Goal: Communication & Community: Answer question/provide support

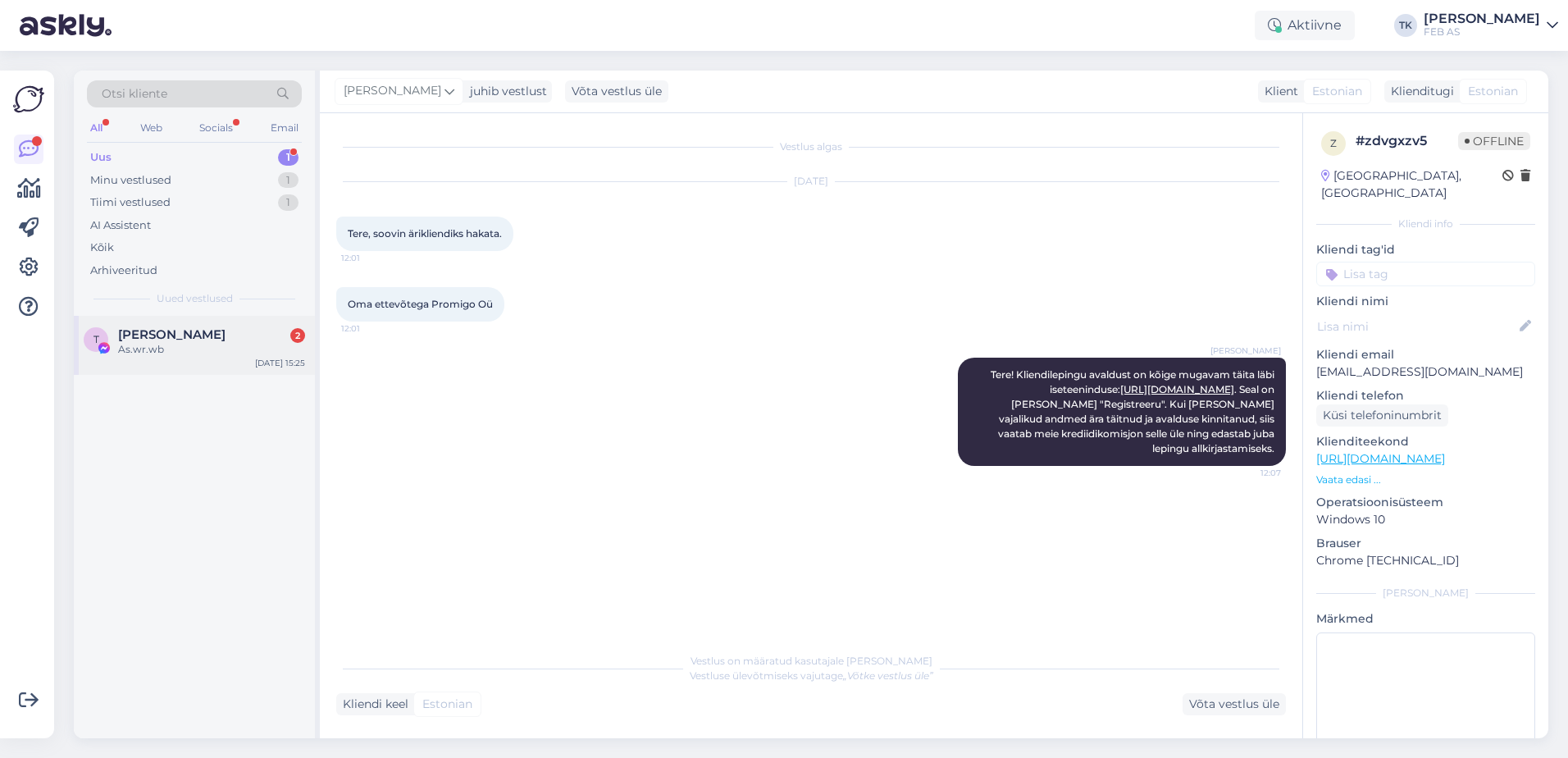
click at [174, 350] on div "As.wr.wb" at bounding box center [211, 349] width 187 height 15
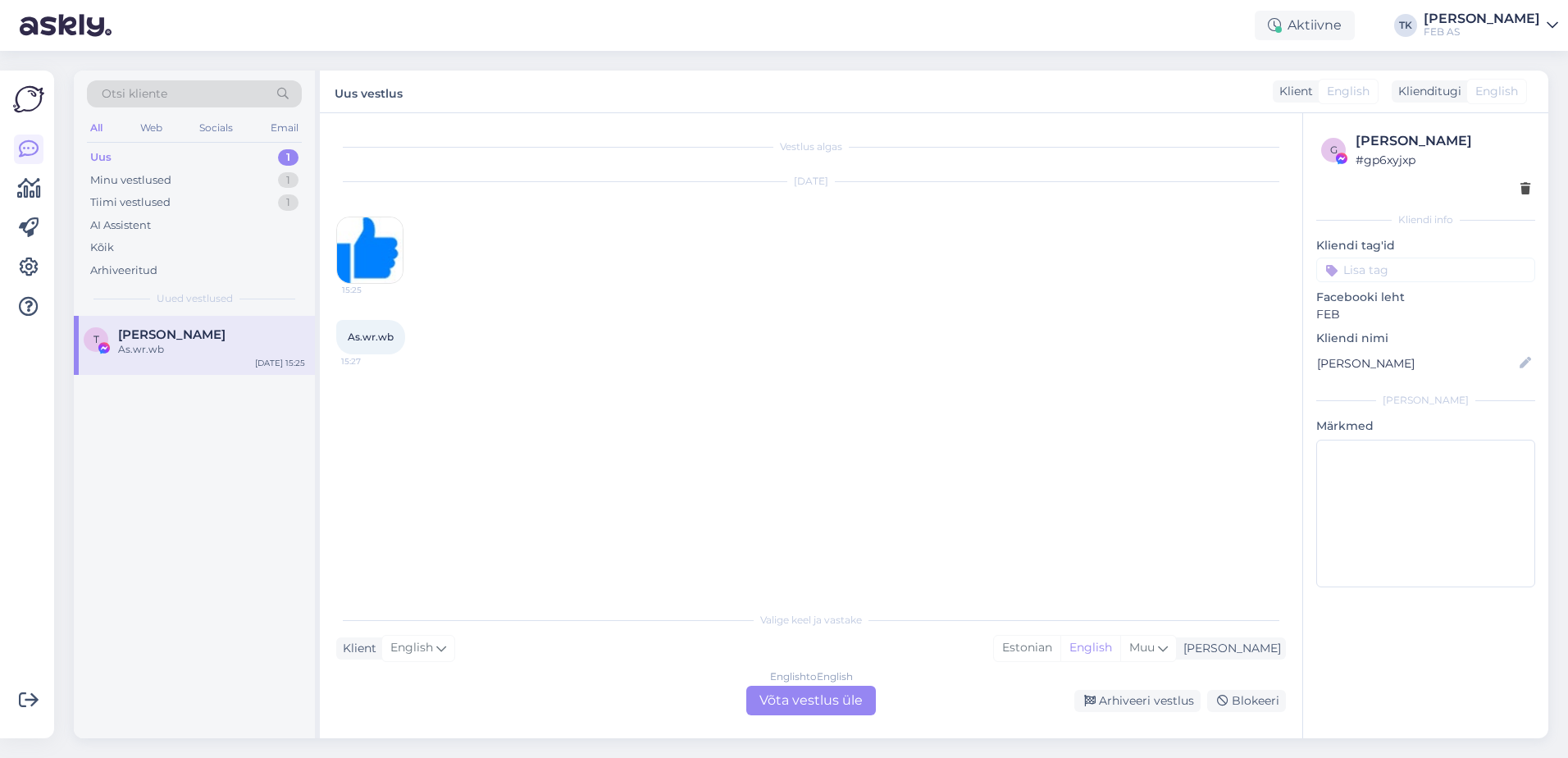
click at [1100, 398] on div "Vestlus algas [DATE] 15:25 As.wr.wb 15:27" at bounding box center [818, 358] width 964 height 458
click at [813, 703] on div "English to English Võta vestlus üle" at bounding box center [811, 700] width 129 height 30
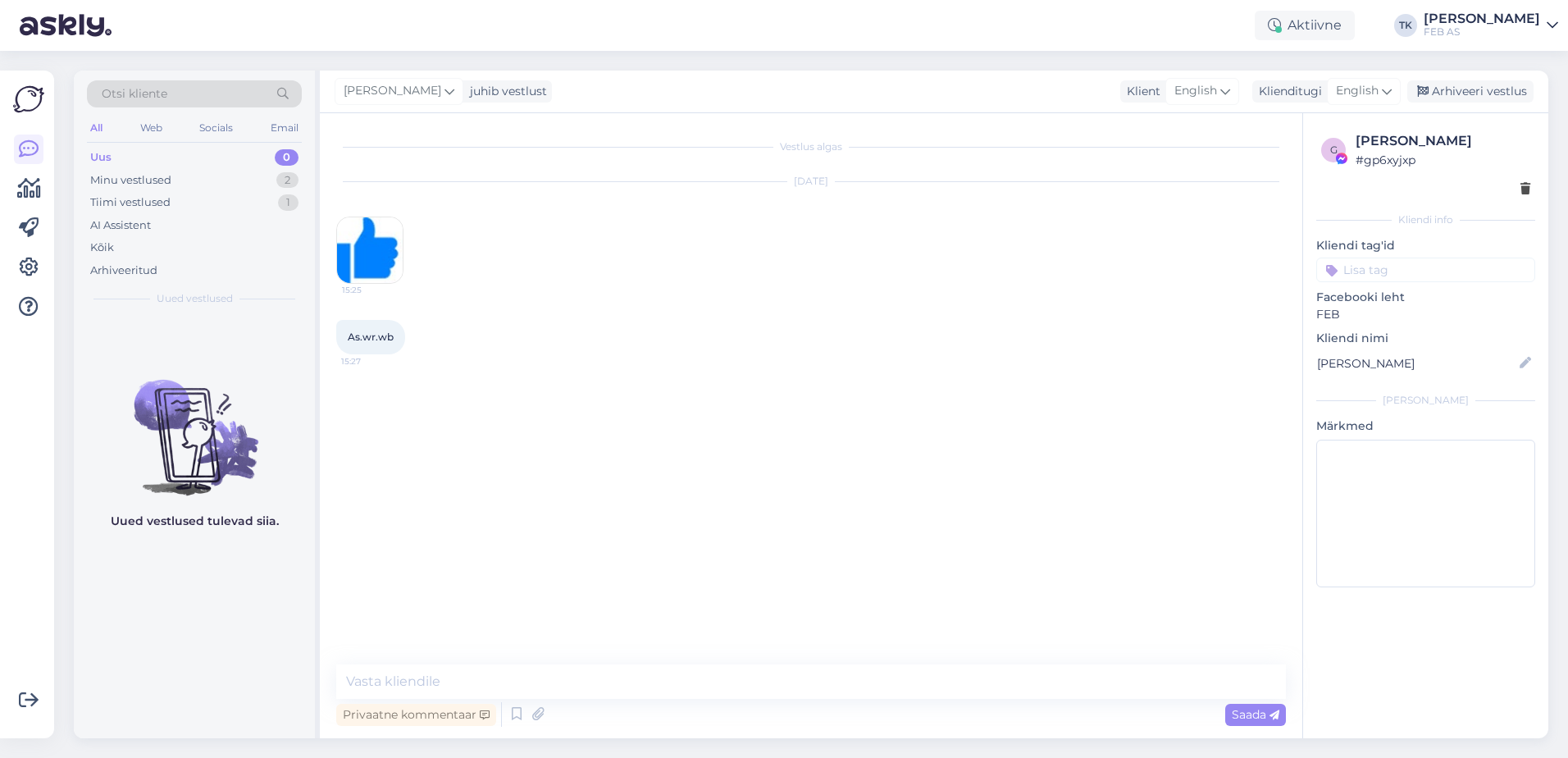
click at [900, 558] on div "Vestlus algas [DATE] 15:25 As.wr.wb 15:27" at bounding box center [818, 389] width 964 height 520
click at [1478, 84] on div "Arhiveeri vestlus" at bounding box center [1470, 91] width 126 height 22
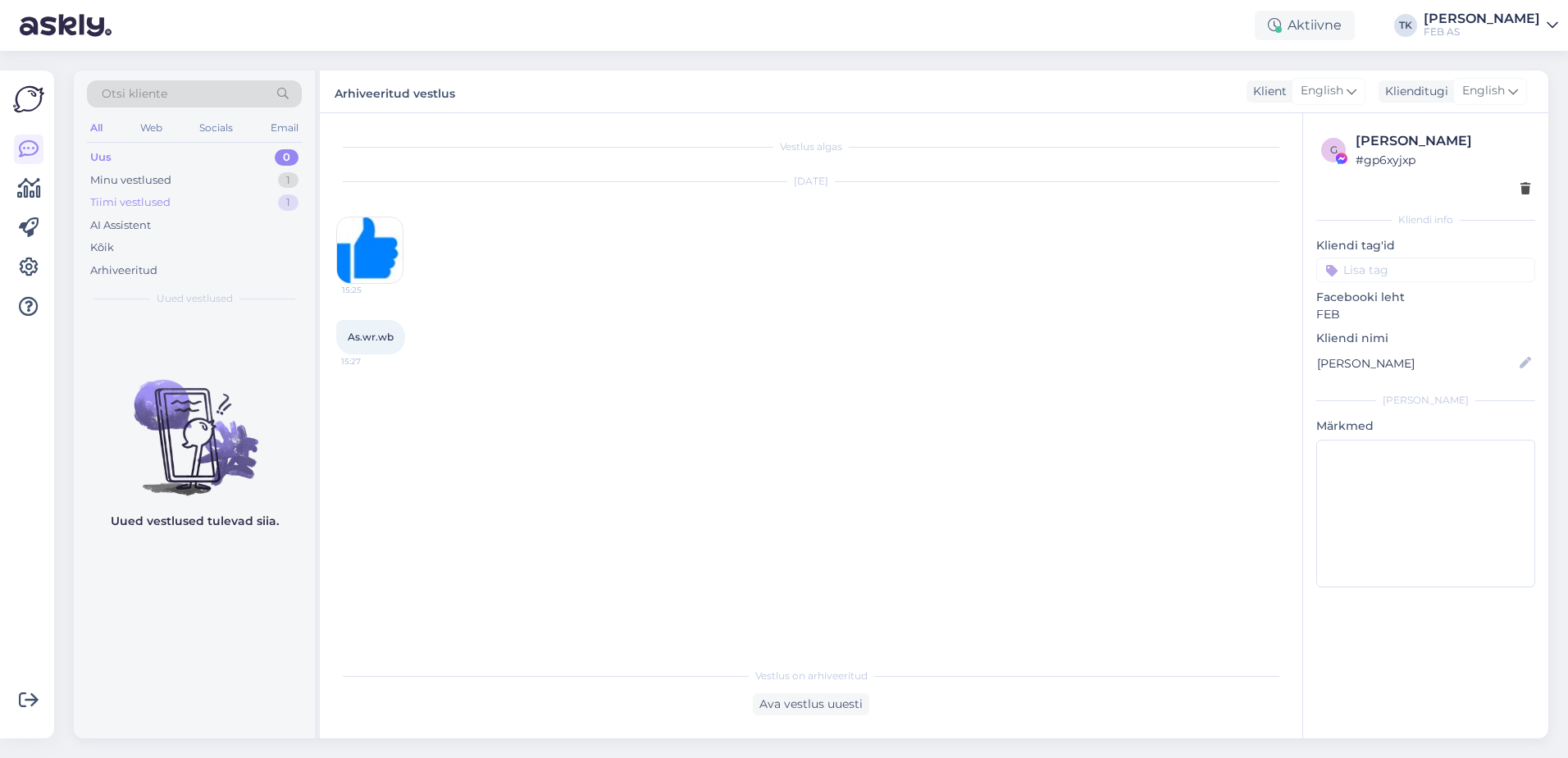
click at [222, 193] on div "Tiimi vestlused 1" at bounding box center [194, 203] width 215 height 23
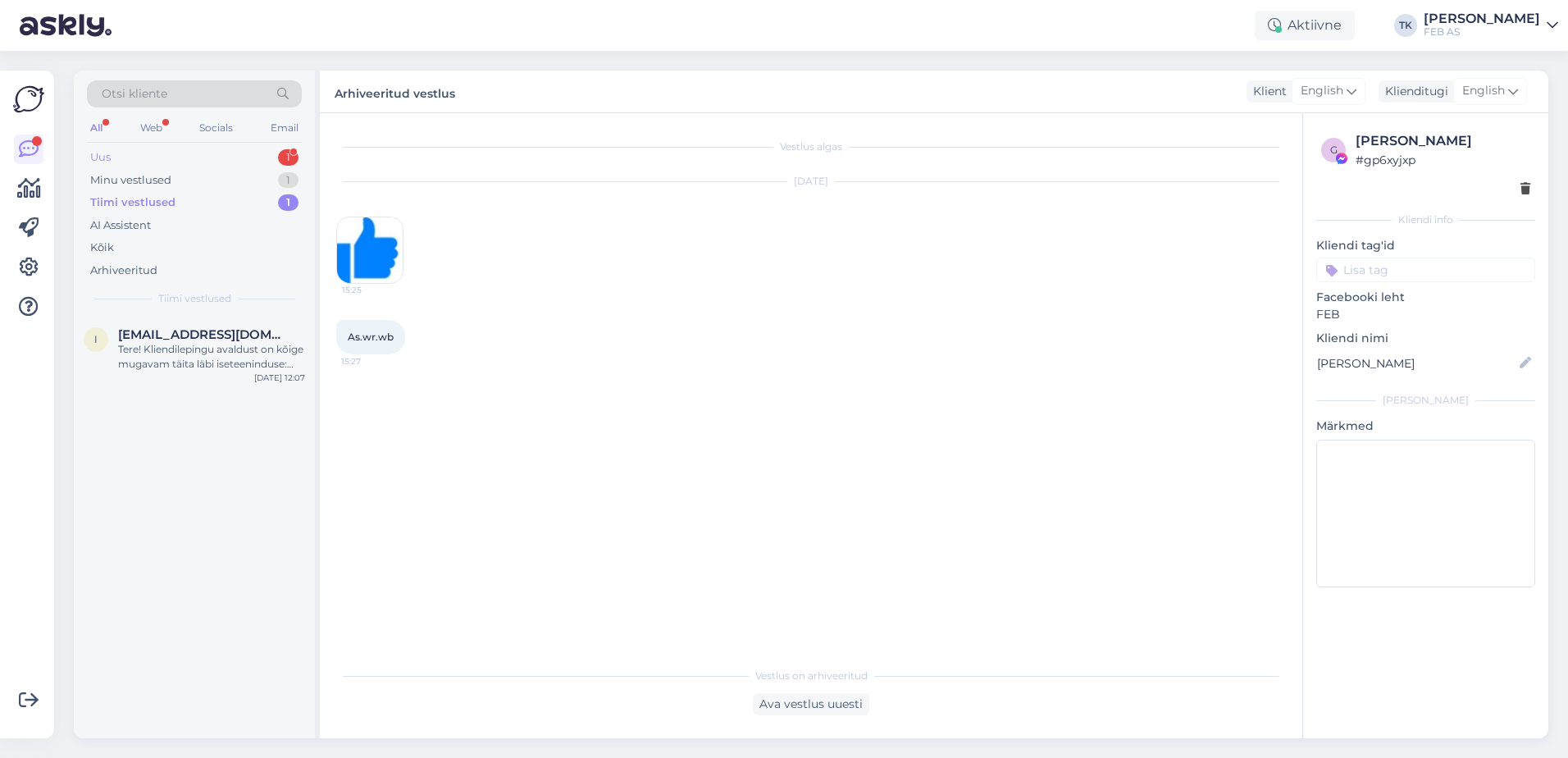
click at [235, 156] on div "Uus 1" at bounding box center [194, 157] width 215 height 23
click at [193, 377] on div "h [EMAIL_ADDRESS][DOMAIN_NAME] 1 Ümarreguleerklapp KROS160, Ets Nord - 2tk. Kas…" at bounding box center [194, 353] width 241 height 74
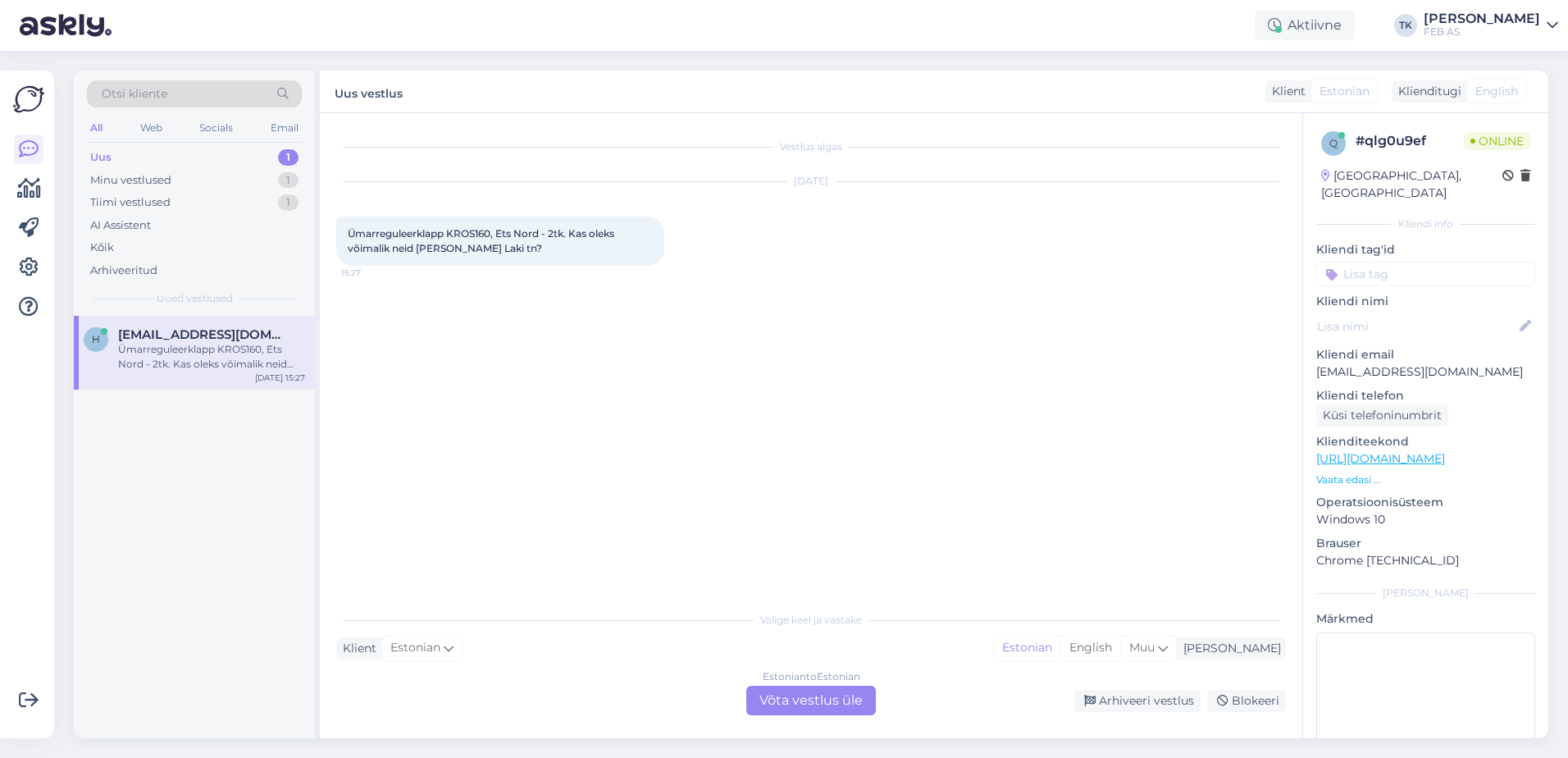
click at [823, 695] on div "Estonian to Estonian Võta vestlus üle" at bounding box center [811, 700] width 129 height 30
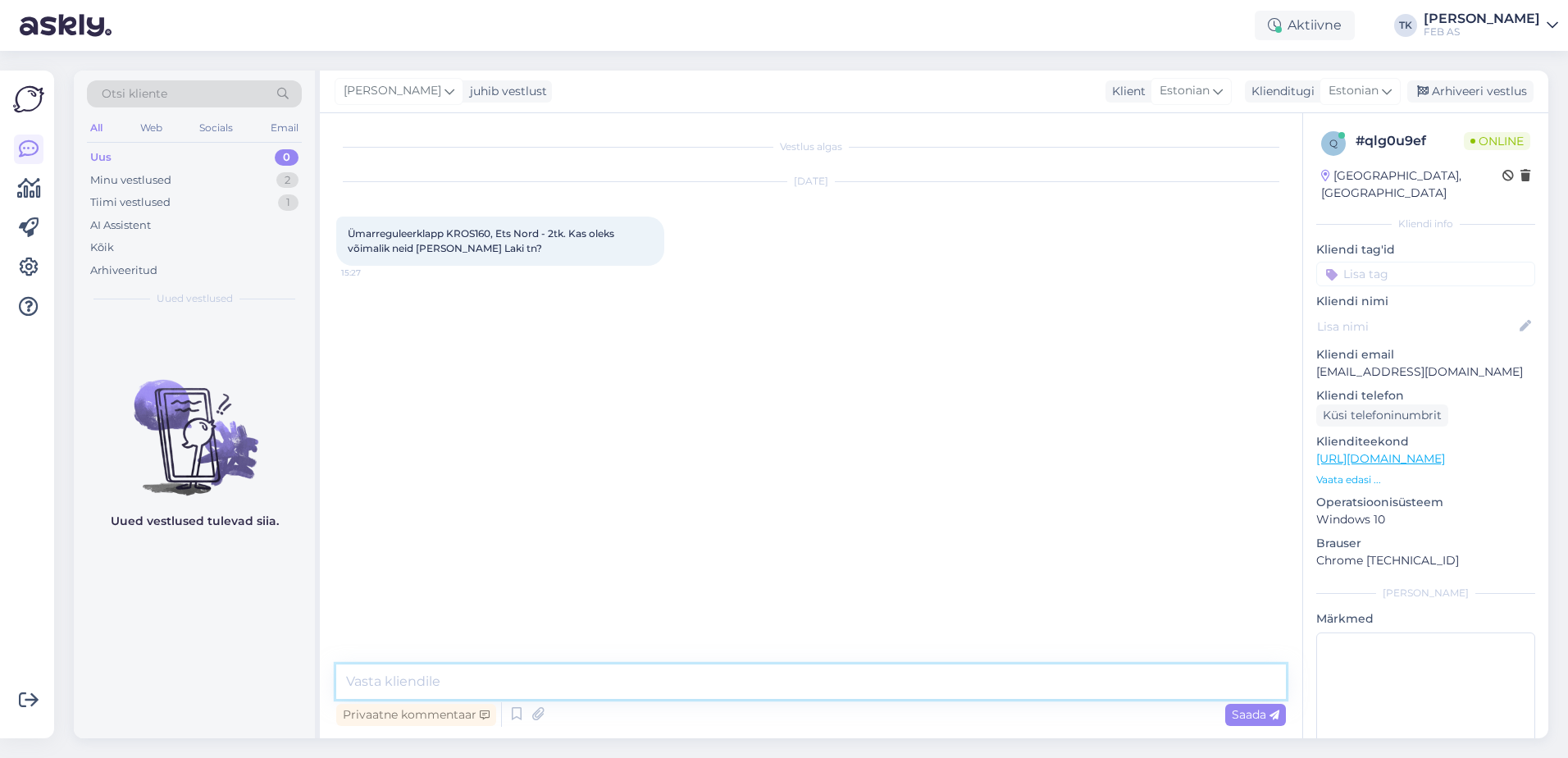
click at [436, 685] on textarea at bounding box center [811, 681] width 949 height 35
type textarea "Tere!"
click at [473, 230] on span "Ümarreguleerklapp KROS160, Ets Nord - 2tk. Kas oleks võimalik neid [PERSON_NAME…" at bounding box center [482, 241] width 269 height 27
copy span "KROS160"
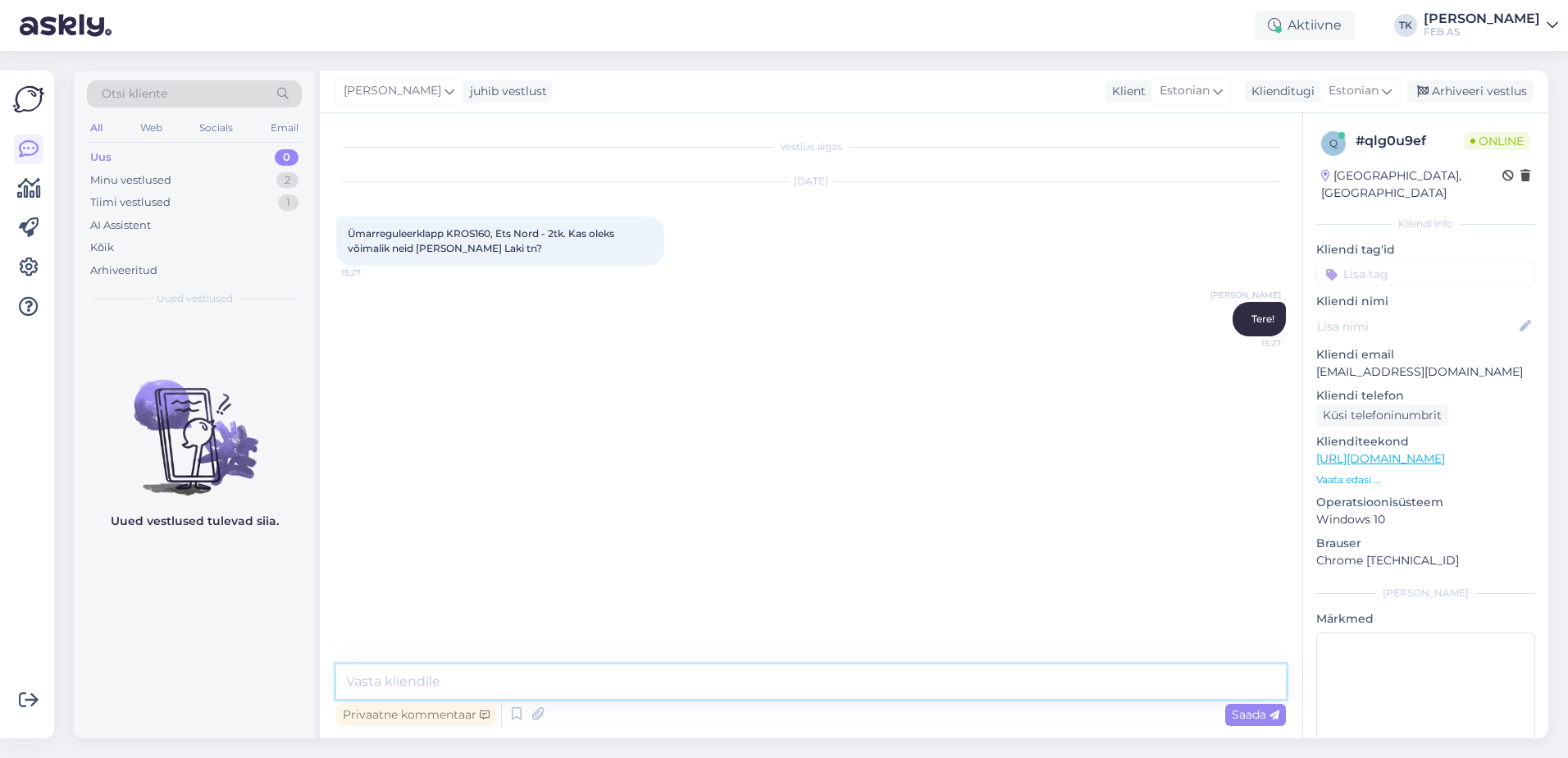
click at [558, 691] on textarea at bounding box center [811, 681] width 949 height 35
type textarea "m"
type textarea "Meie Tähetorni kaupluses on 4 tk kohe olemas. Saate e-[PERSON_NAME] tellida ja …"
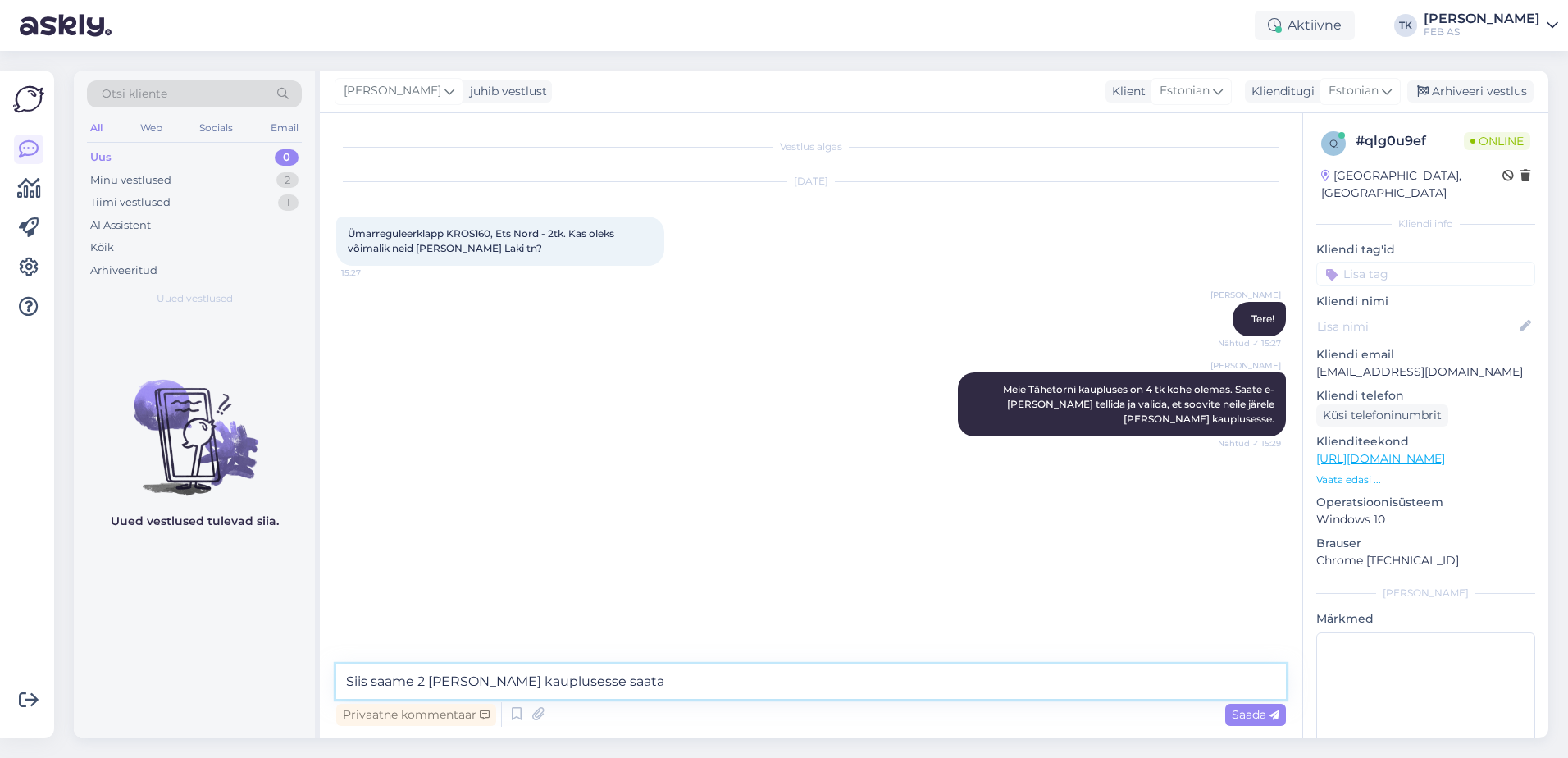
type textarea "Siis saame 2 [PERSON_NAME] kauplusesse saata."
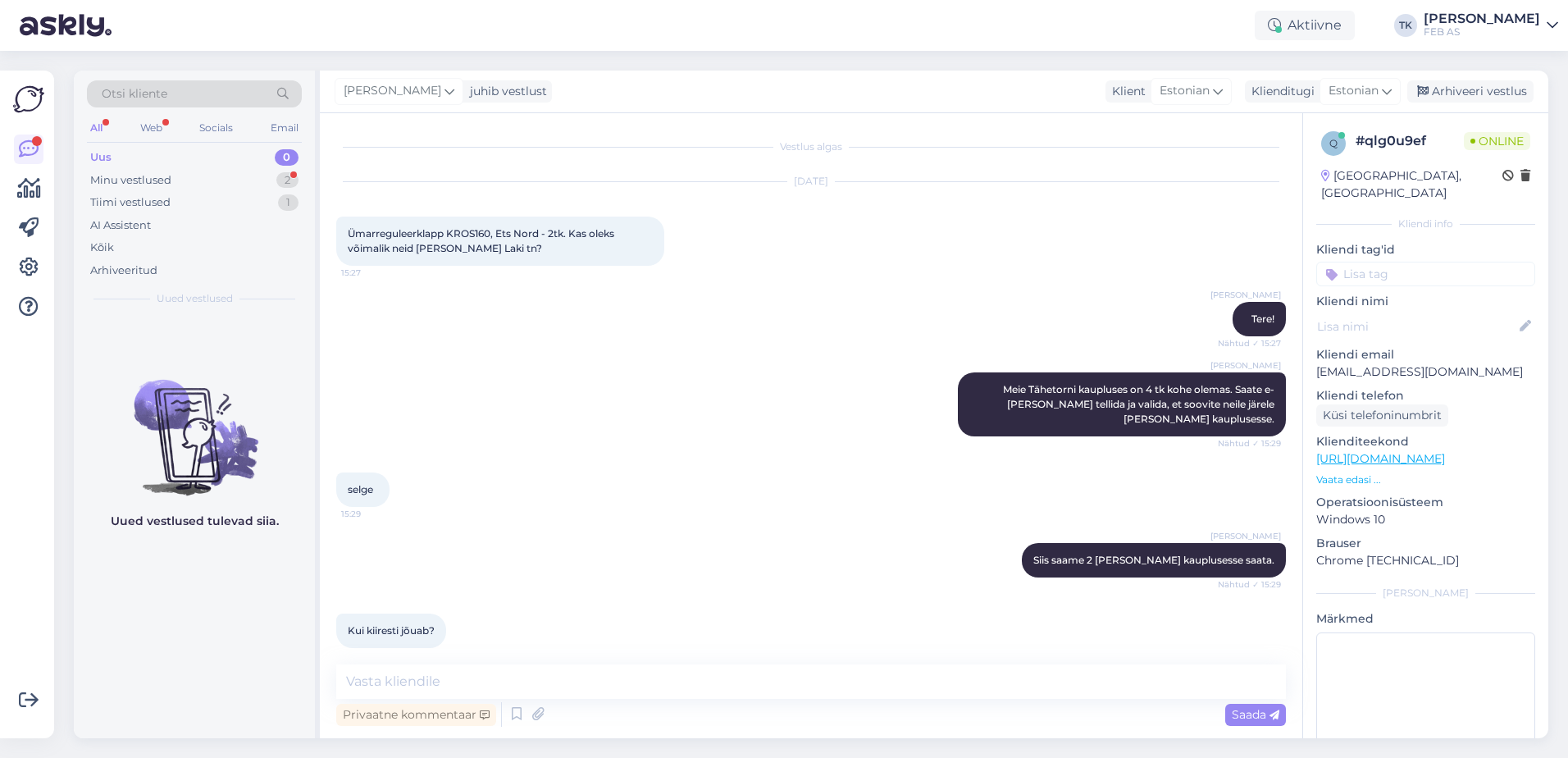
scroll to position [16, 0]
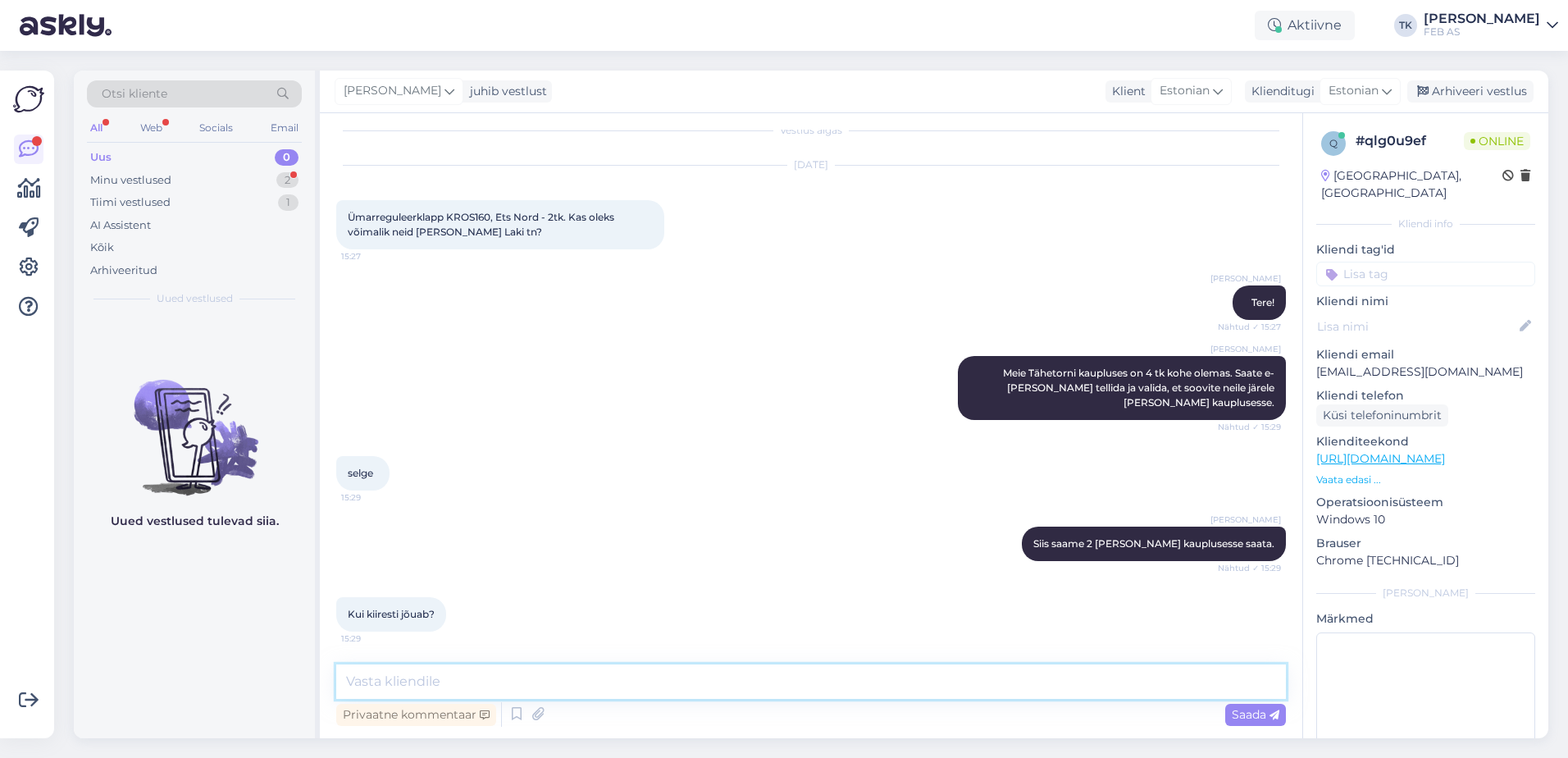
click at [578, 682] on textarea at bounding box center [811, 681] width 949 height 35
type textarea "Homme lõunaks peaksid need Forelli jõudma"
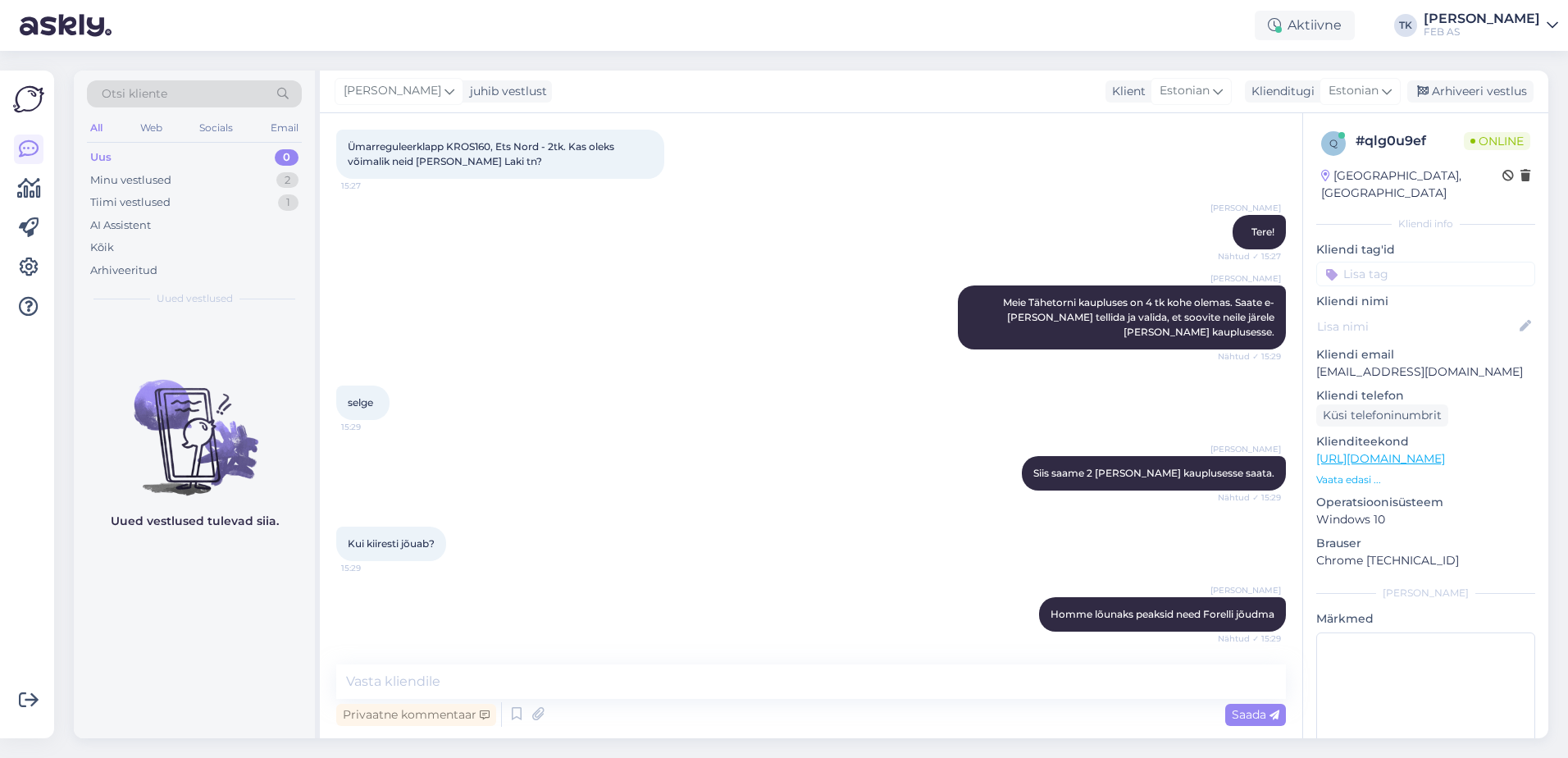
click at [785, 559] on div "Kui kiiresti jõuab? 15:29" at bounding box center [811, 544] width 949 height 71
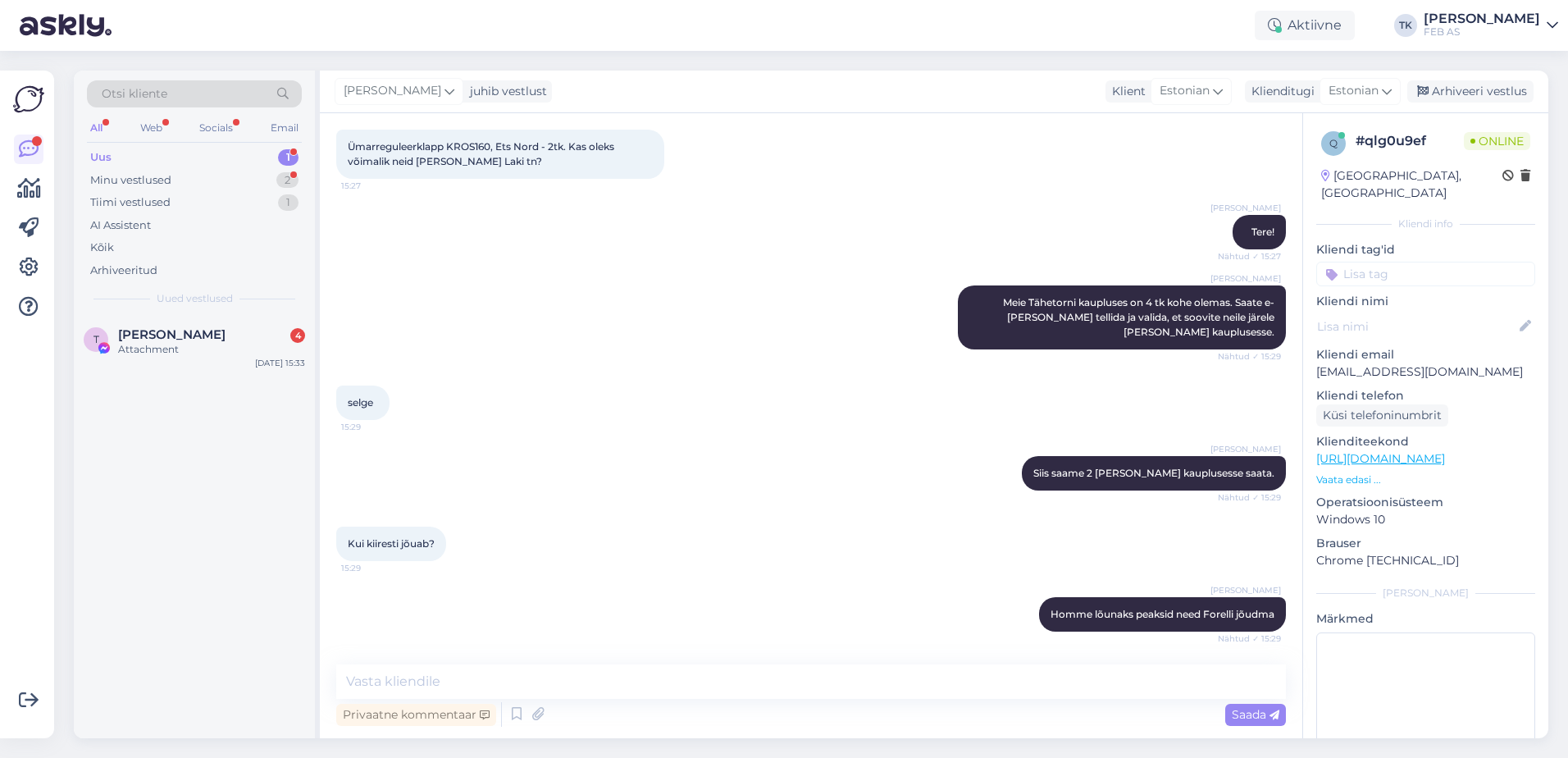
scroll to position [157, 0]
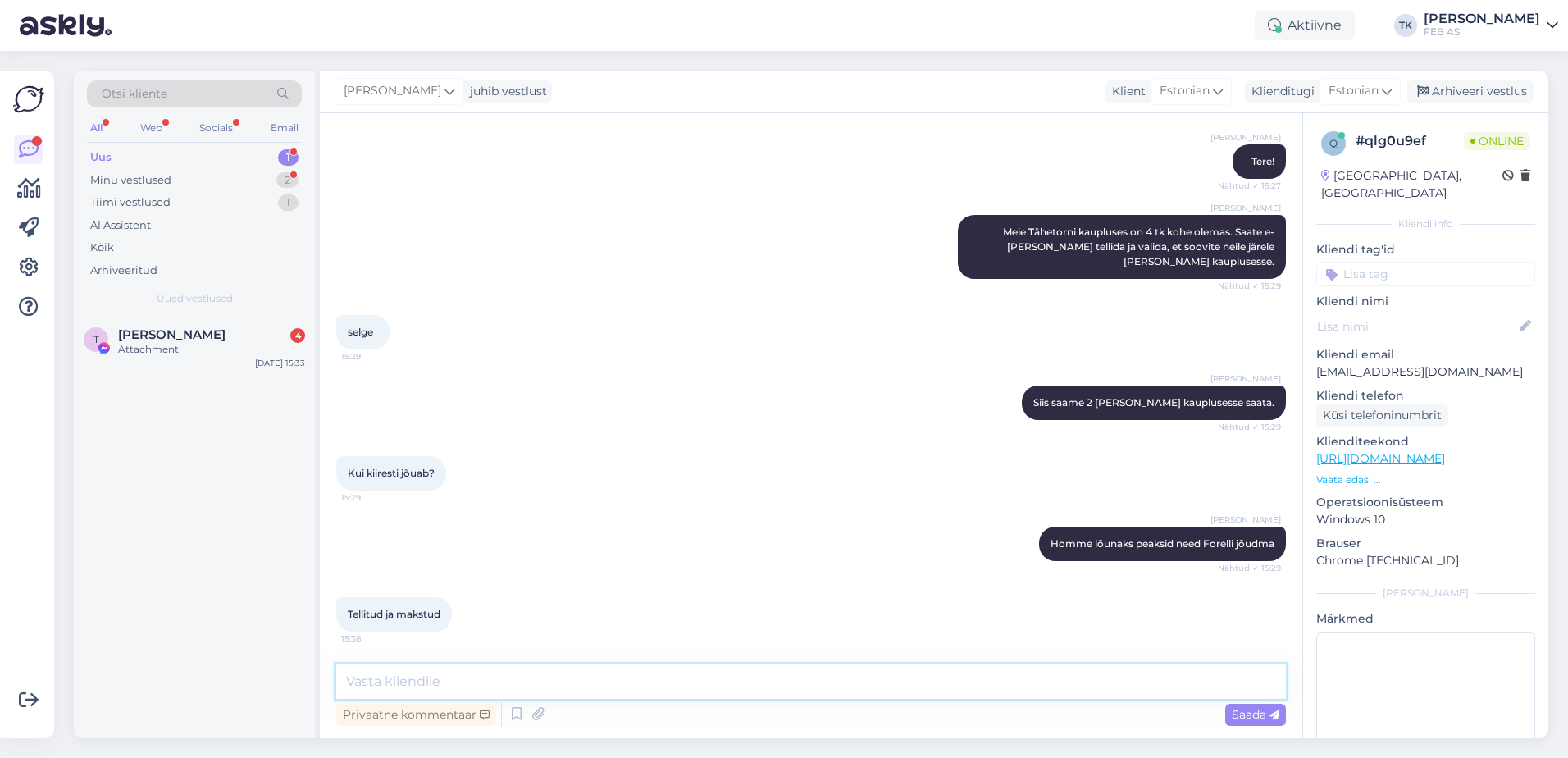
click at [414, 688] on textarea at bounding box center [811, 681] width 949 height 35
click at [571, 587] on div "Tellitud ja makstud 15:38" at bounding box center [811, 615] width 949 height 71
click at [252, 350] on div "Attachment" at bounding box center [211, 349] width 187 height 15
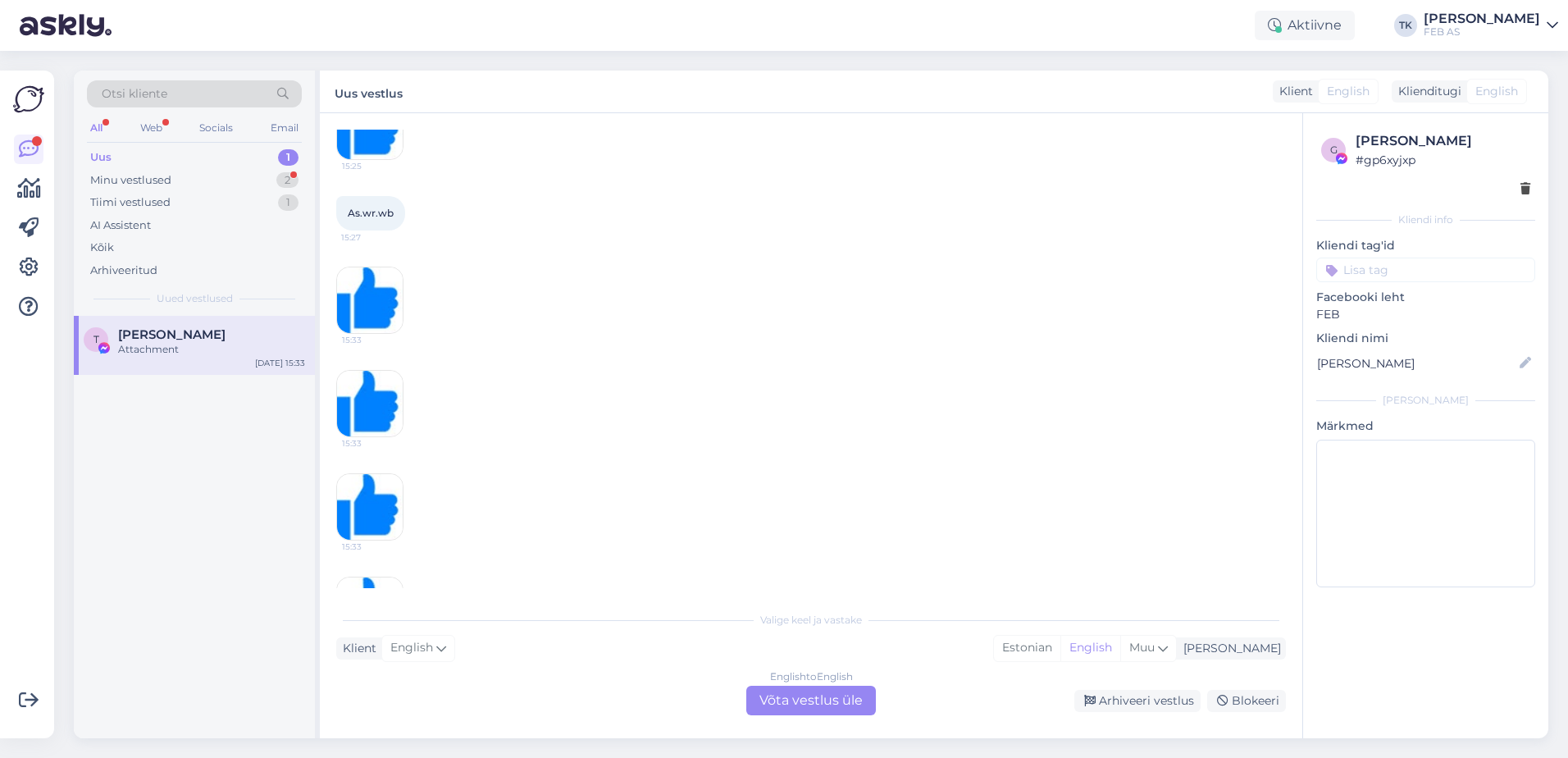
scroll to position [0, 0]
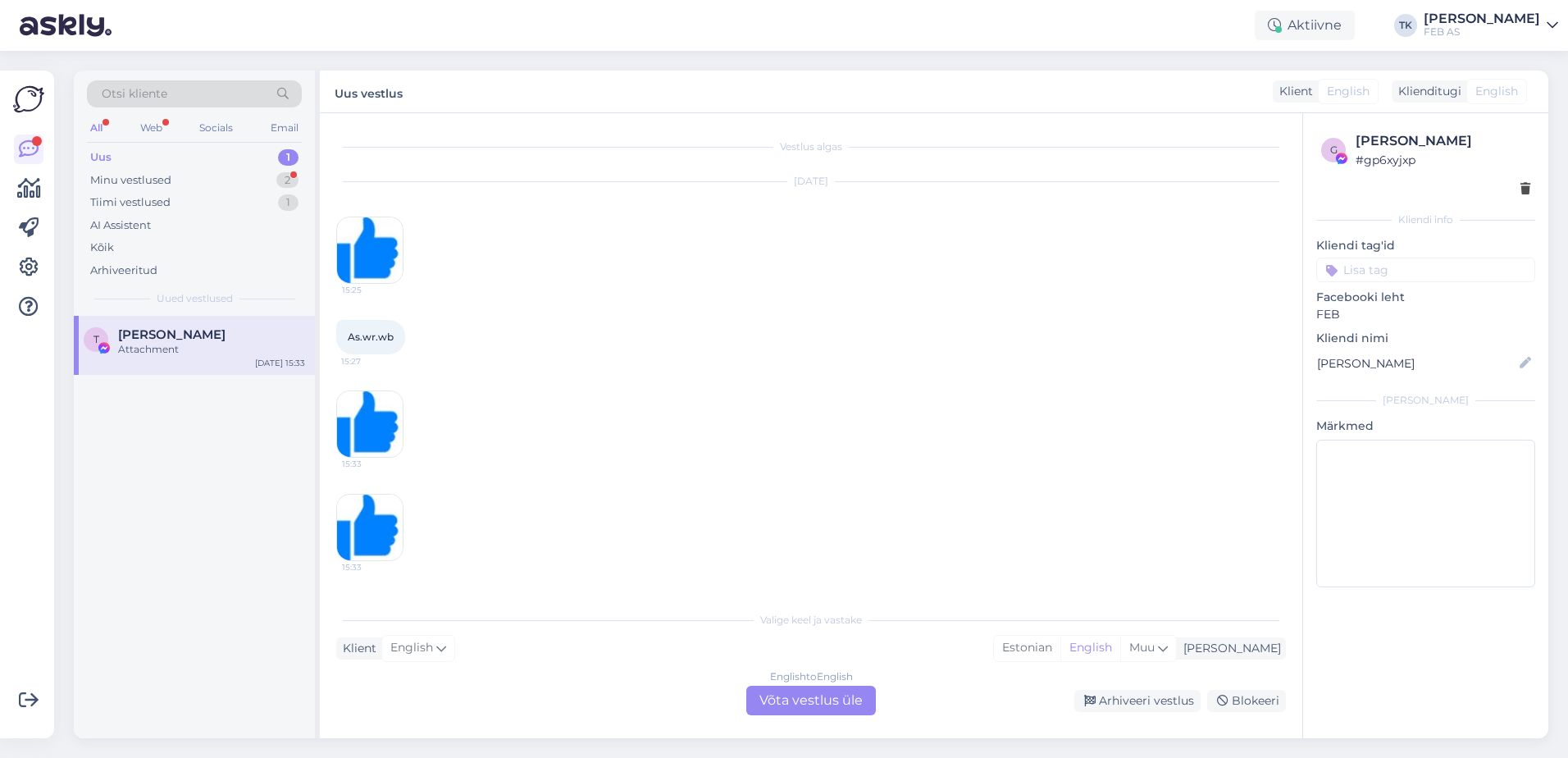
click at [845, 702] on div "English to English Võta vestlus üle" at bounding box center [811, 700] width 129 height 30
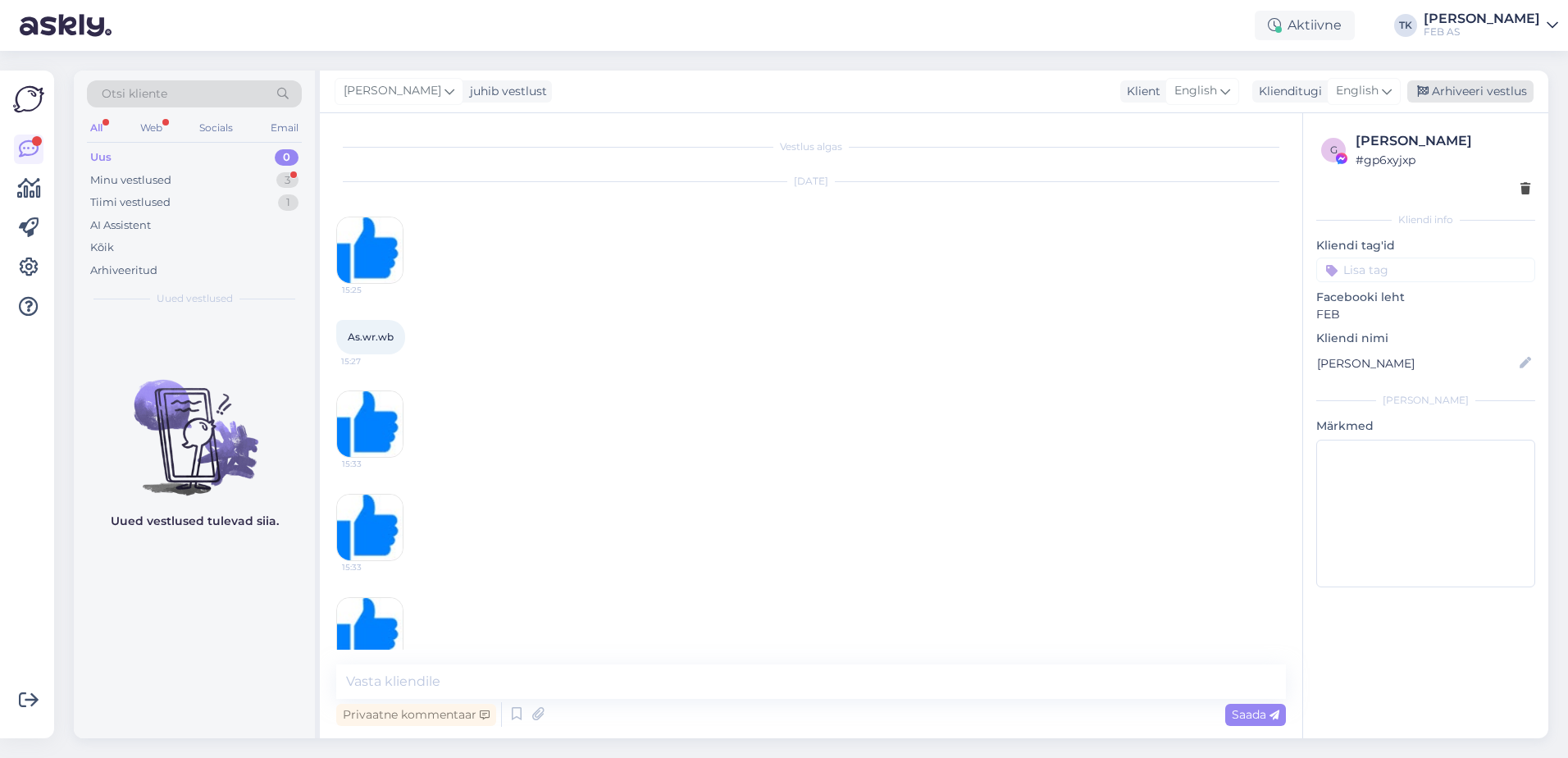
click at [1494, 94] on div "Arhiveeri vestlus" at bounding box center [1470, 91] width 126 height 22
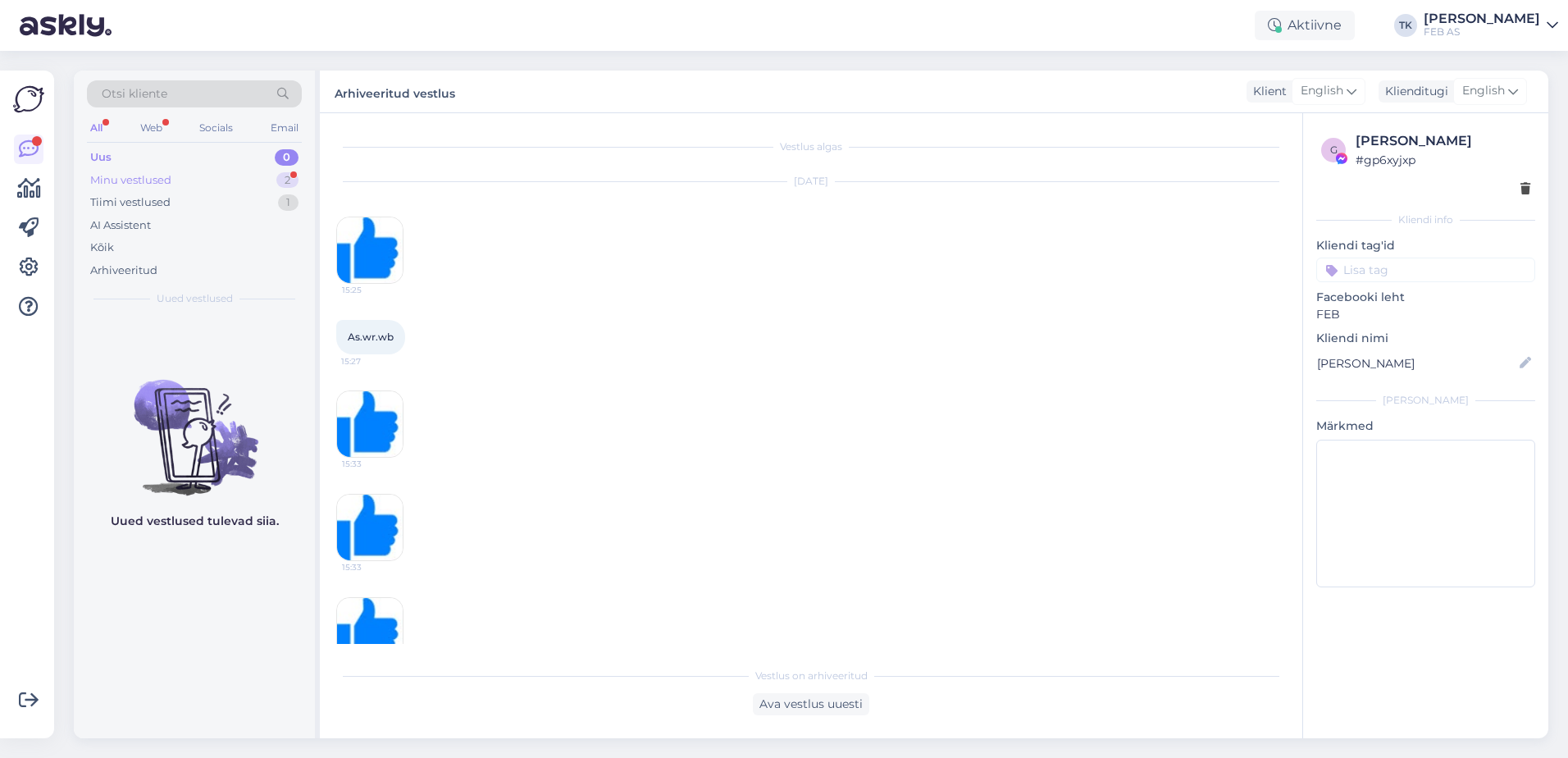
click at [213, 173] on div "Minu vestlused 2" at bounding box center [194, 180] width 215 height 23
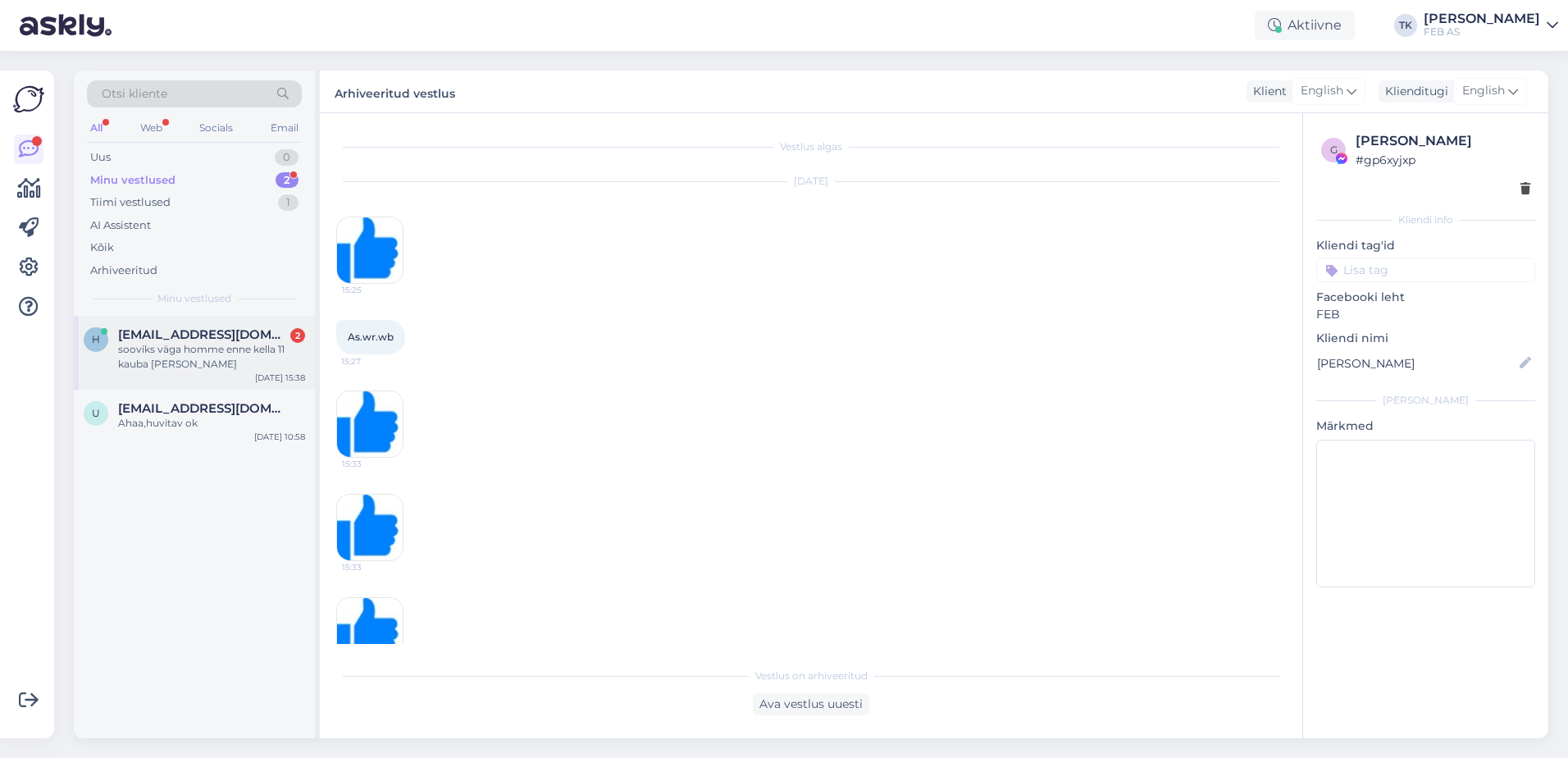
click at [191, 363] on div "sooviks väga homme enne kella 11 kauba [PERSON_NAME]" at bounding box center [211, 357] width 187 height 30
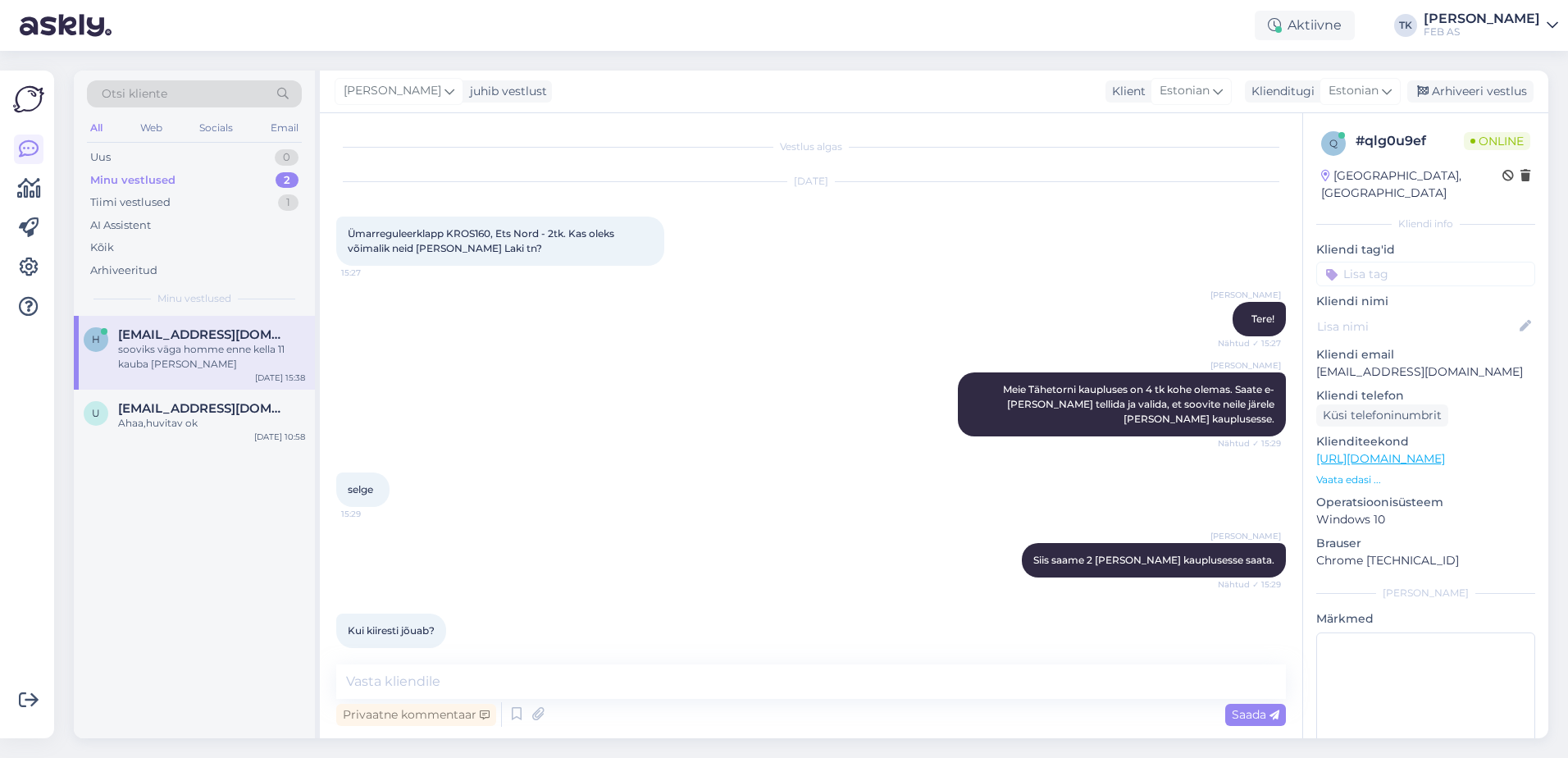
scroll to position [228, 0]
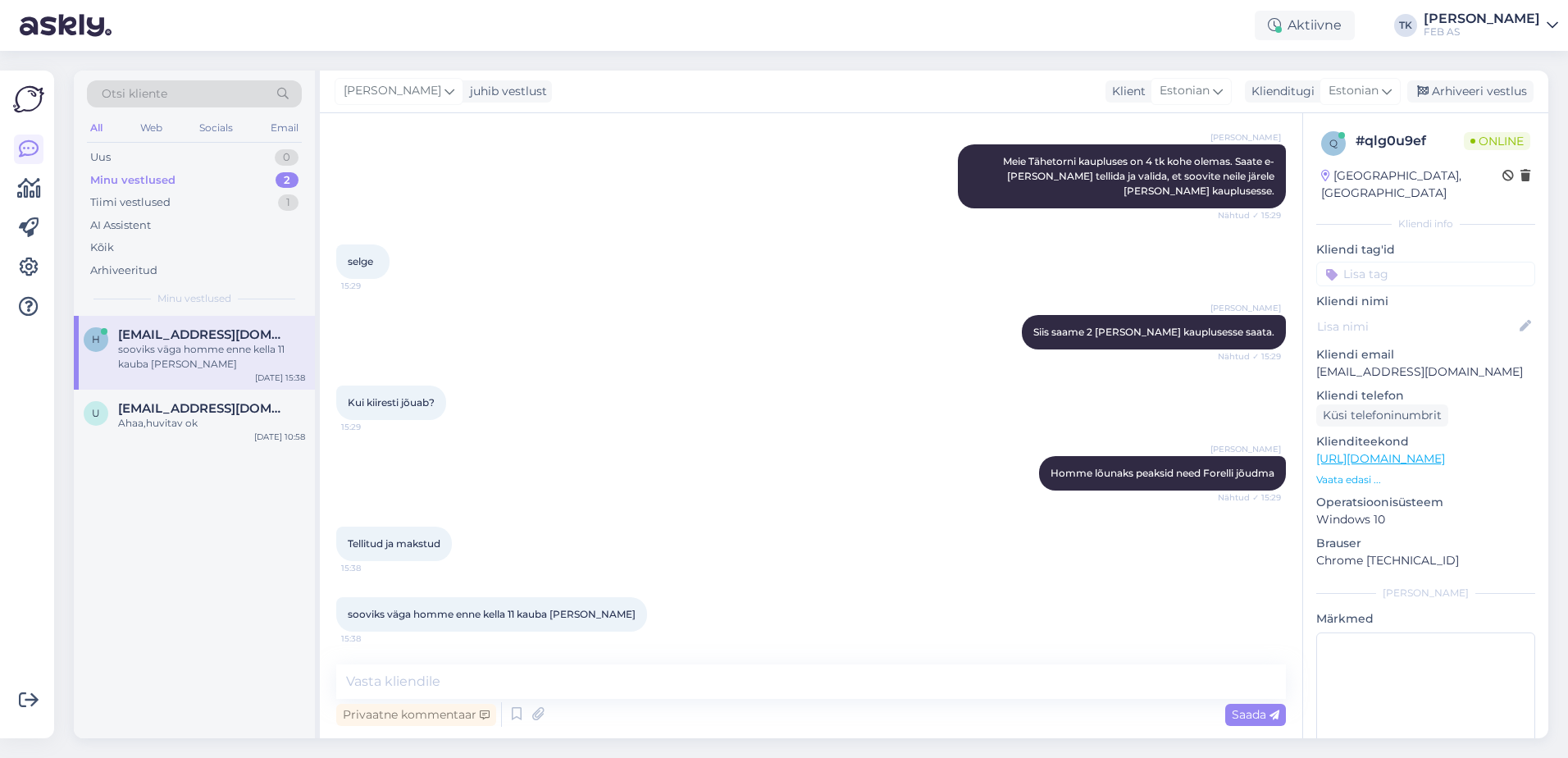
click at [681, 391] on div "Kui kiiresti jõuab? 15:29" at bounding box center [811, 403] width 949 height 71
click at [483, 681] on textarea at bounding box center [811, 681] width 949 height 35
click at [652, 495] on div "Triinu [PERSON_NAME] Homme lõunaks peaksid need Forelli jõudma Nähtud ✓ 15:29" at bounding box center [811, 473] width 949 height 71
click at [698, 680] on textarea at bounding box center [811, 681] width 949 height 35
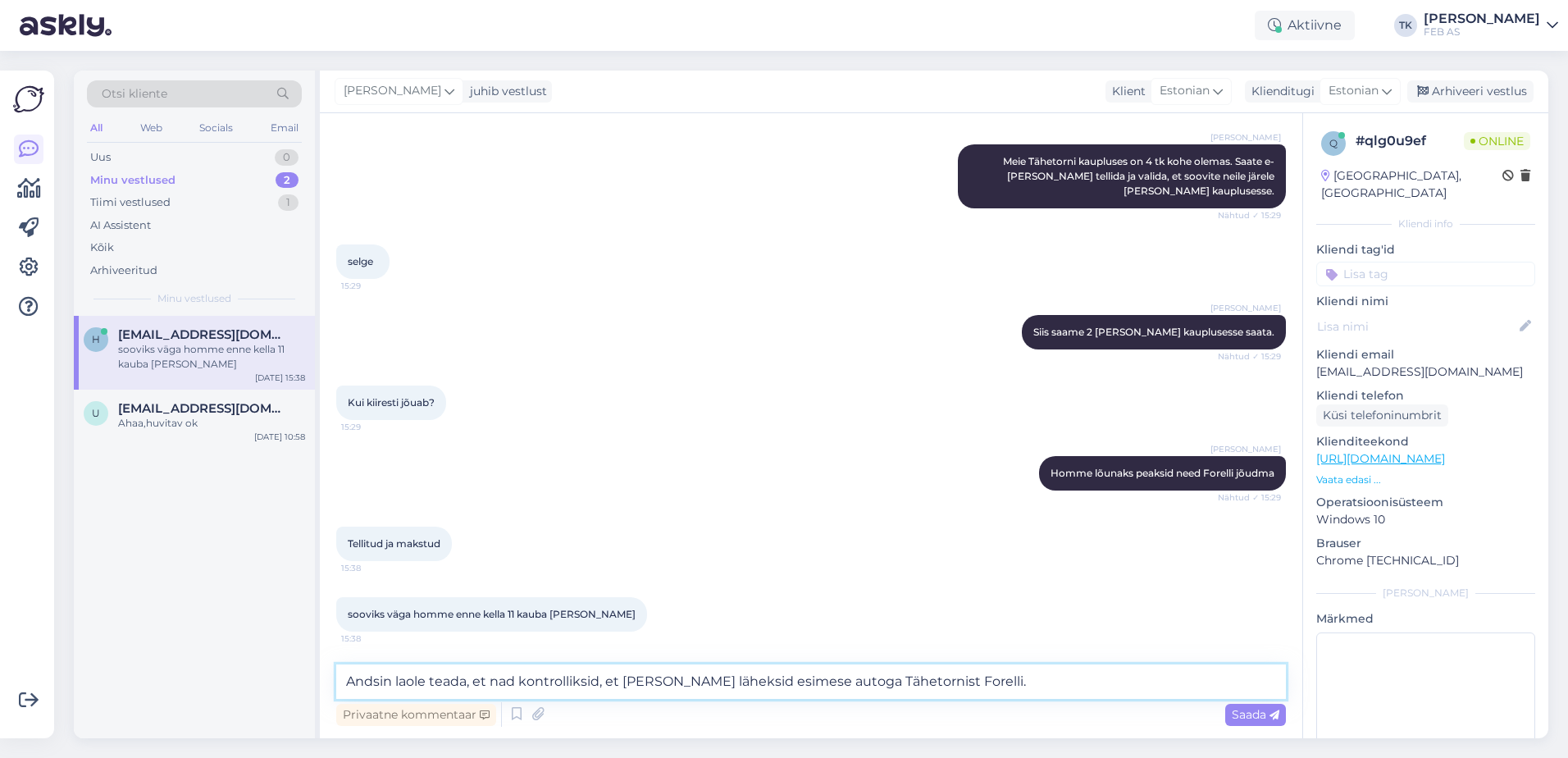
click at [748, 681] on textarea "Andsin laole teada, et nad kontrolliksid, et [PERSON_NAME] läheksid esimese aut…" at bounding box center [811, 681] width 949 height 35
click at [891, 682] on textarea "Andsin laole teada, et nad kontrolliksid, et [PERSON_NAME] läheksid homme esime…" at bounding box center [811, 681] width 949 height 35
type textarea "Andsin laole teada, et nad kontrolliksid, et [PERSON_NAME] läheksid homme esime…"
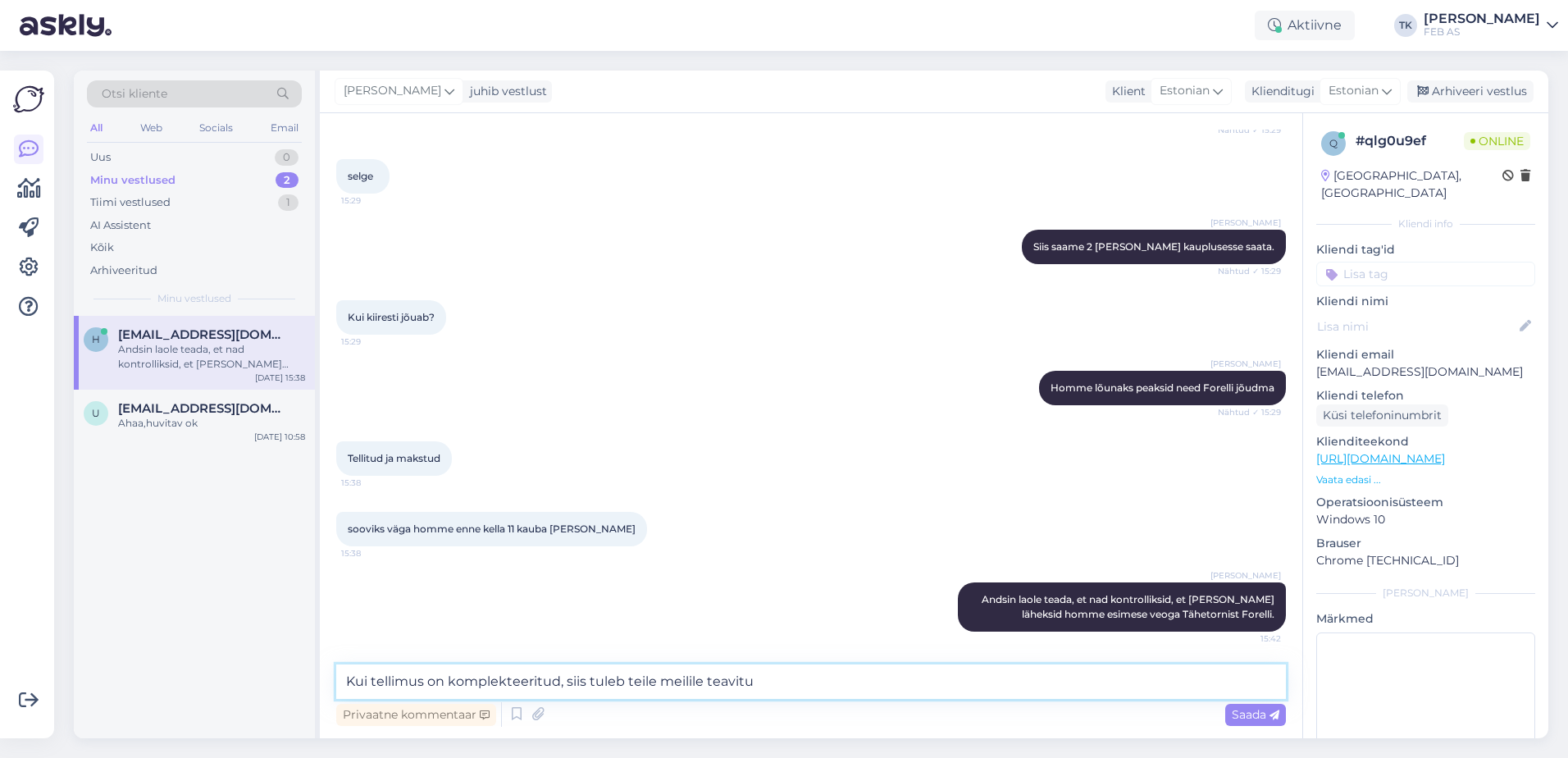
type textarea "Kui tellimus on komplekteeritud, siis tuleb teile meilile teavitus"
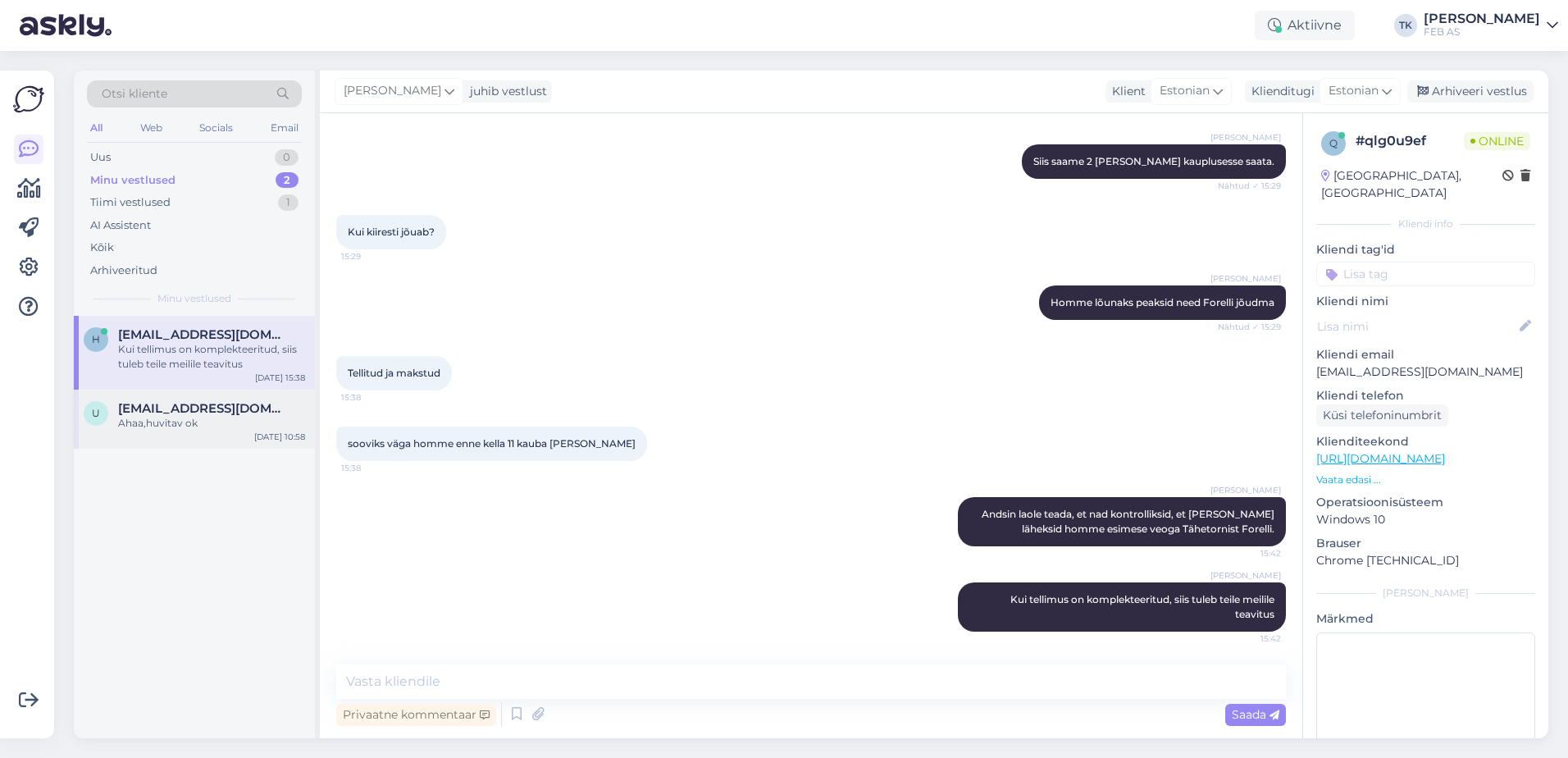
click at [125, 421] on div "Ahaa,huvitav ok" at bounding box center [211, 423] width 187 height 15
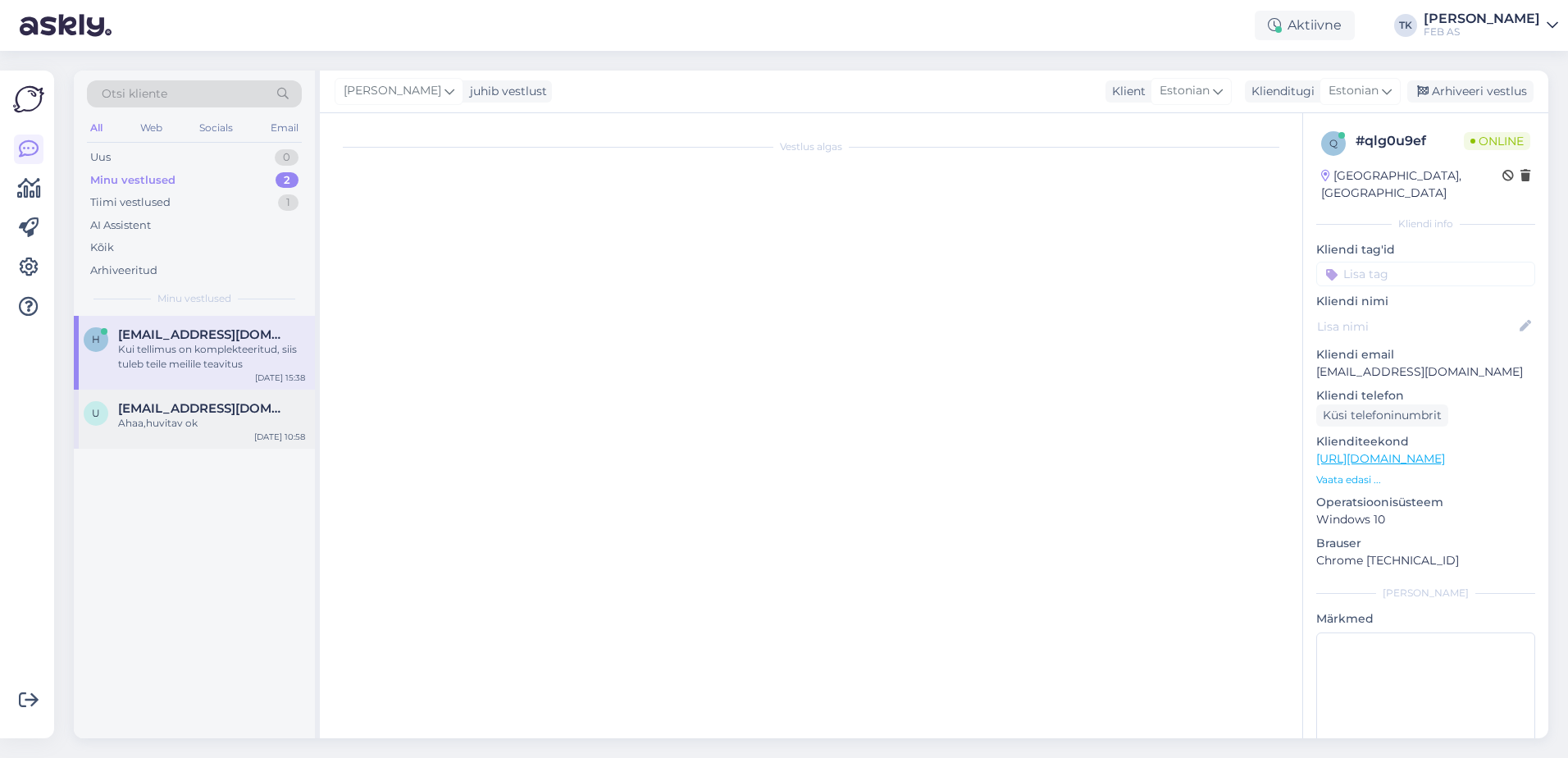
scroll to position [1300, 0]
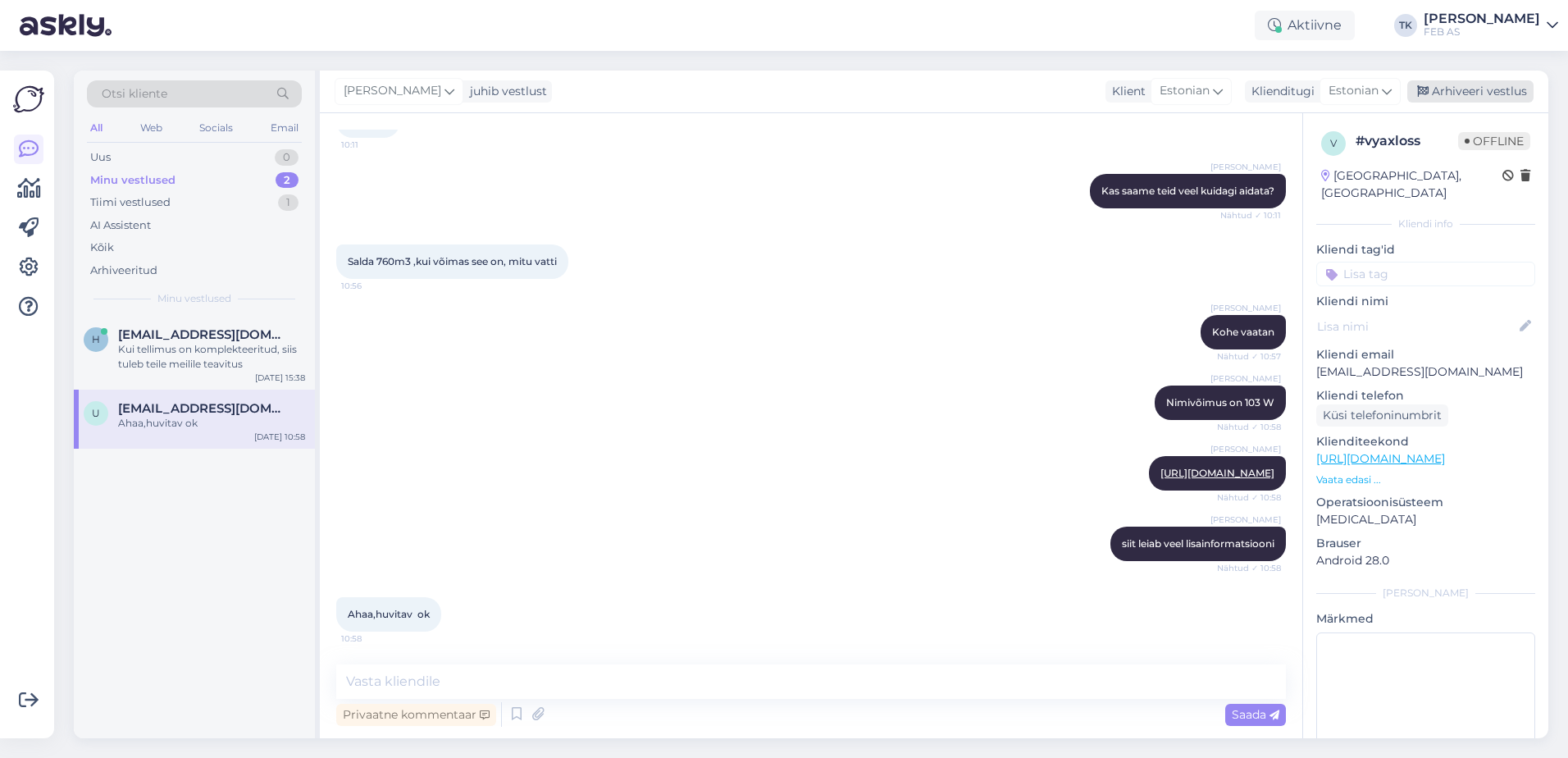
click at [1467, 82] on div "Arhiveeri vestlus" at bounding box center [1470, 91] width 126 height 22
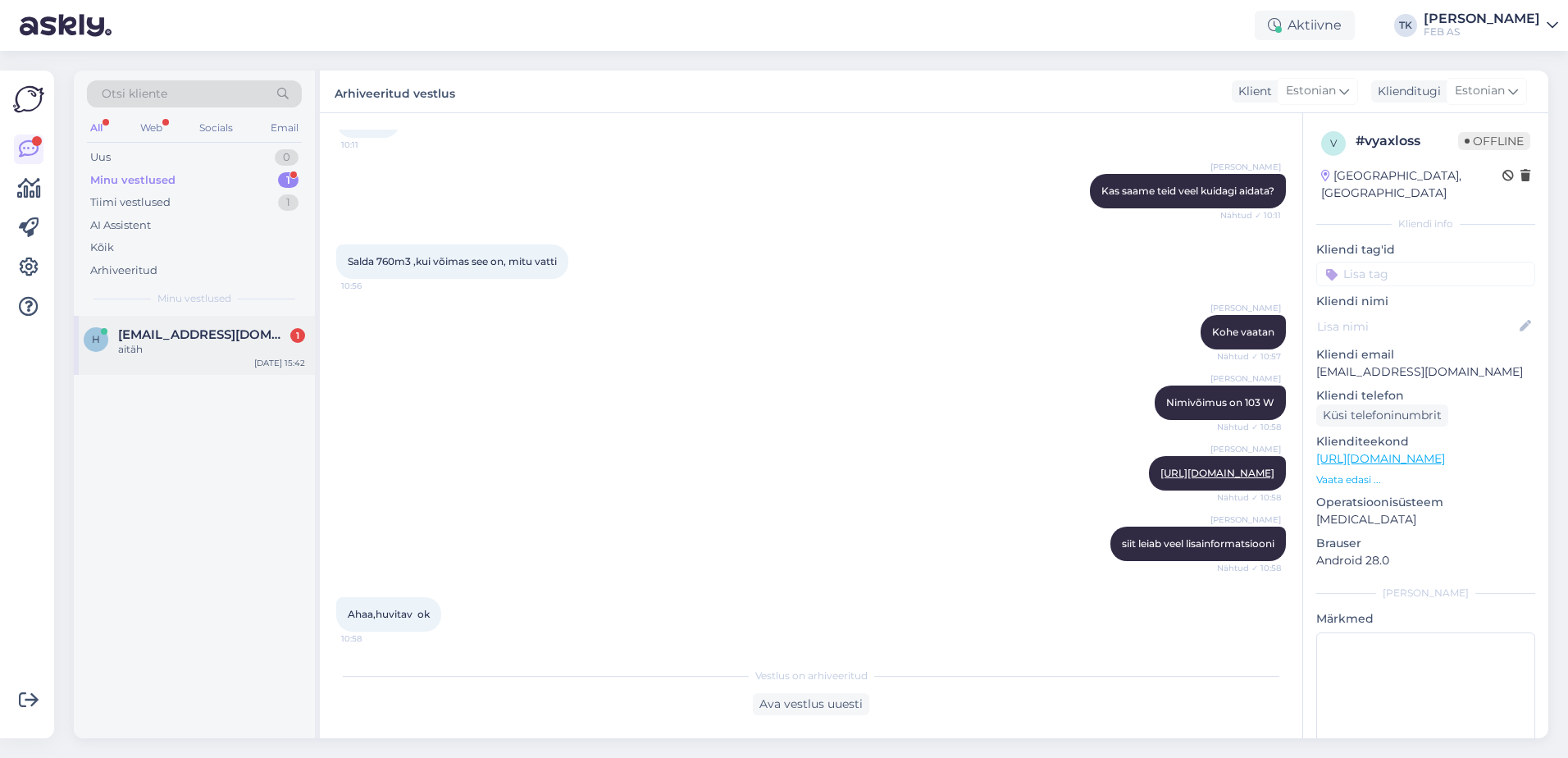
click at [147, 352] on div "aitäh" at bounding box center [211, 349] width 187 height 15
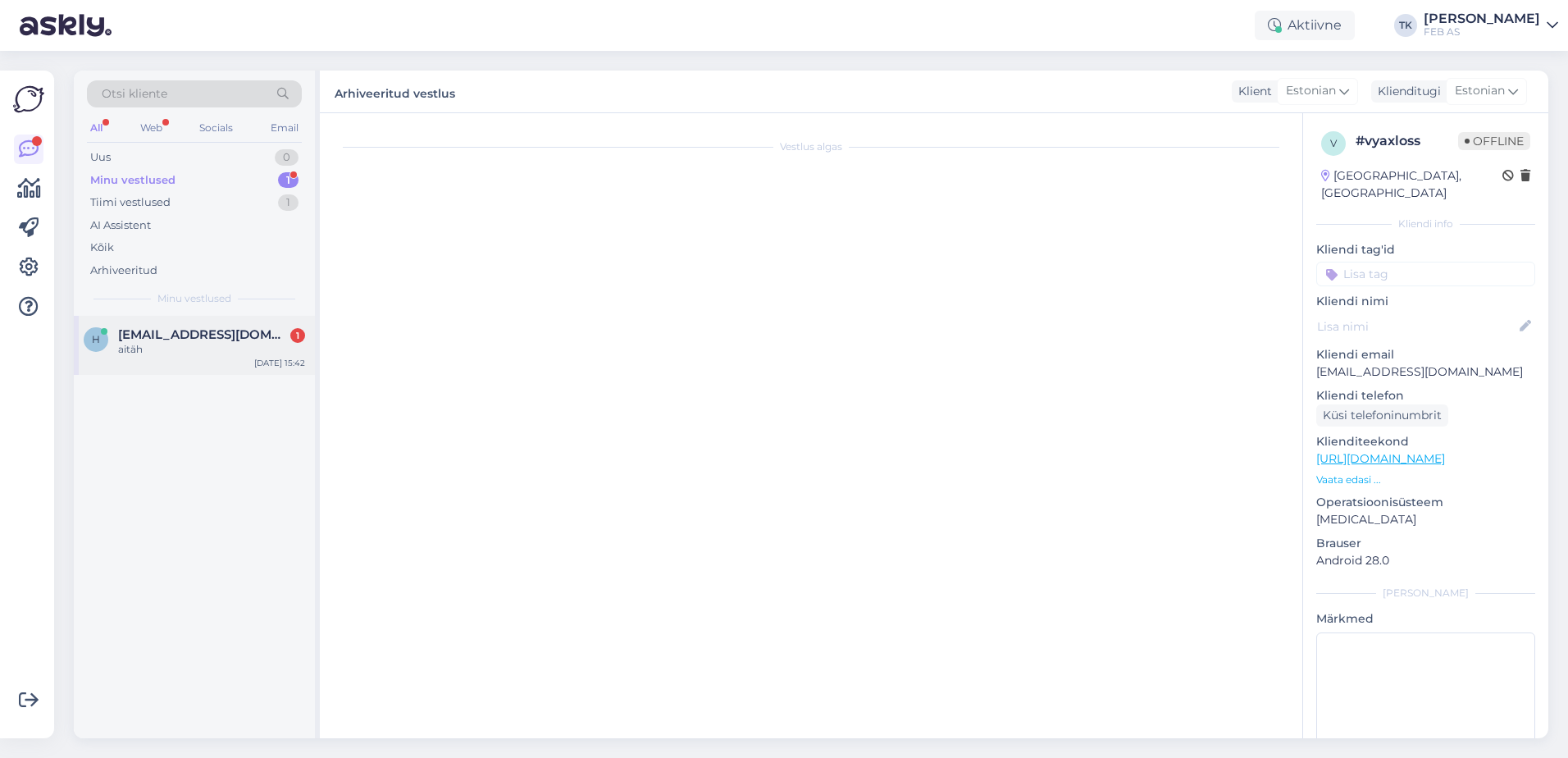
scroll to position [469, 0]
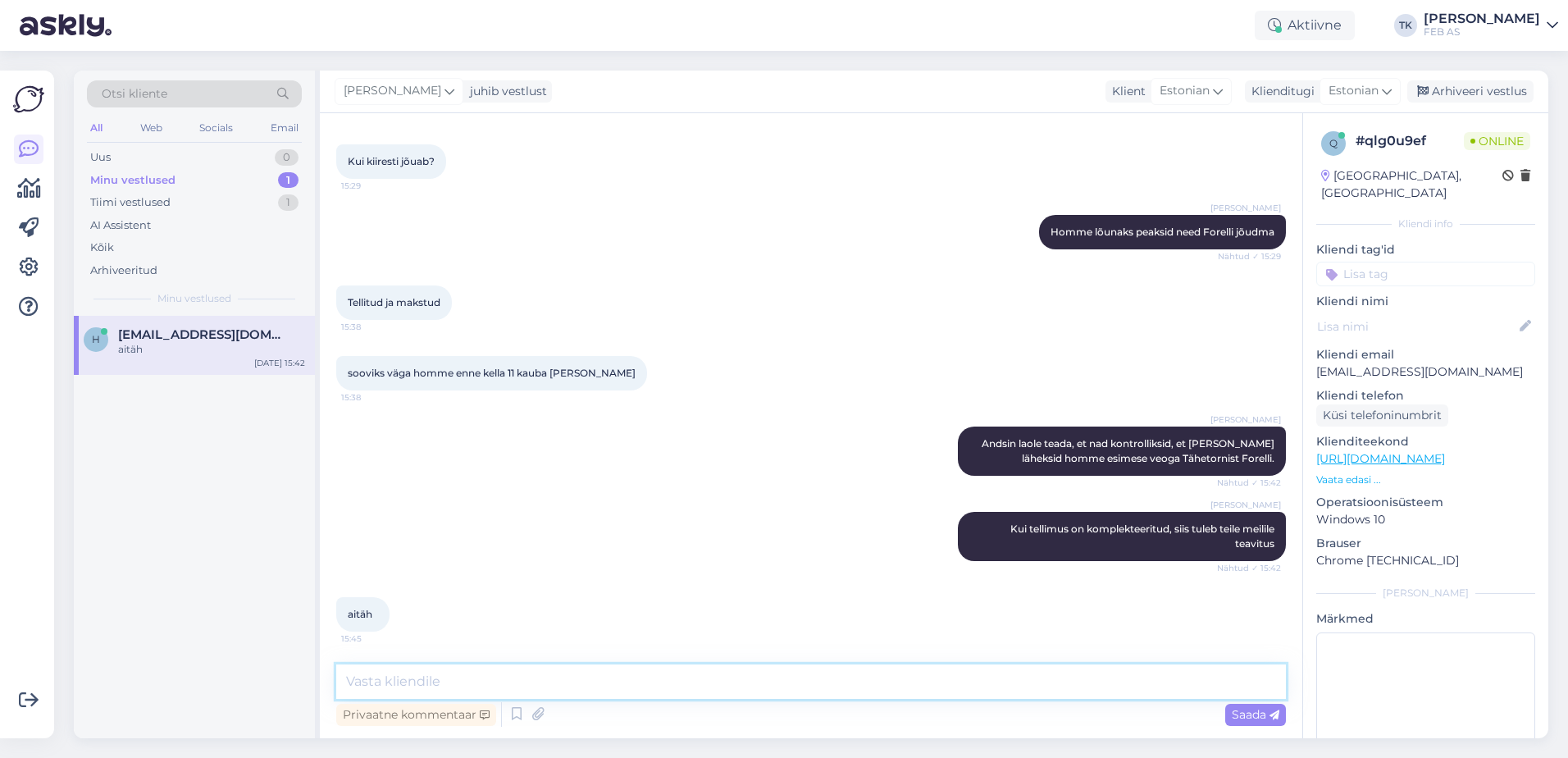
click at [459, 673] on textarea at bounding box center [811, 681] width 949 height 35
type textarea "Kas saame teid veel kuidagi aidata?"
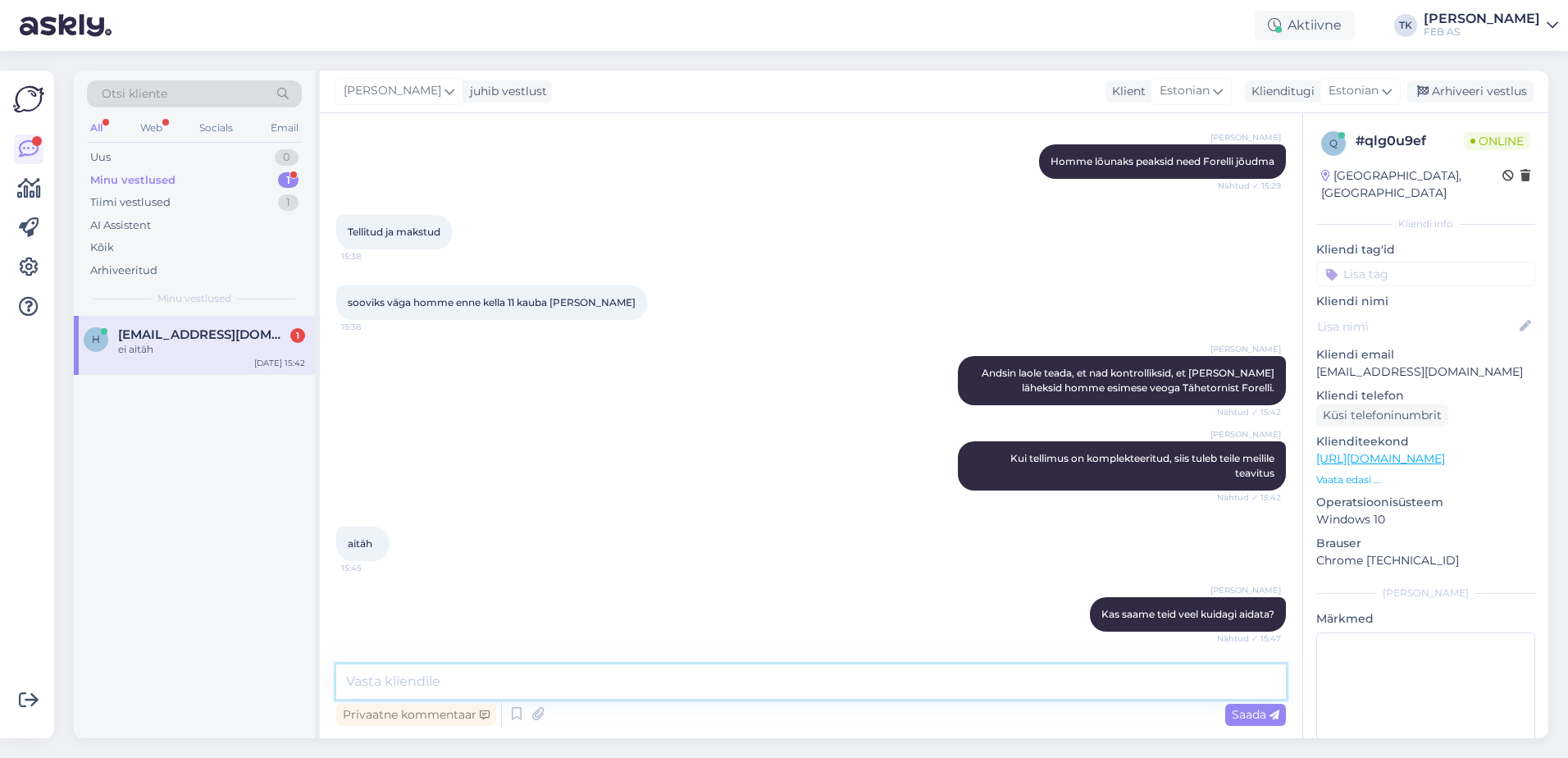
scroll to position [610, 0]
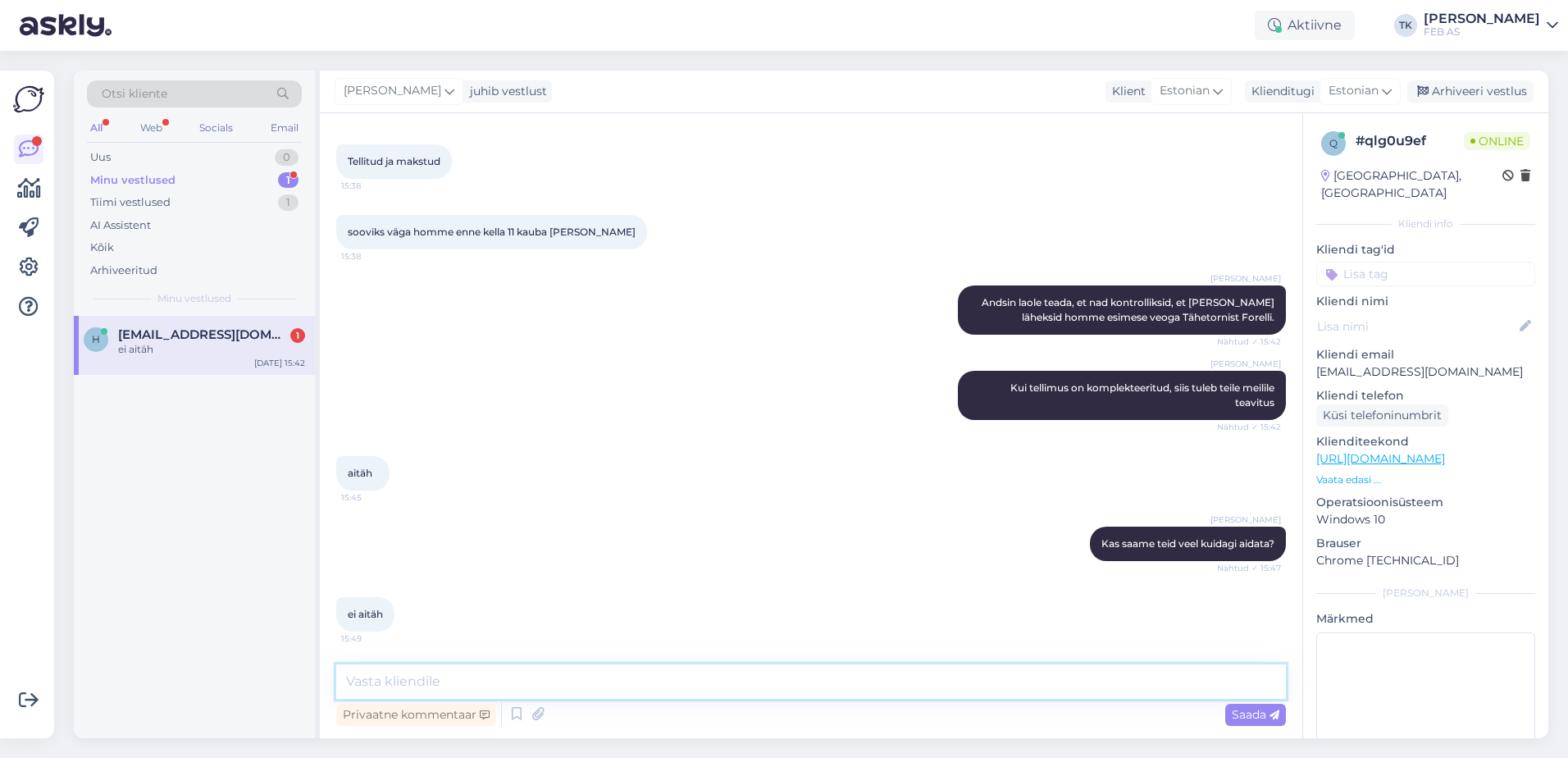
click at [620, 683] on textarea at bounding box center [811, 681] width 949 height 35
type textarea "Sellisel juhul soovime teile kena õhtut!"
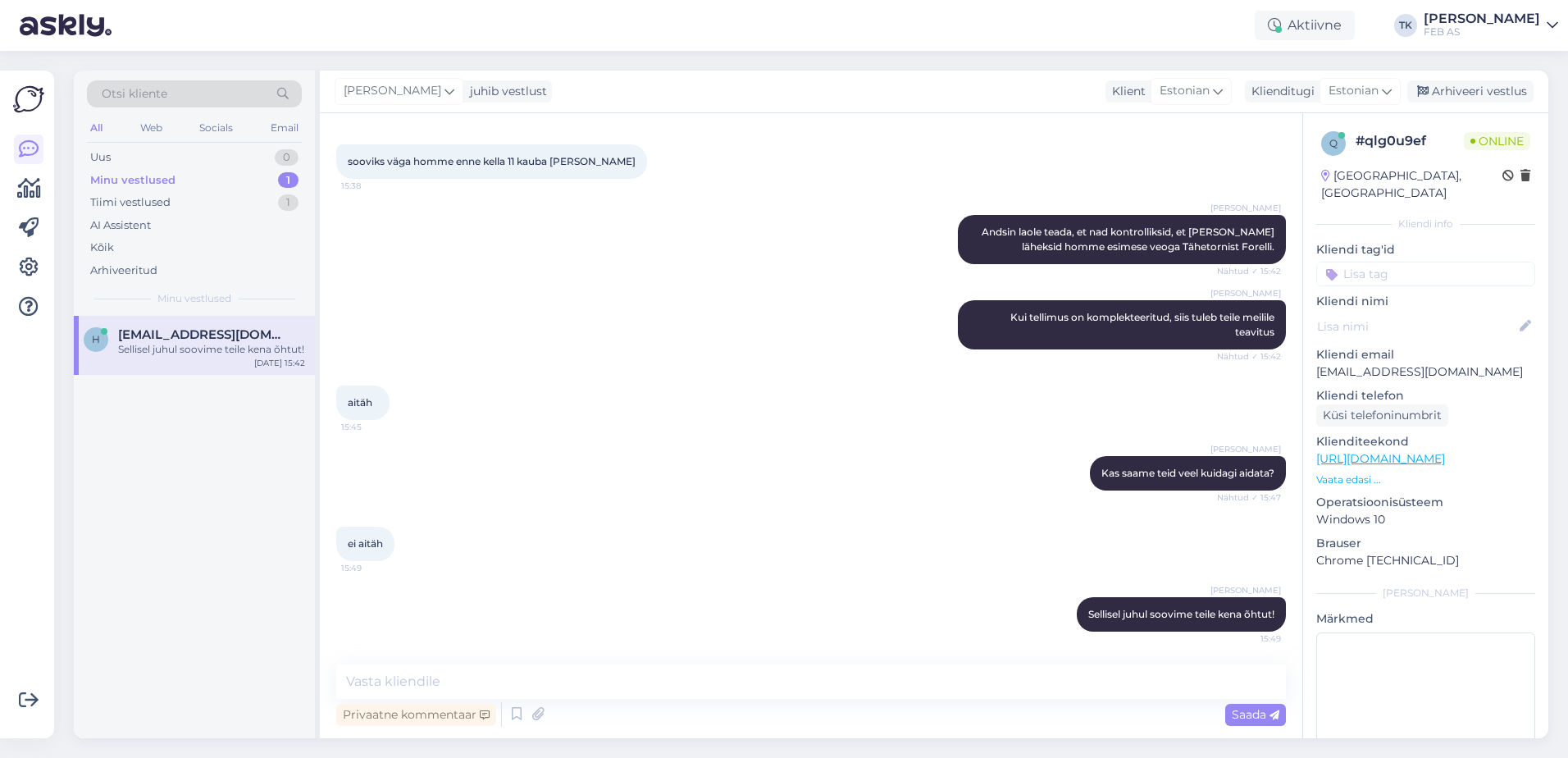
click at [639, 536] on div "ei aitäh 15:49" at bounding box center [811, 544] width 949 height 71
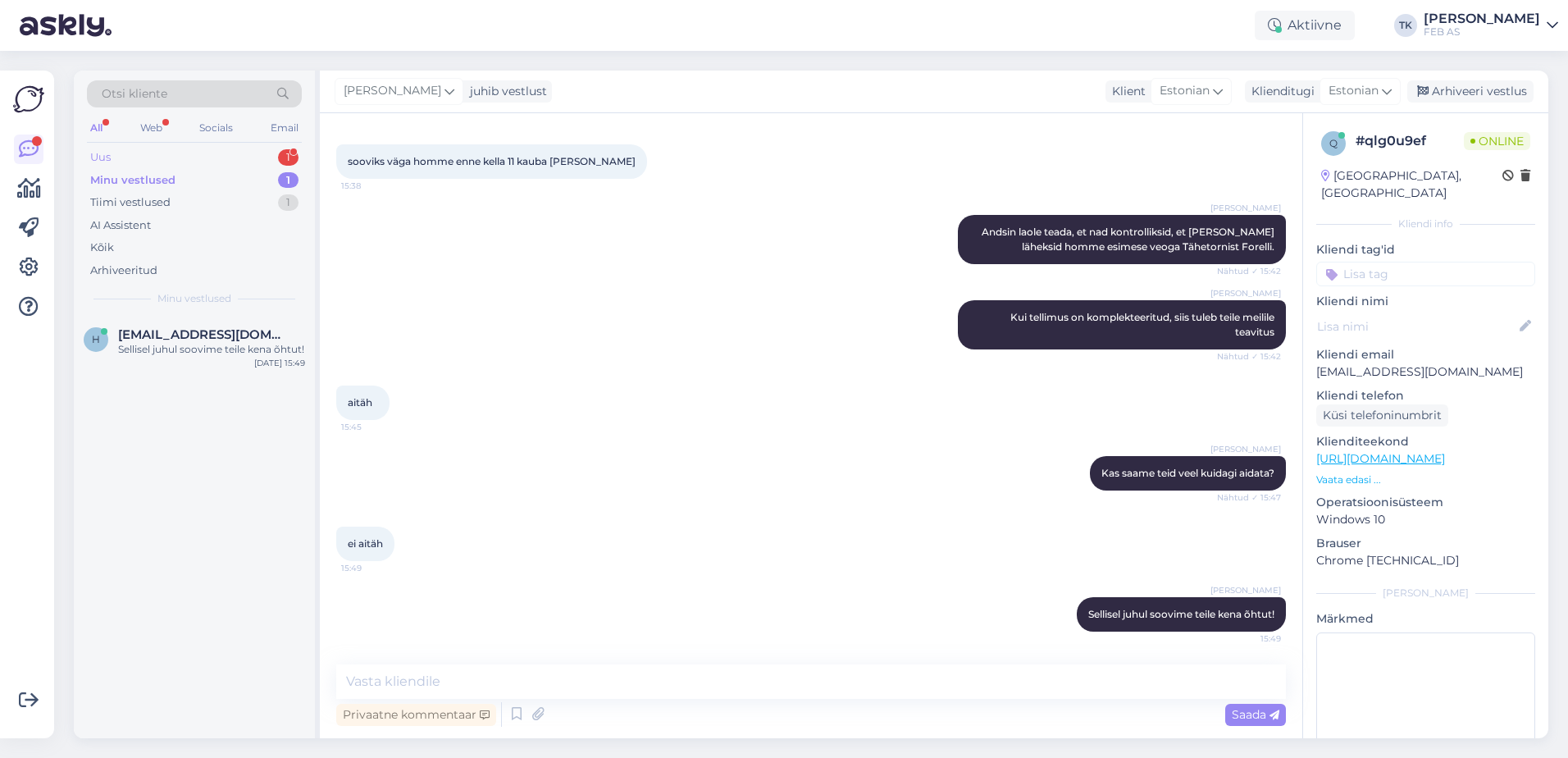
click at [209, 151] on div "Uus 1" at bounding box center [194, 157] width 215 height 23
click at [200, 350] on div "tere" at bounding box center [211, 349] width 187 height 15
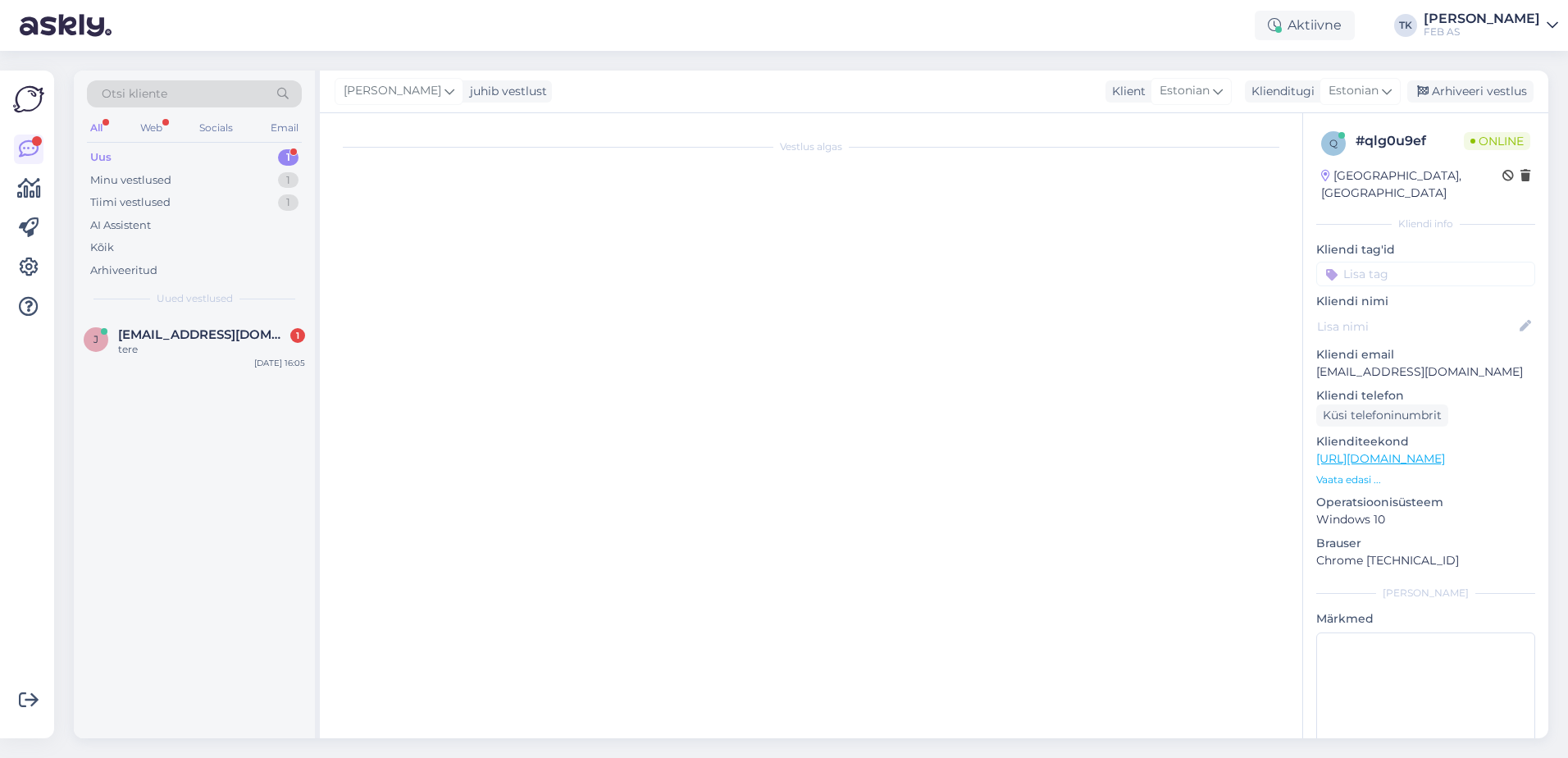
scroll to position [1477, 0]
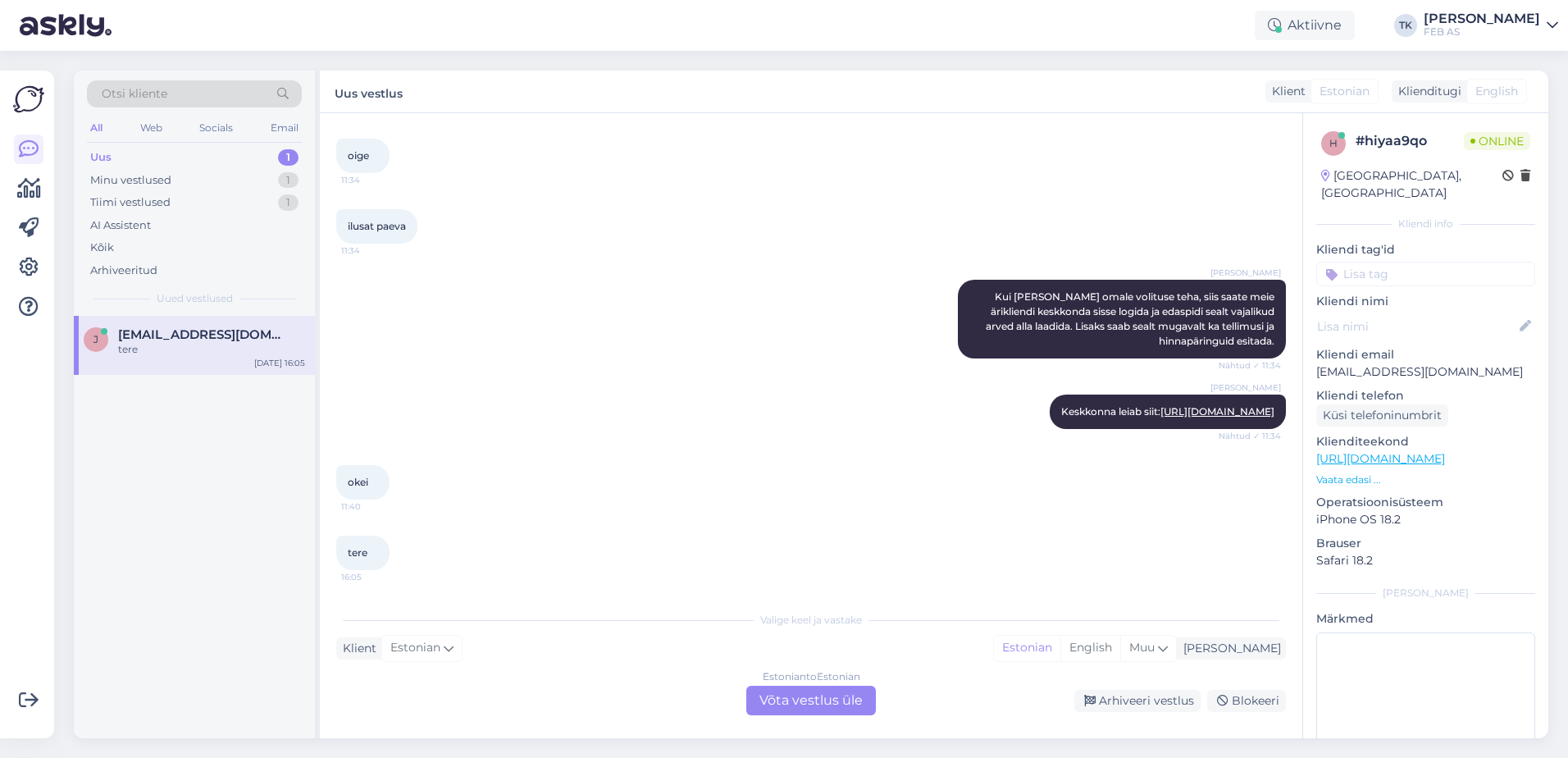
click at [810, 691] on div "Estonian to Estonian Võta vestlus üle" at bounding box center [811, 700] width 129 height 30
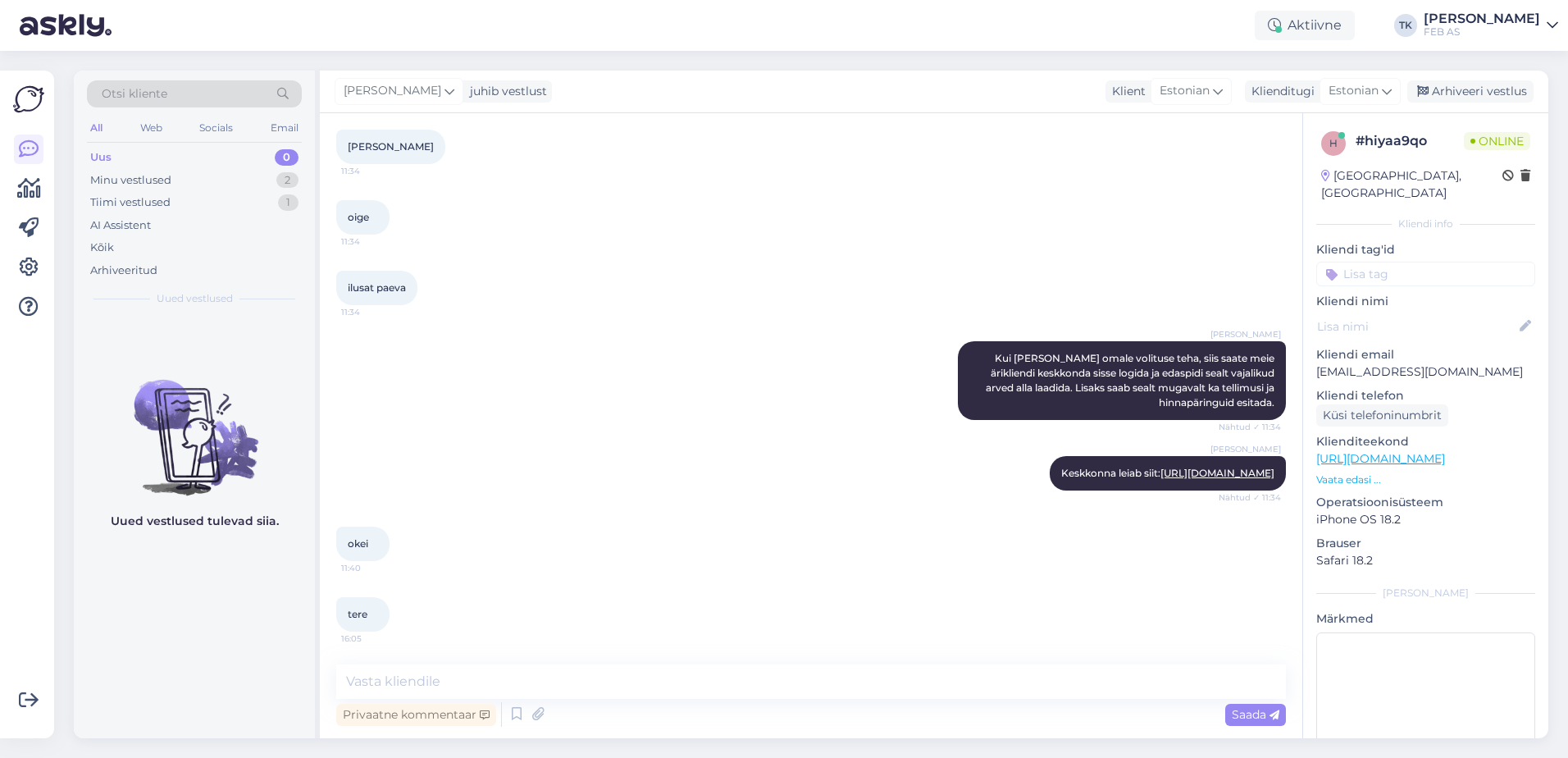
scroll to position [1416, 0]
click at [708, 691] on textarea at bounding box center [811, 681] width 949 height 35
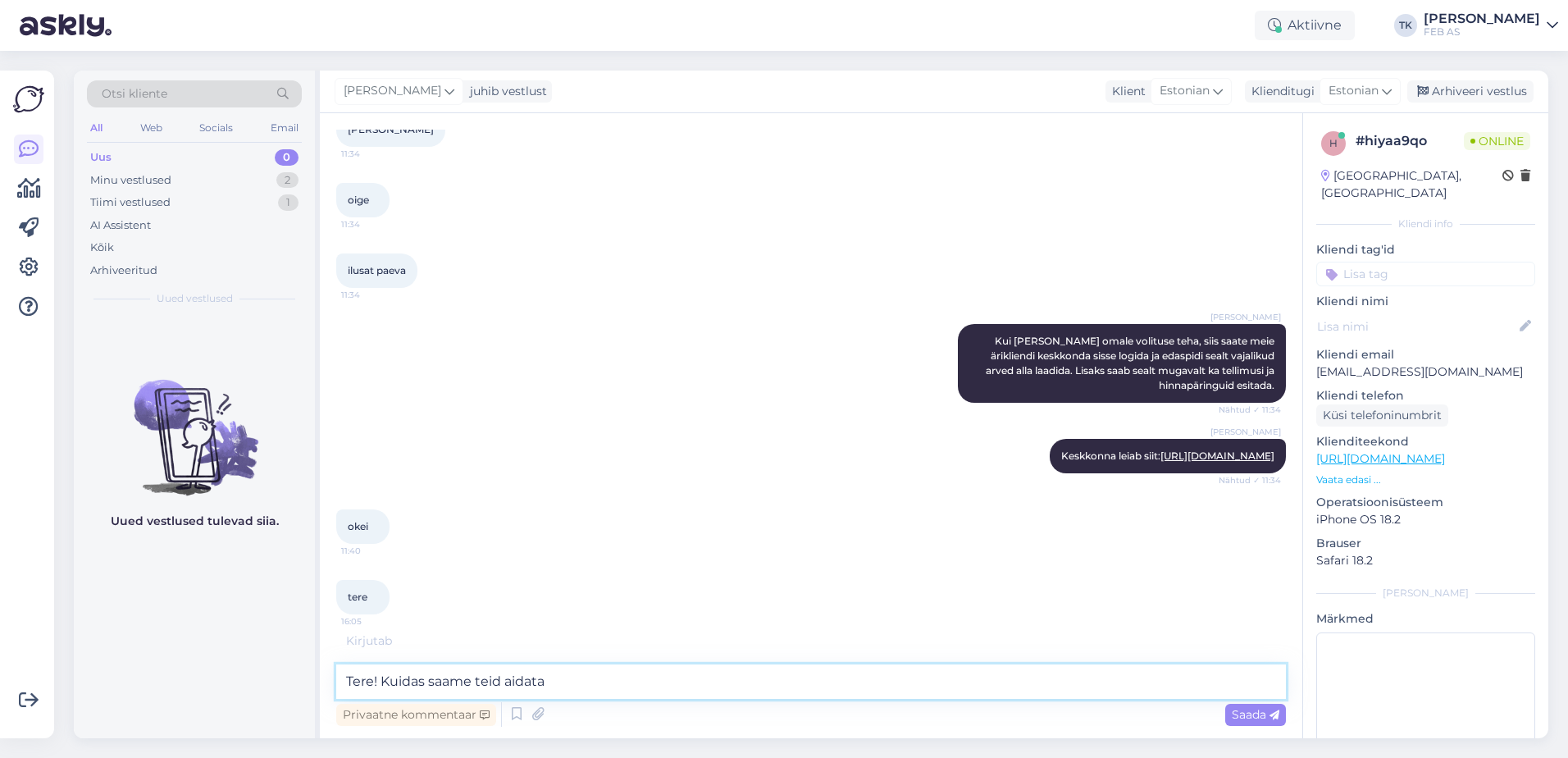
type textarea "Tere! Kuidas saame teid aidata?"
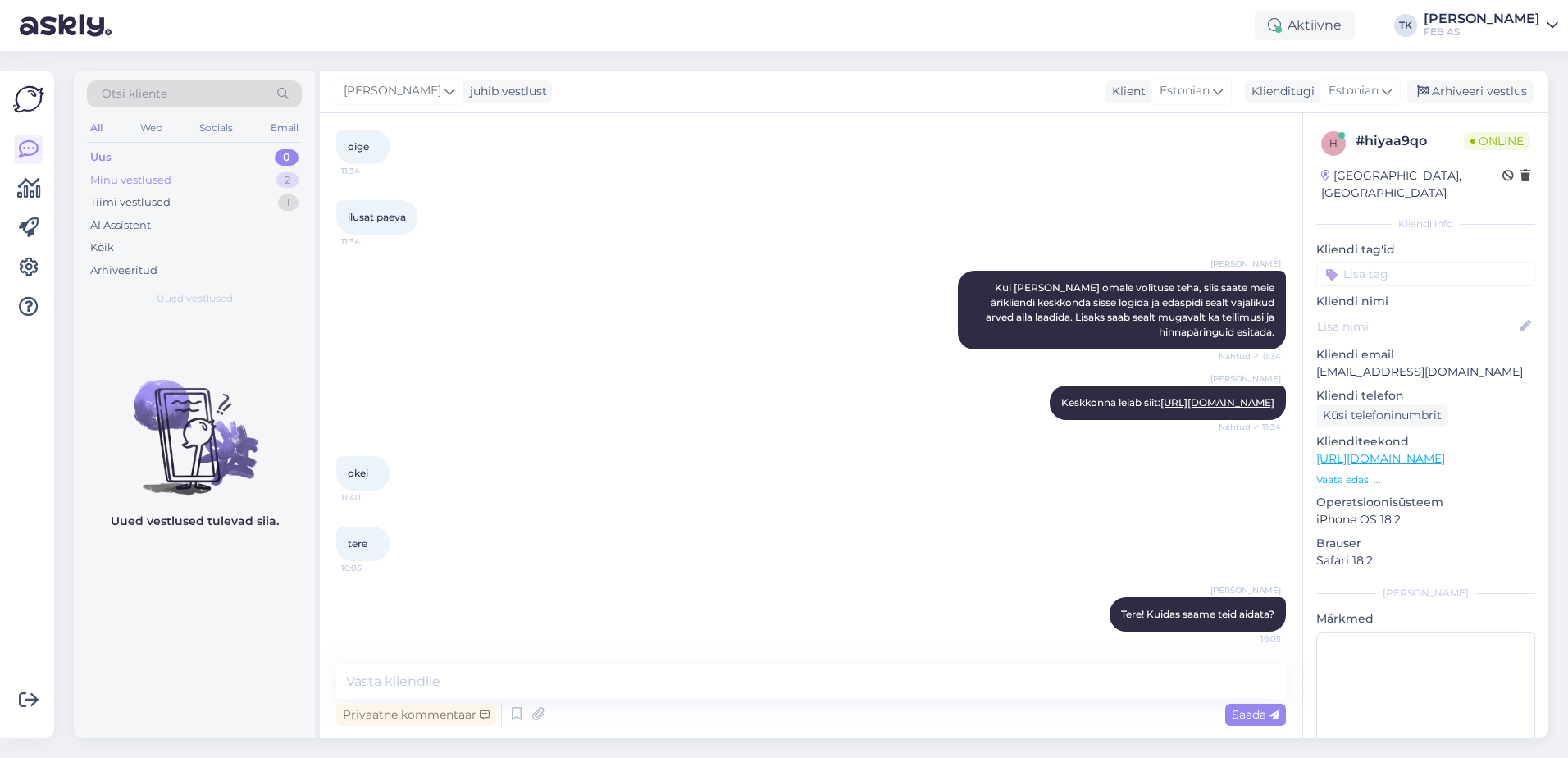
click at [204, 187] on div "Minu vestlused 2" at bounding box center [194, 180] width 215 height 23
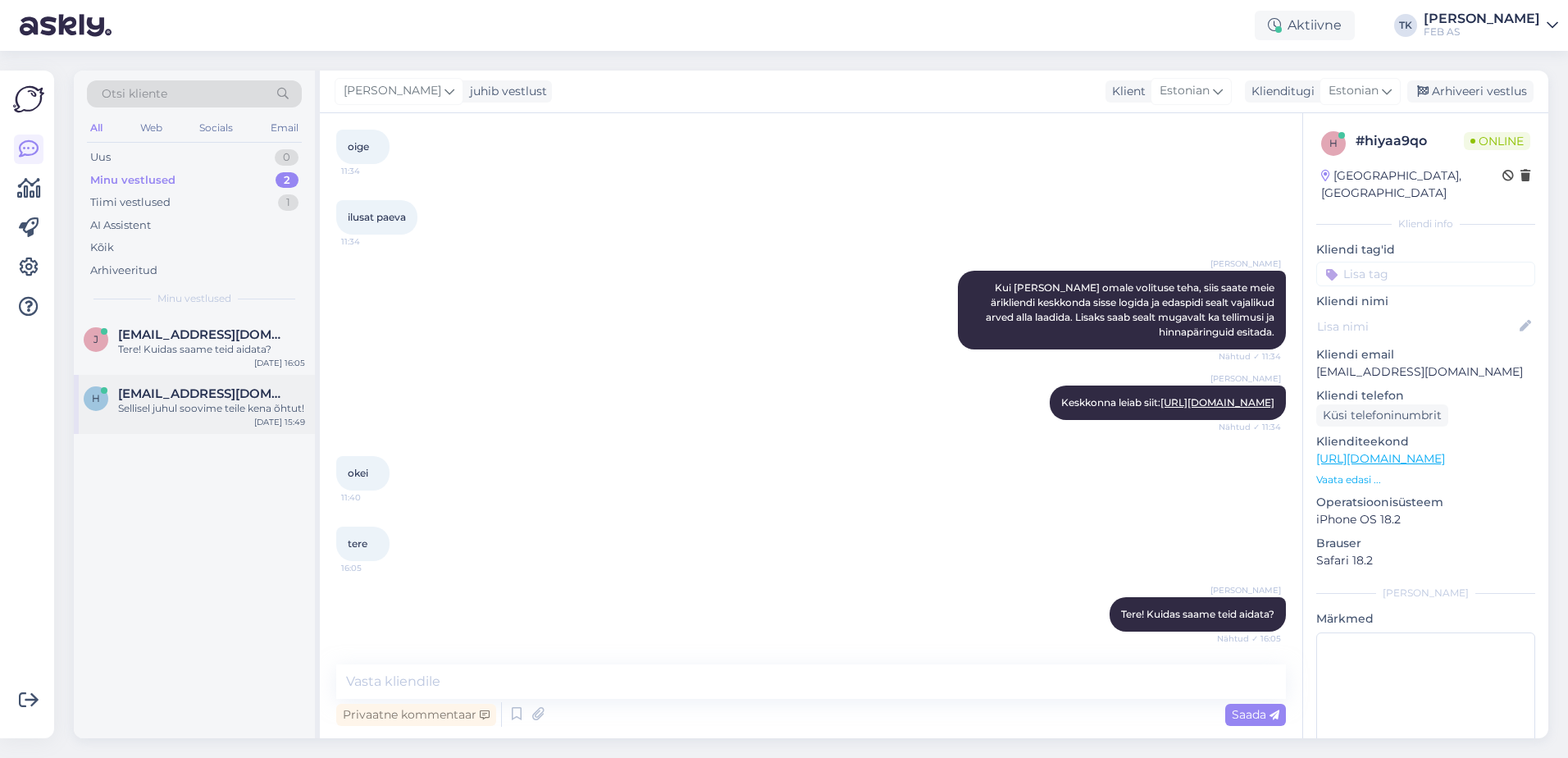
click at [248, 416] on div "Sellisel juhul soovime teile kena õhtut!" at bounding box center [211, 409] width 187 height 15
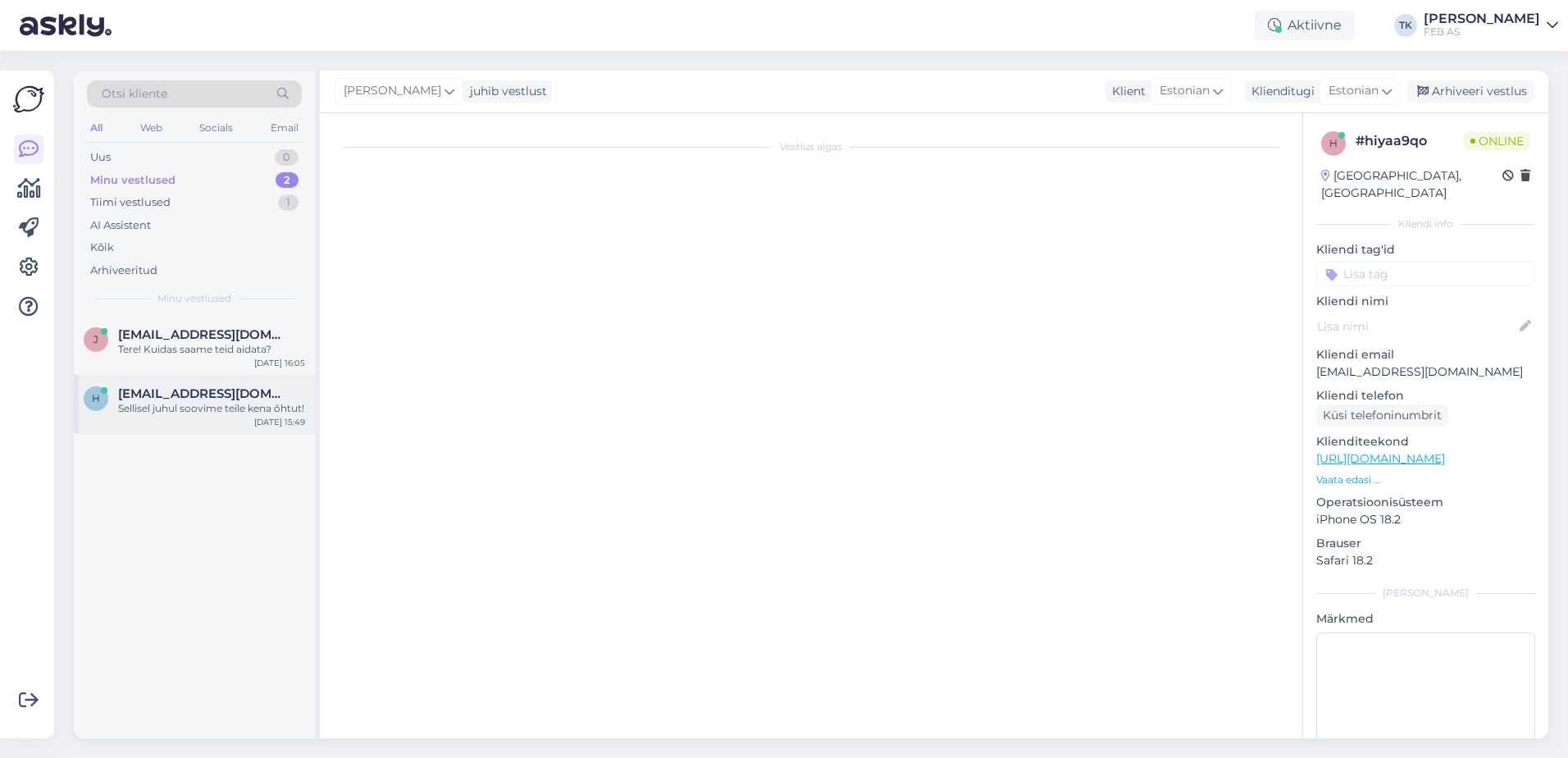
scroll to position [681, 0]
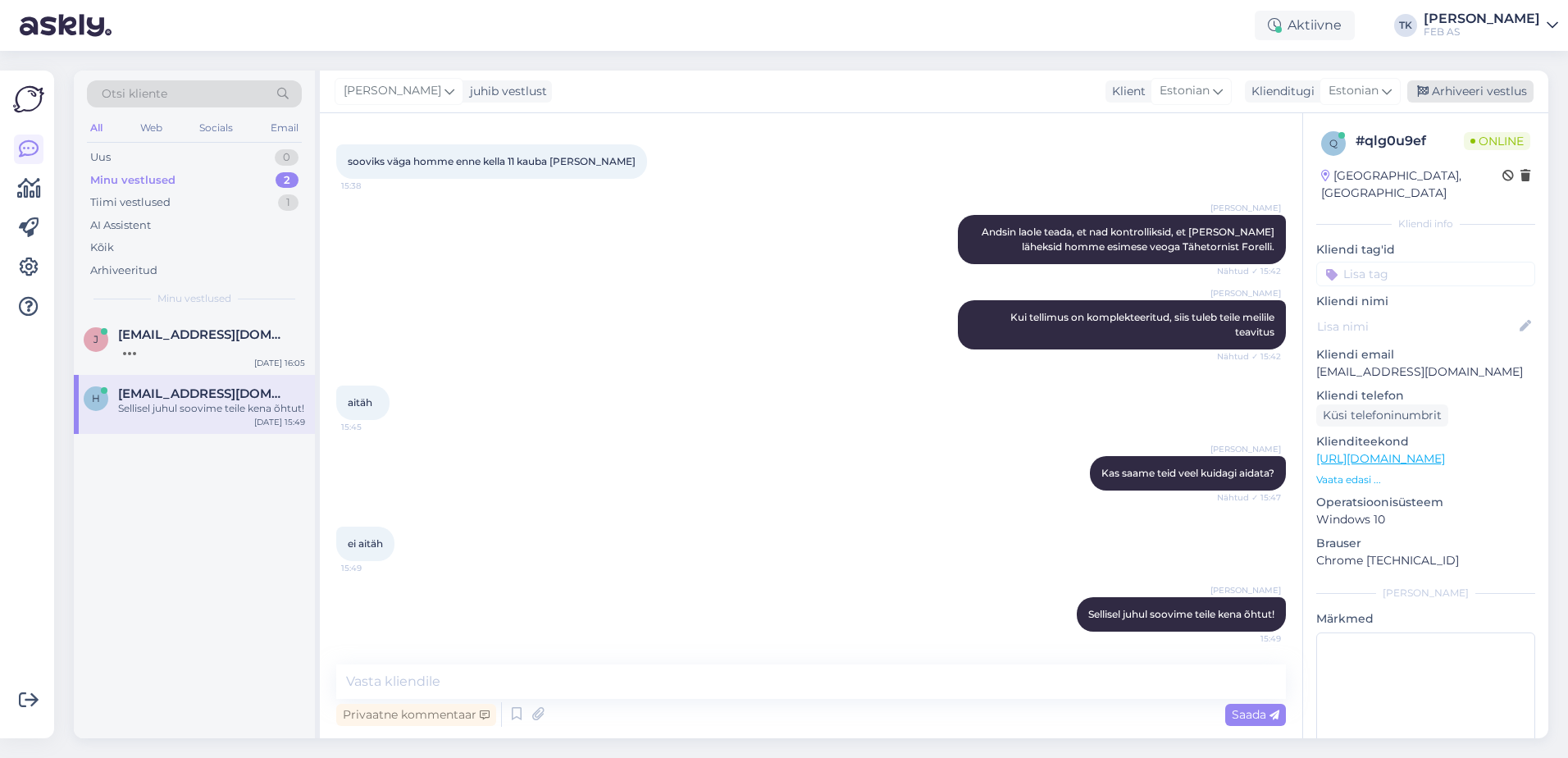
click at [1473, 90] on div "Arhiveeri vestlus" at bounding box center [1470, 91] width 126 height 22
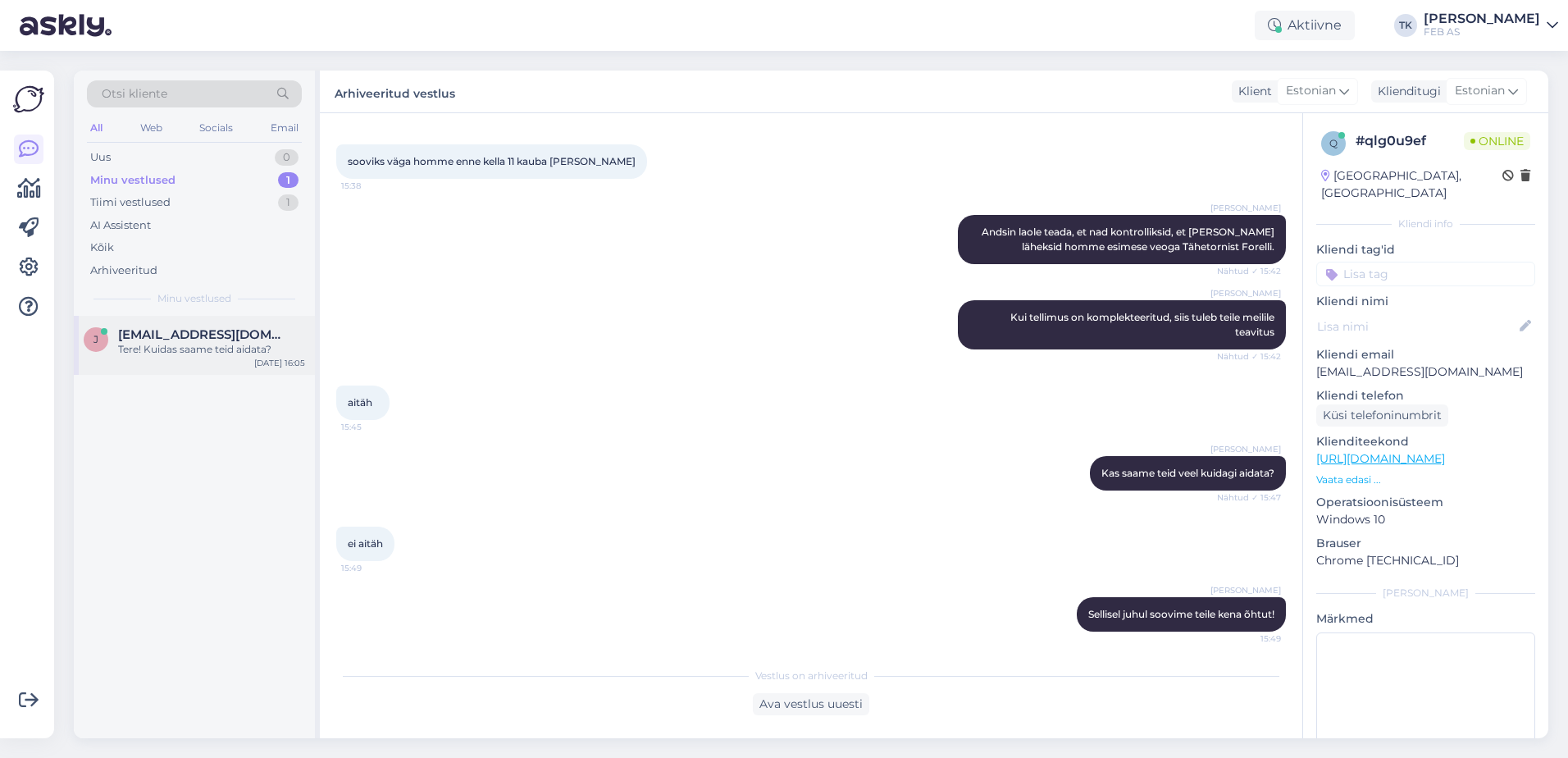
click at [181, 343] on div "Tere! Kuidas saame teid aidata?" at bounding box center [211, 349] width 187 height 15
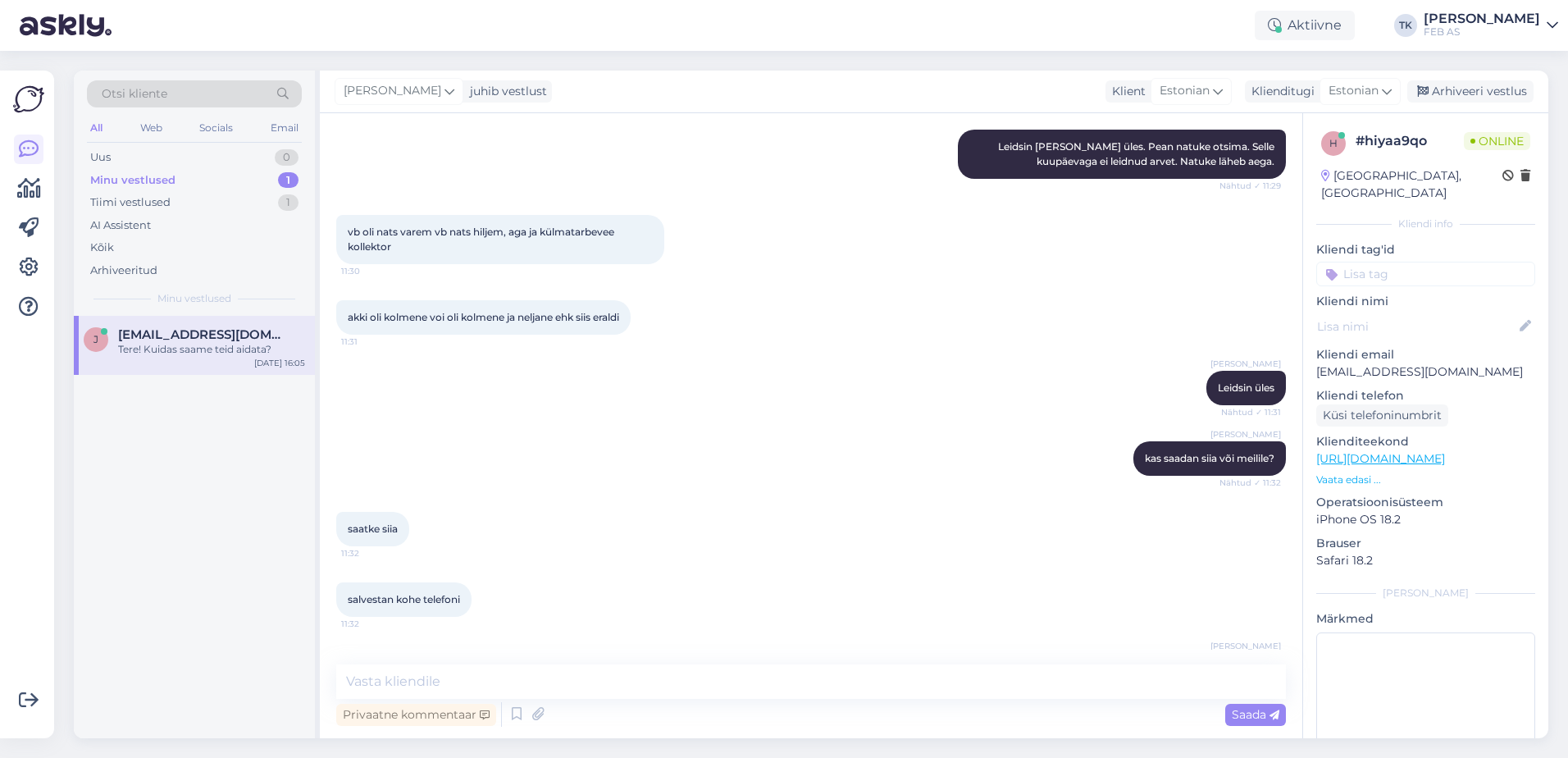
scroll to position [1486, 0]
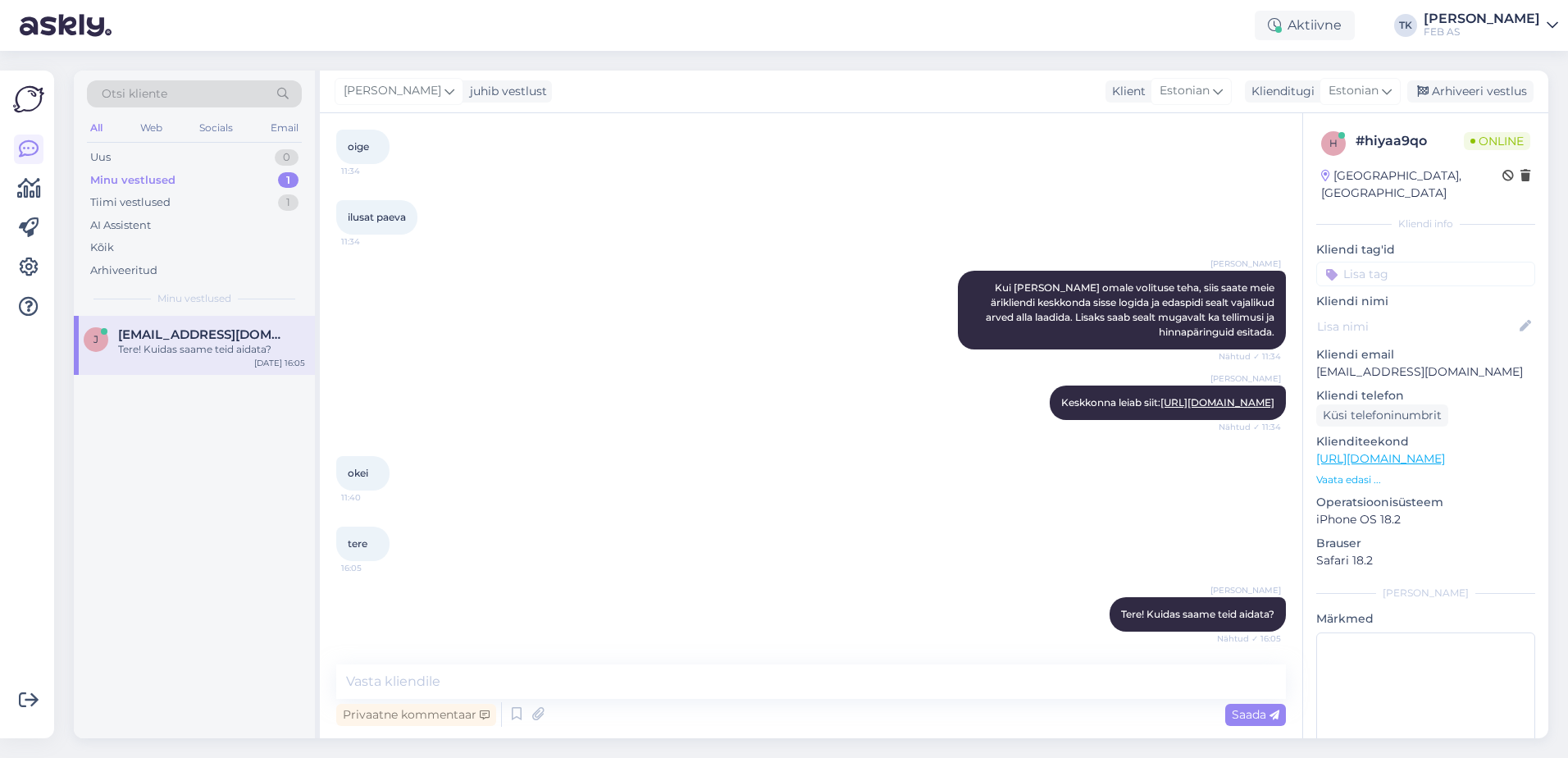
click at [690, 451] on div "okei 11:40" at bounding box center [811, 473] width 949 height 71
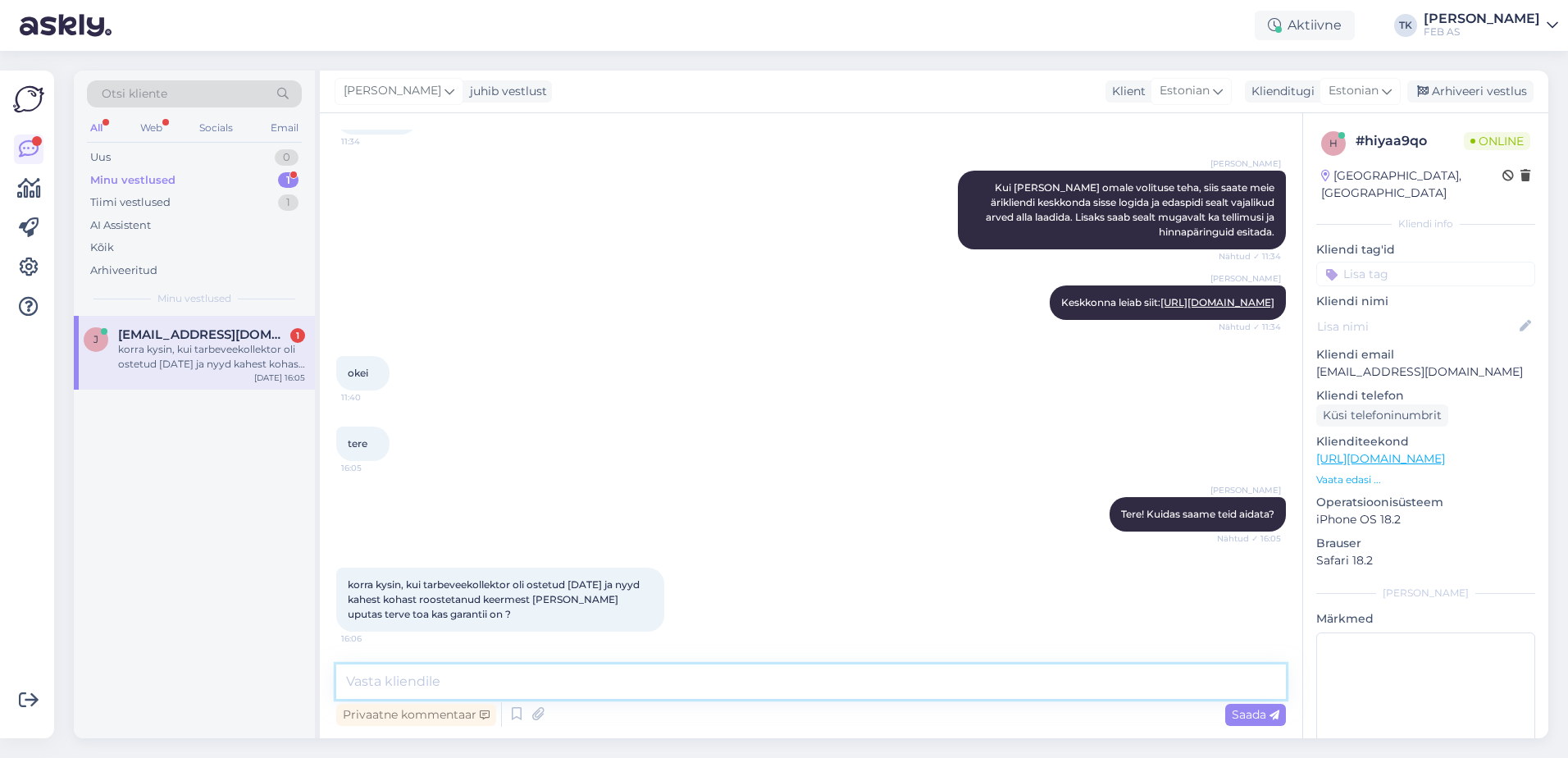
click at [541, 683] on textarea at bounding box center [811, 681] width 949 height 35
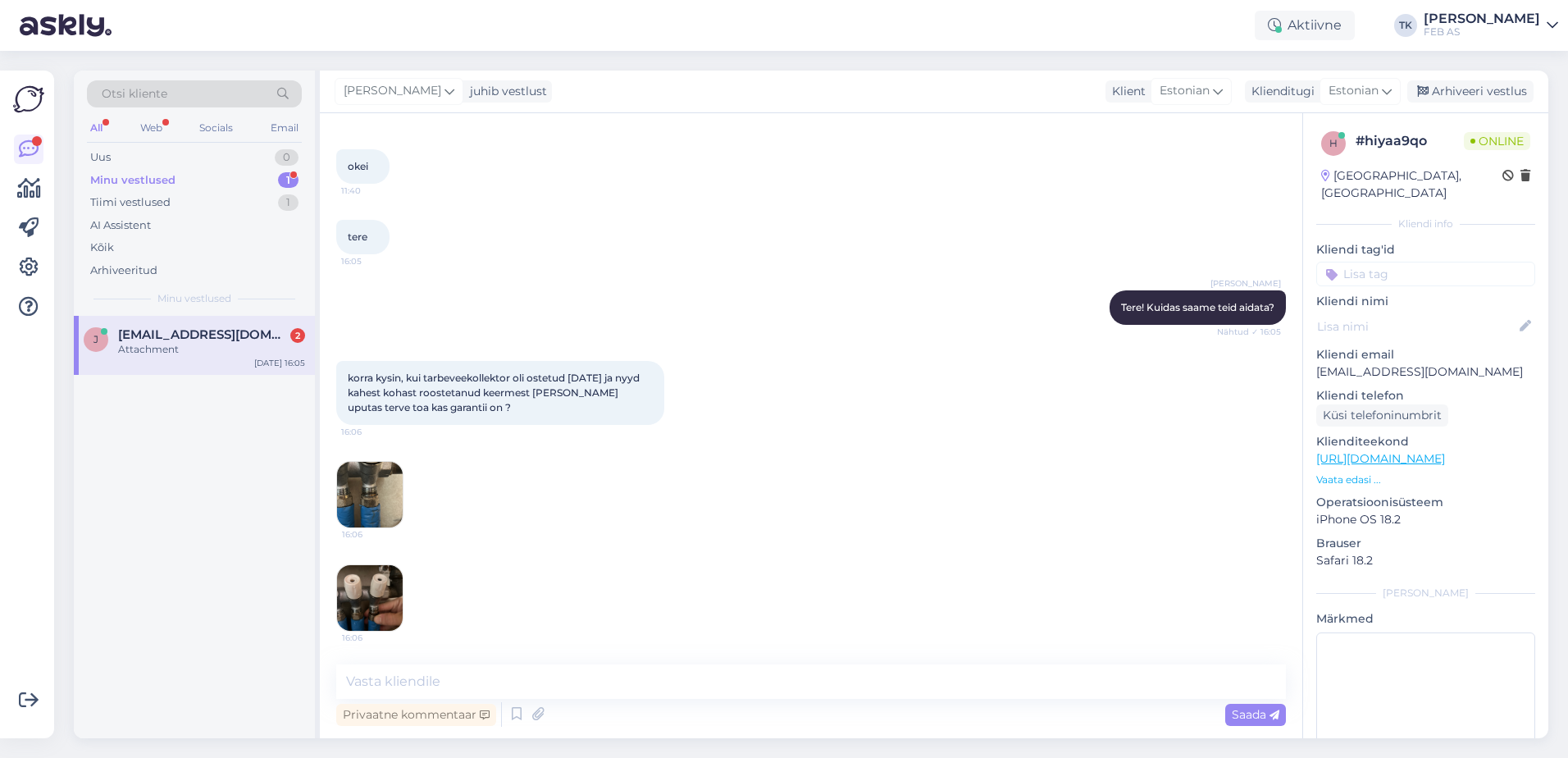
click at [377, 492] on img at bounding box center [370, 494] width 66 height 66
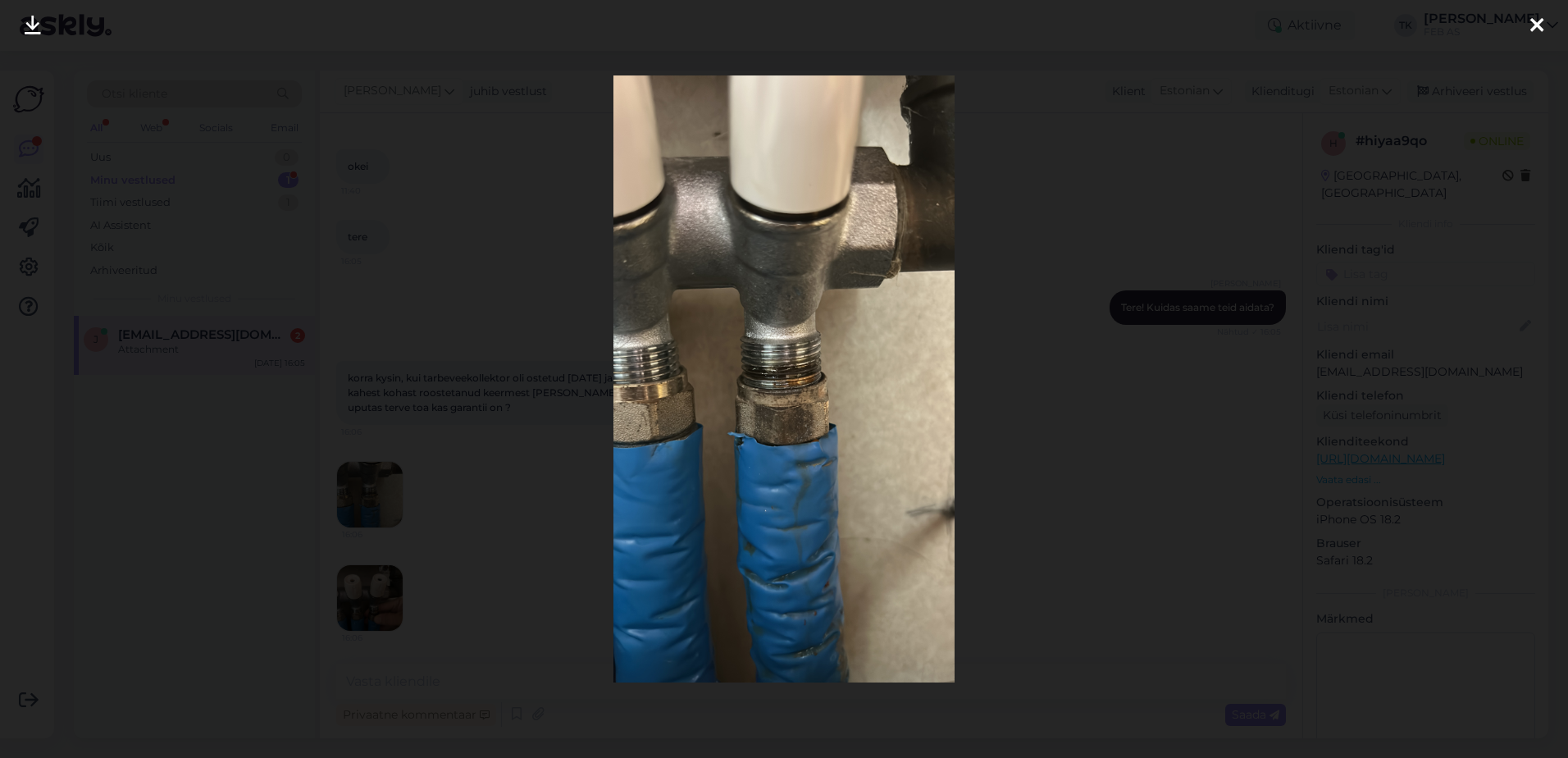
click at [1466, 355] on div at bounding box center [784, 379] width 1568 height 758
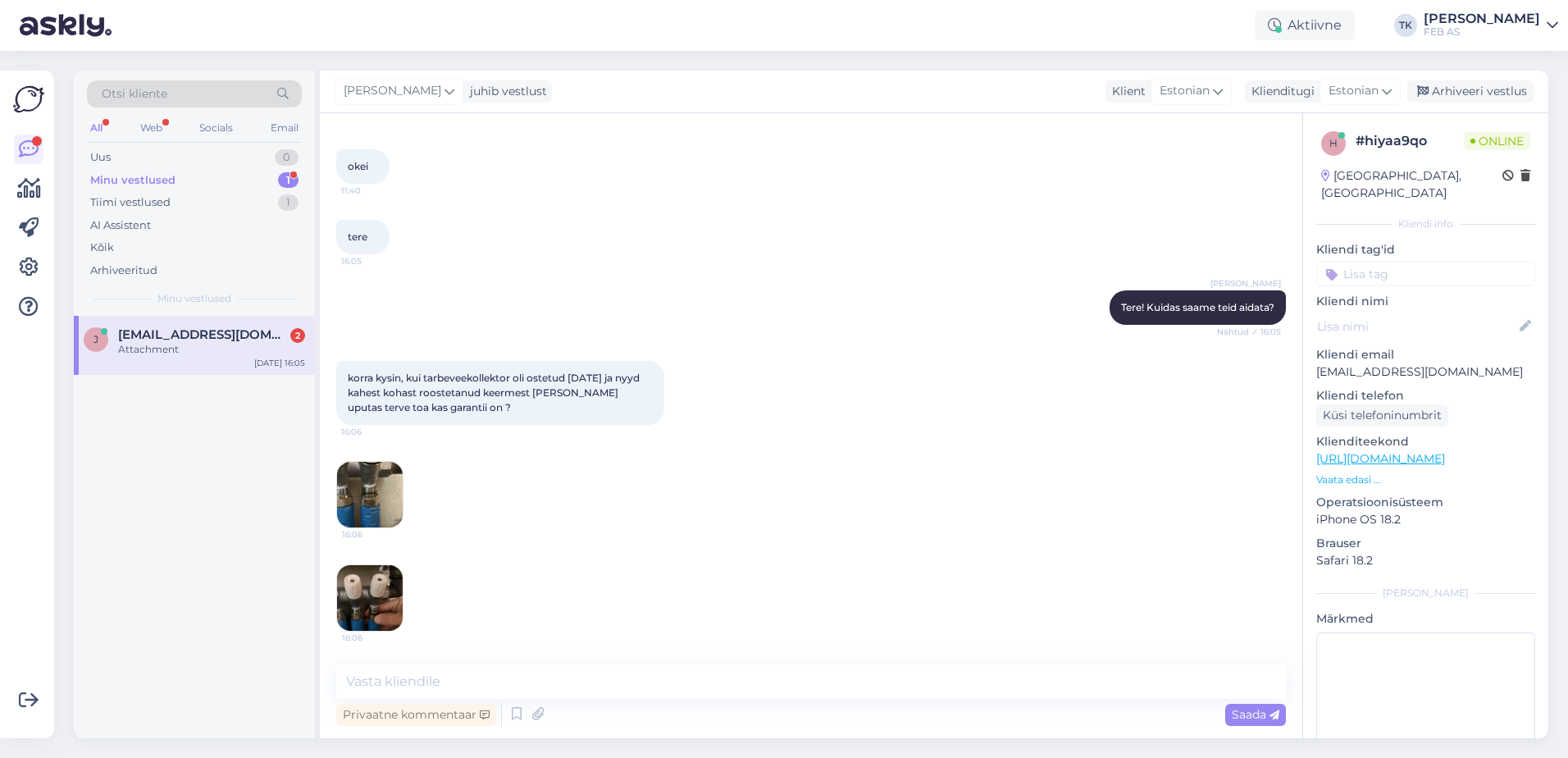
click at [375, 612] on img at bounding box center [370, 598] width 66 height 66
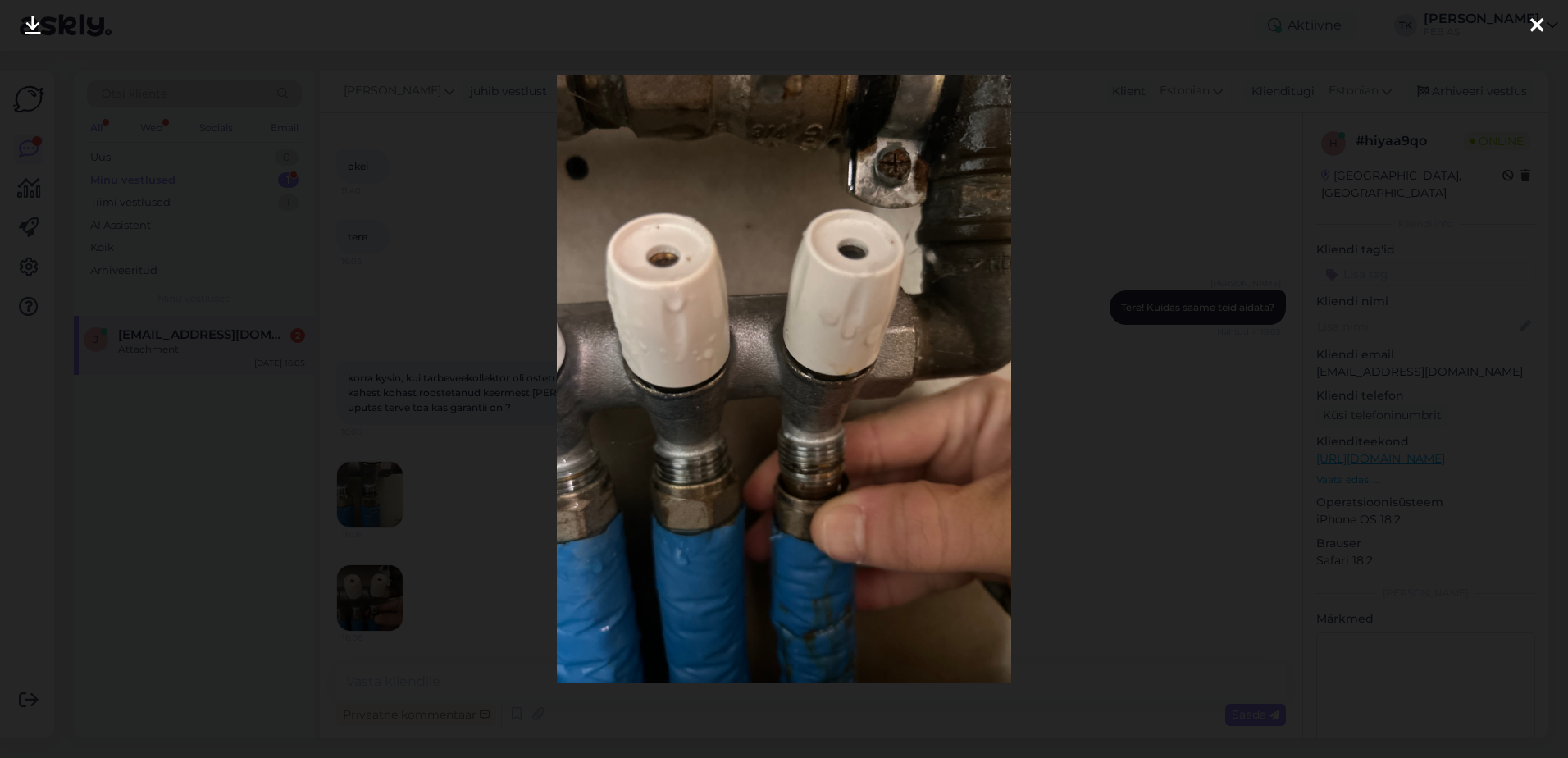
click at [1381, 380] on div at bounding box center [784, 379] width 1568 height 758
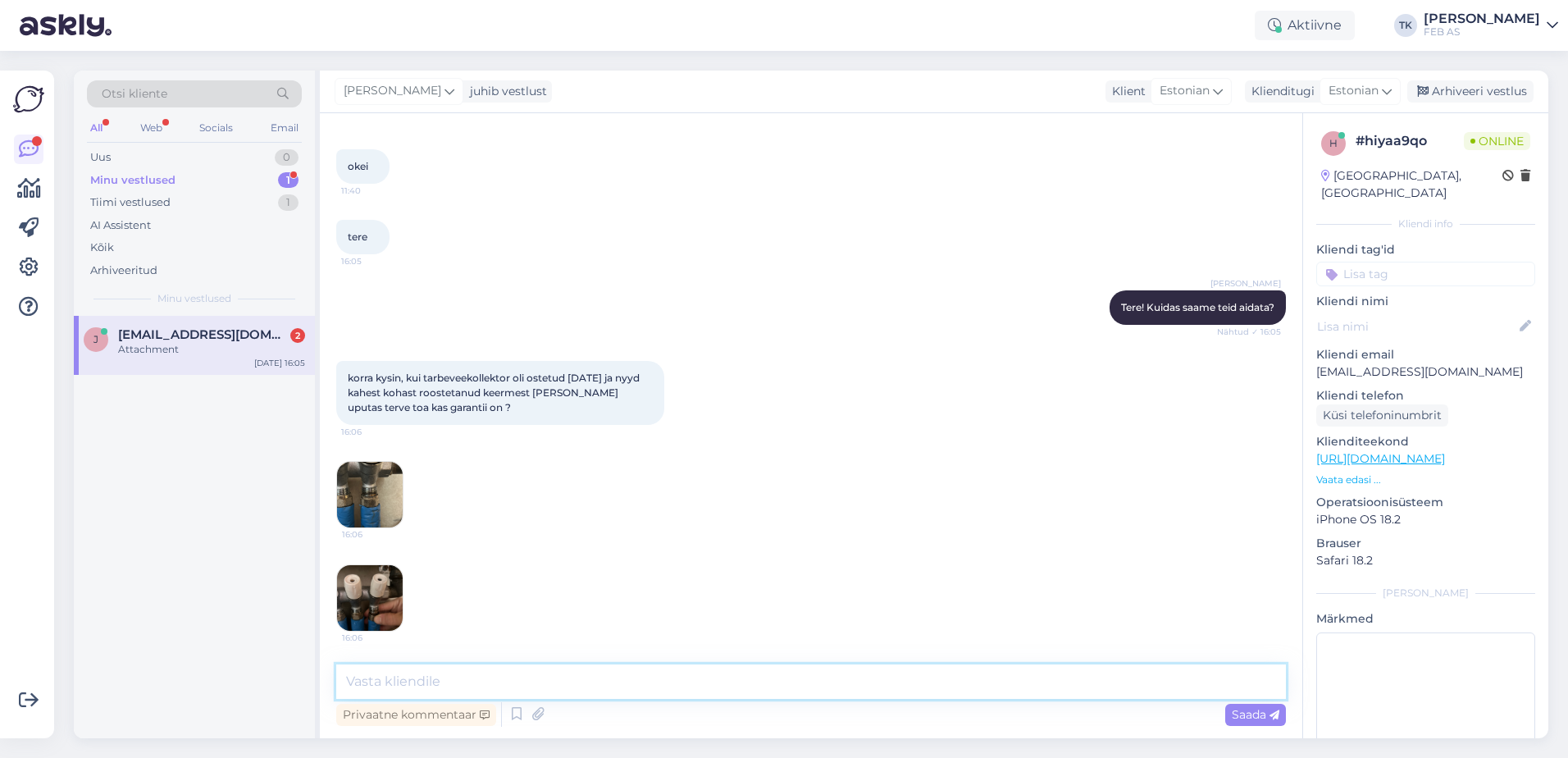
click at [584, 669] on textarea at bounding box center [811, 681] width 949 height 35
type textarea "[PERSON_NAME], [PERSON_NAME] läheb aega"
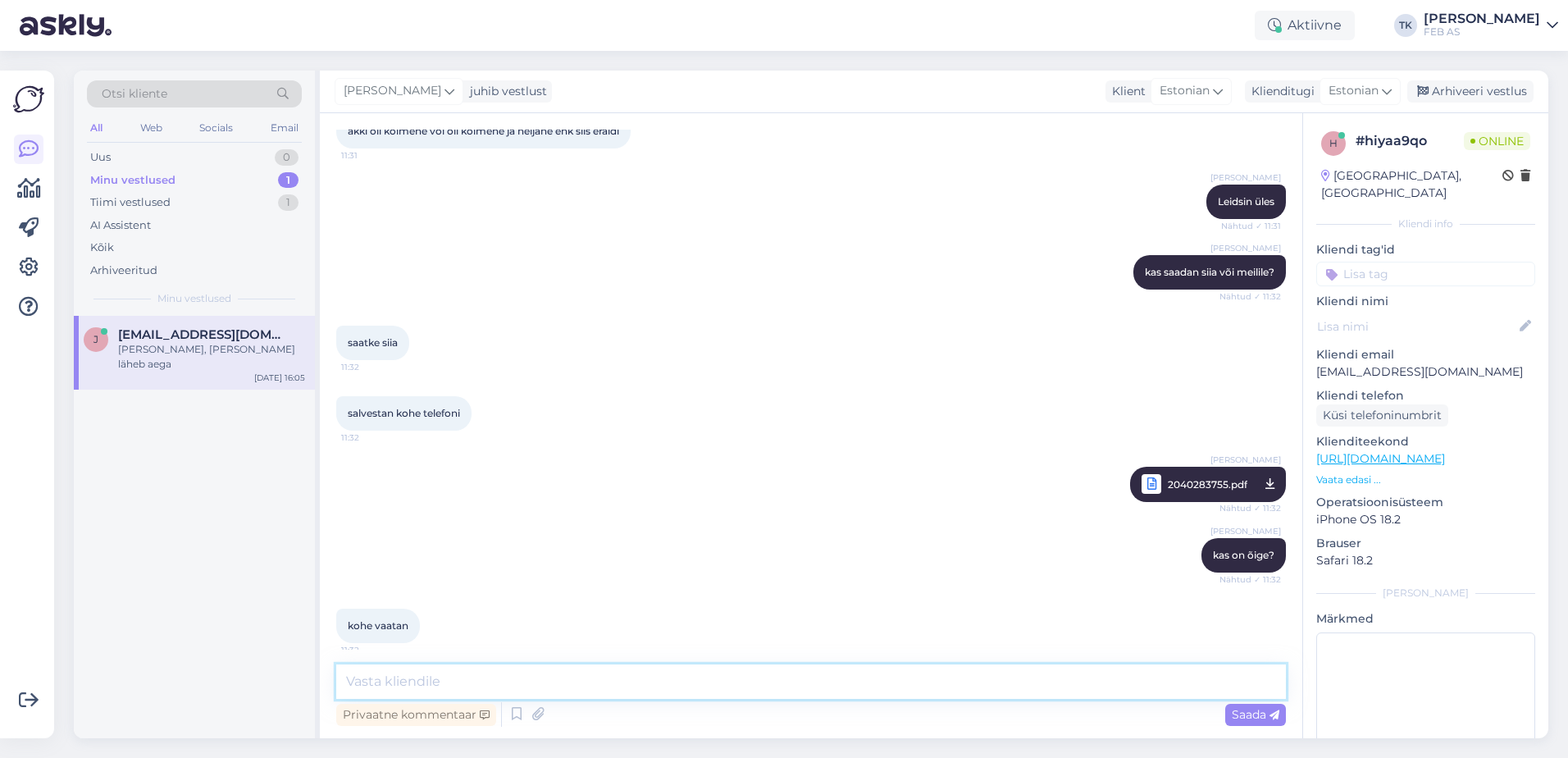
scroll to position [716, 0]
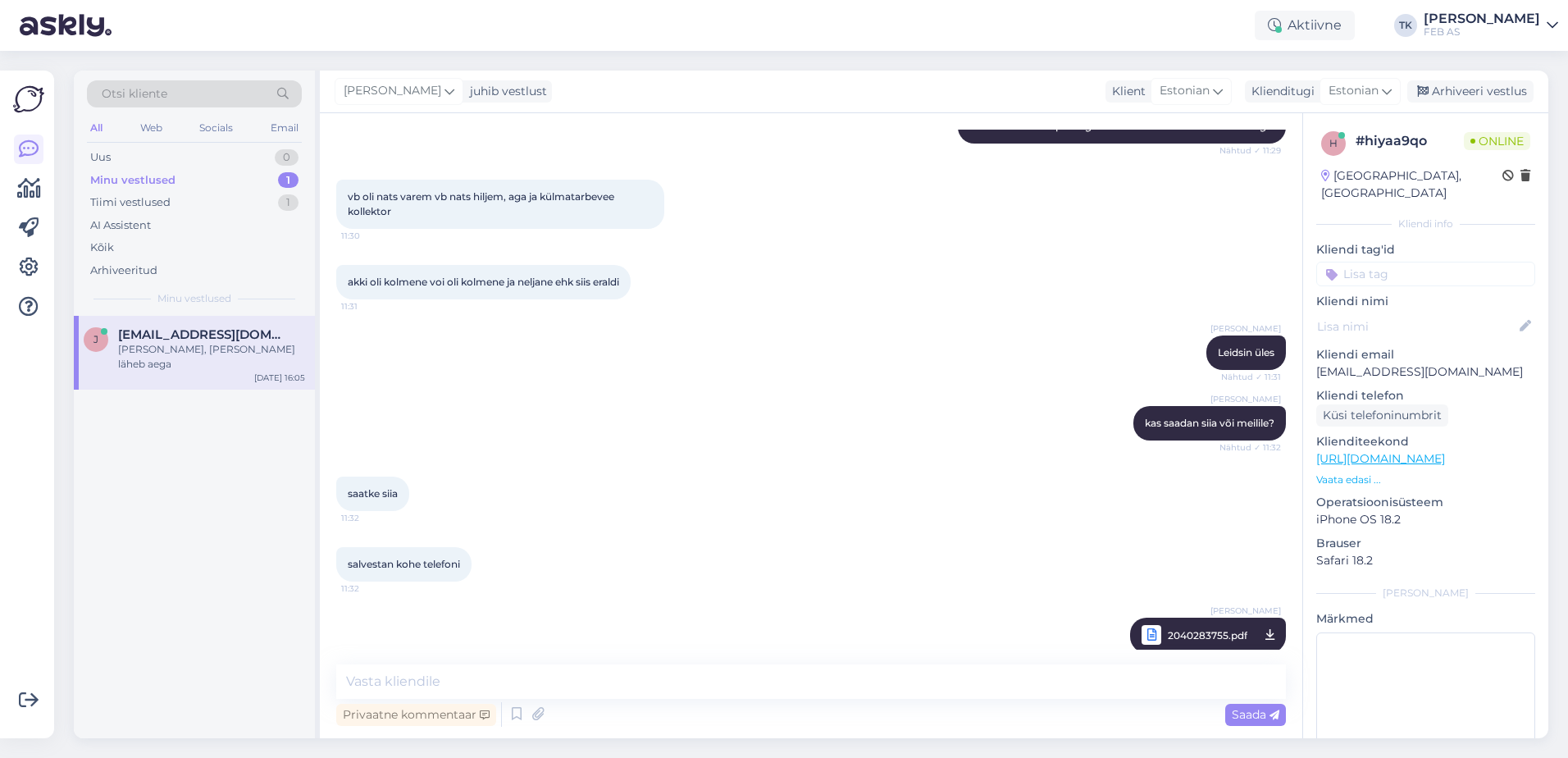
click at [1187, 634] on span "2040283755.pdf" at bounding box center [1207, 634] width 80 height 21
click at [1196, 638] on span "2040283755.pdf" at bounding box center [1207, 634] width 80 height 21
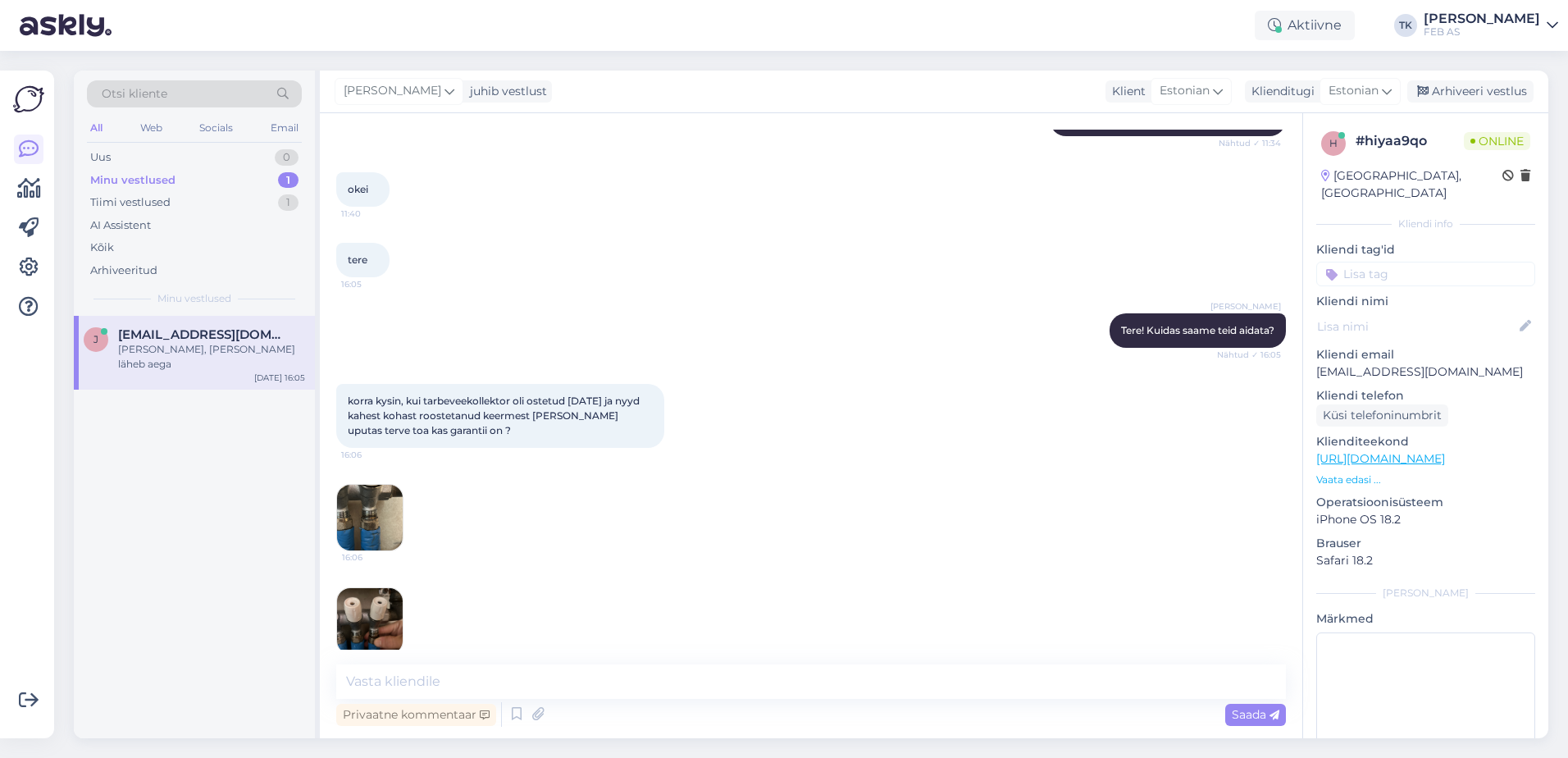
scroll to position [1864, 0]
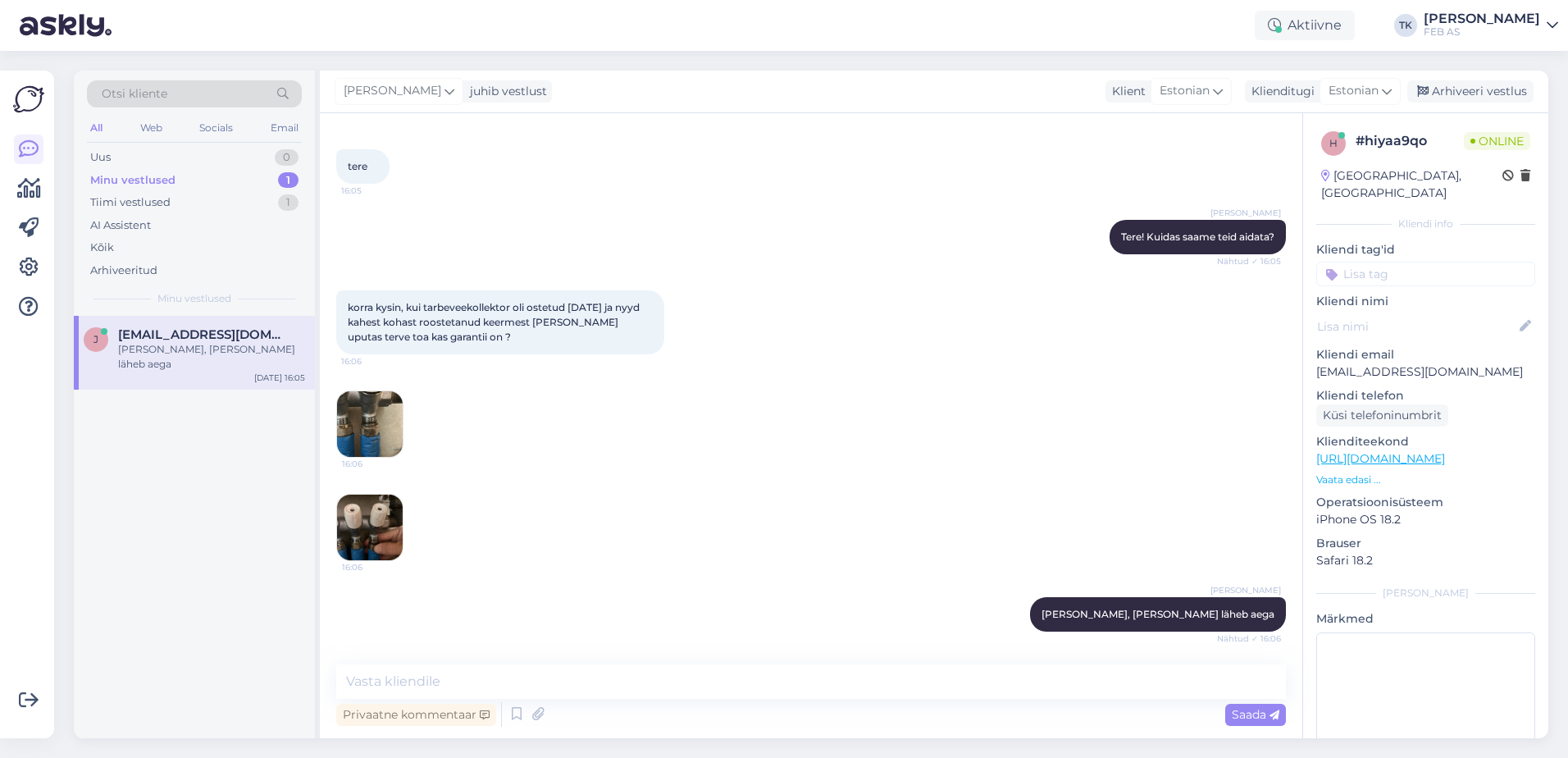
click at [366, 423] on img at bounding box center [370, 424] width 66 height 66
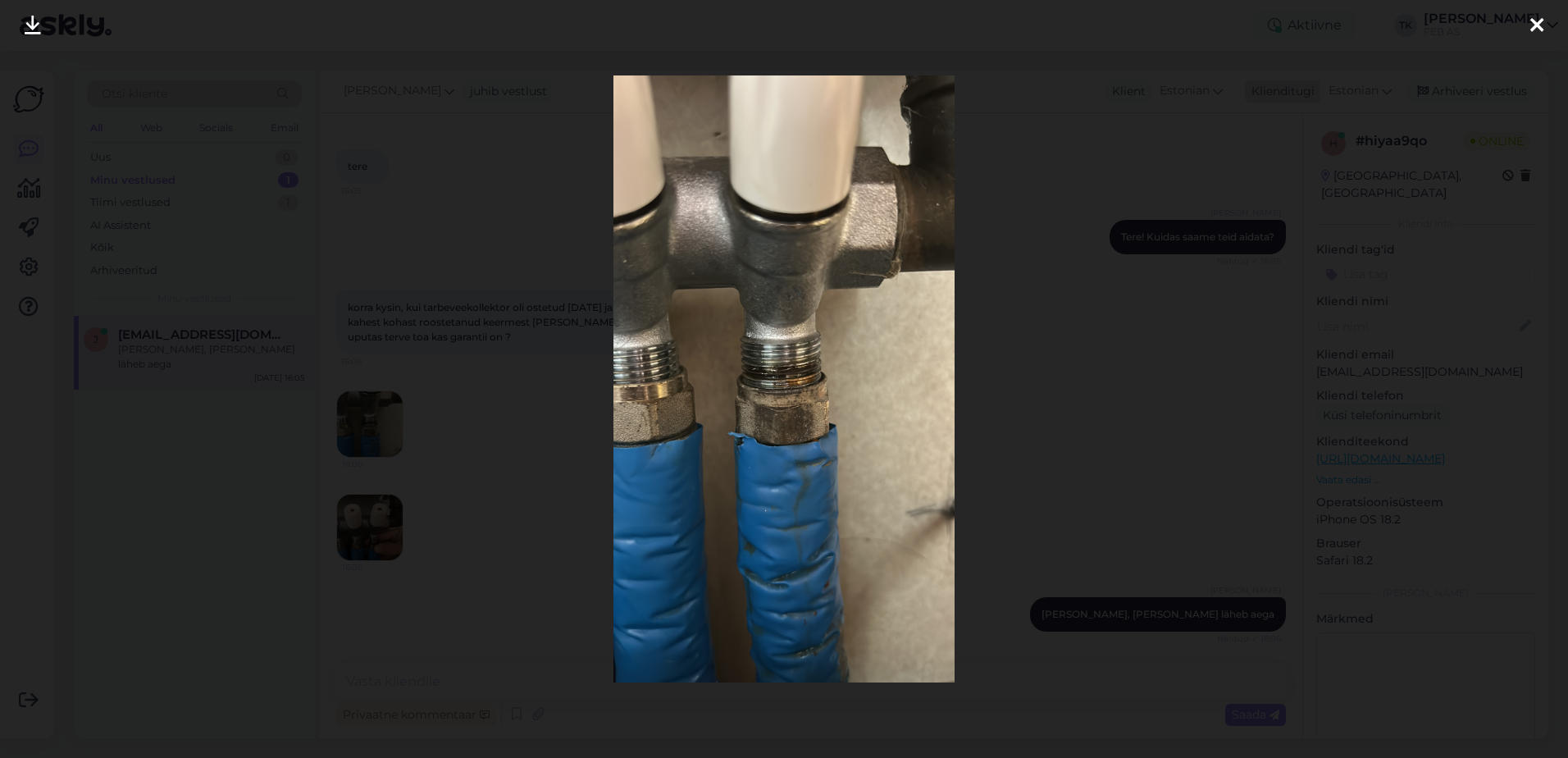
drag, startPoint x: 1541, startPoint y: 17, endPoint x: 1386, endPoint y: 101, distance: 176.3
click at [1538, 17] on icon at bounding box center [1537, 26] width 13 height 21
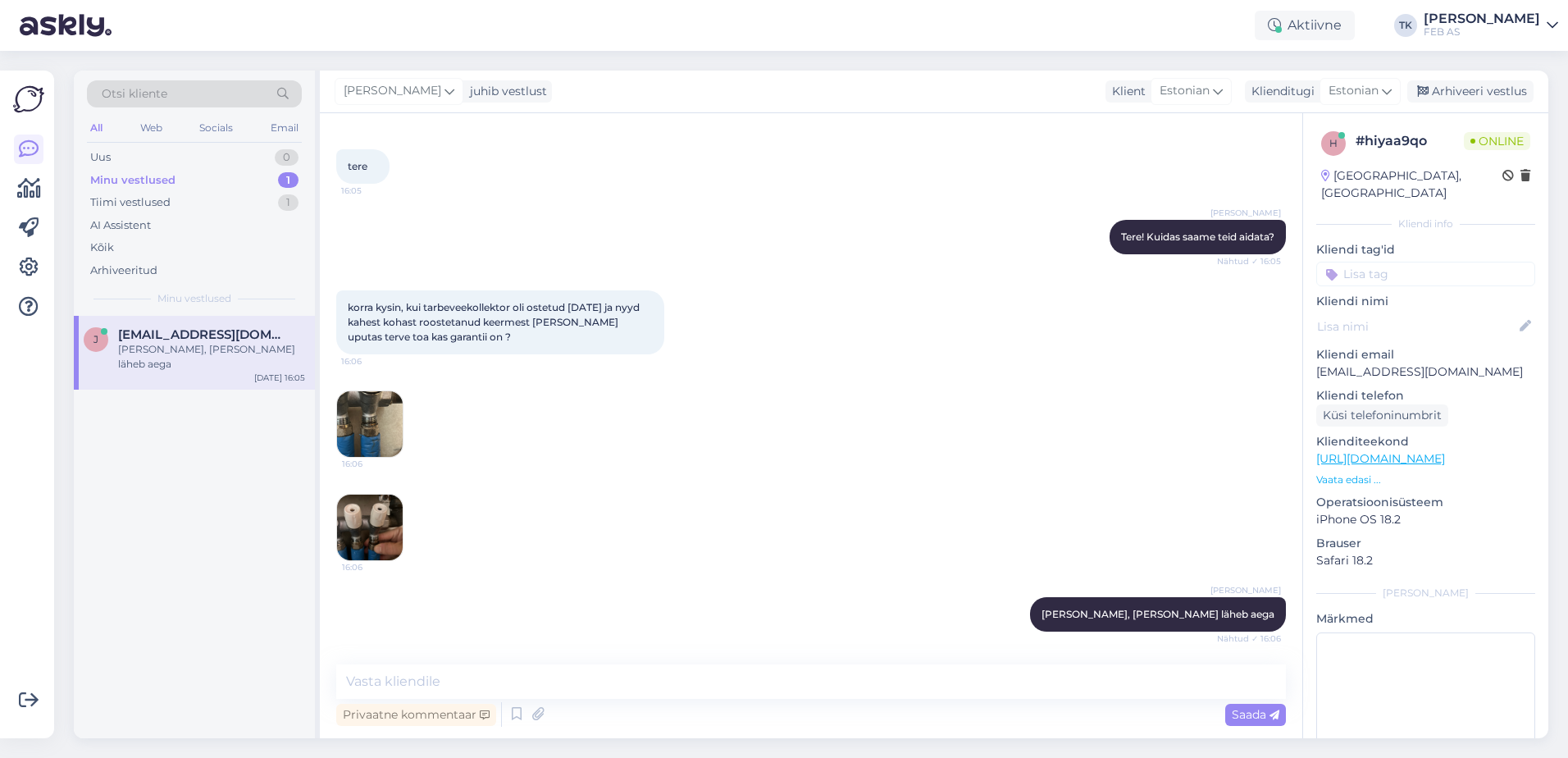
click at [372, 523] on img at bounding box center [370, 527] width 66 height 66
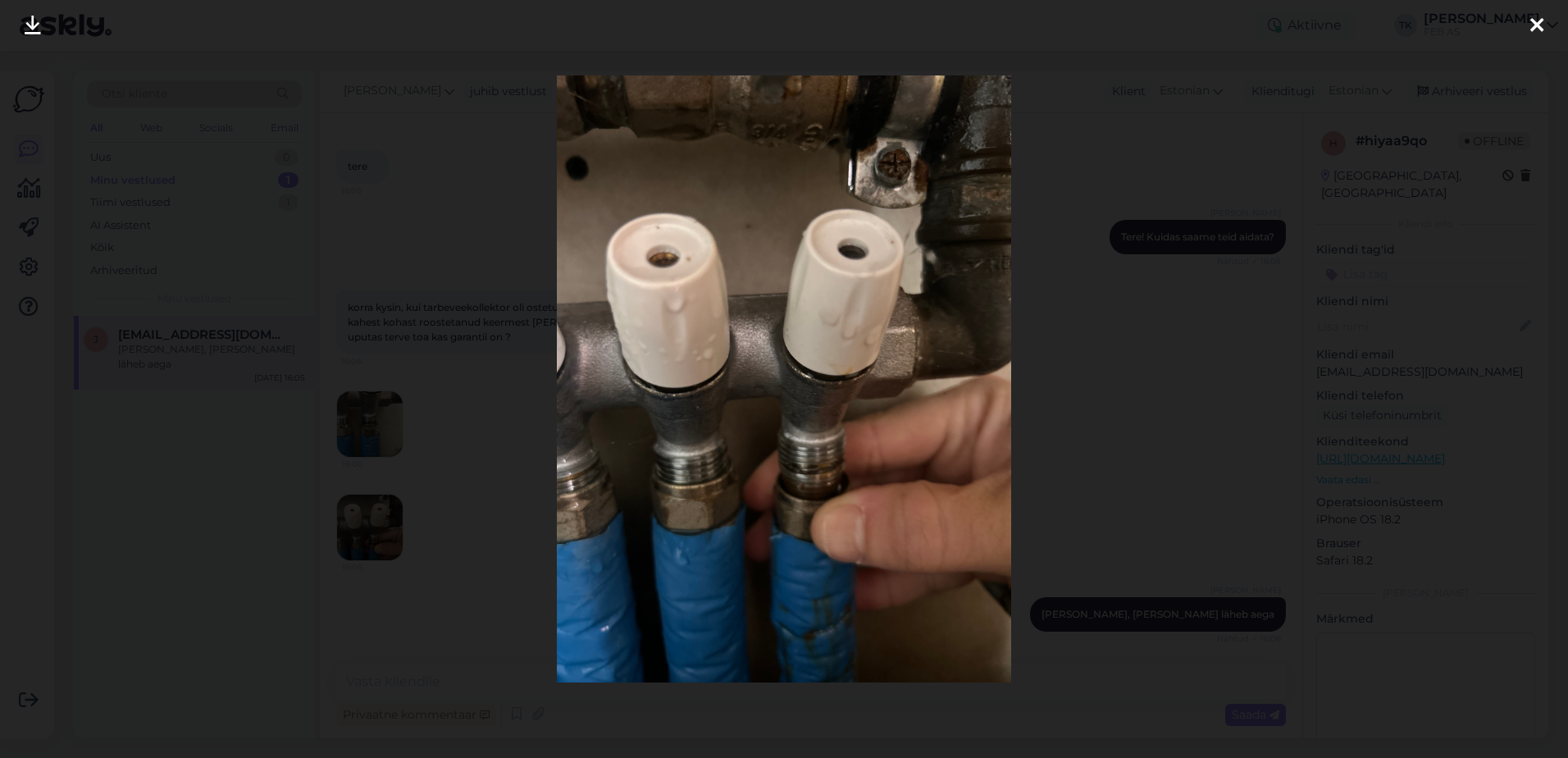
drag, startPoint x: 1196, startPoint y: 263, endPoint x: 990, endPoint y: 292, distance: 208.0
click at [1196, 263] on div at bounding box center [784, 379] width 1568 height 758
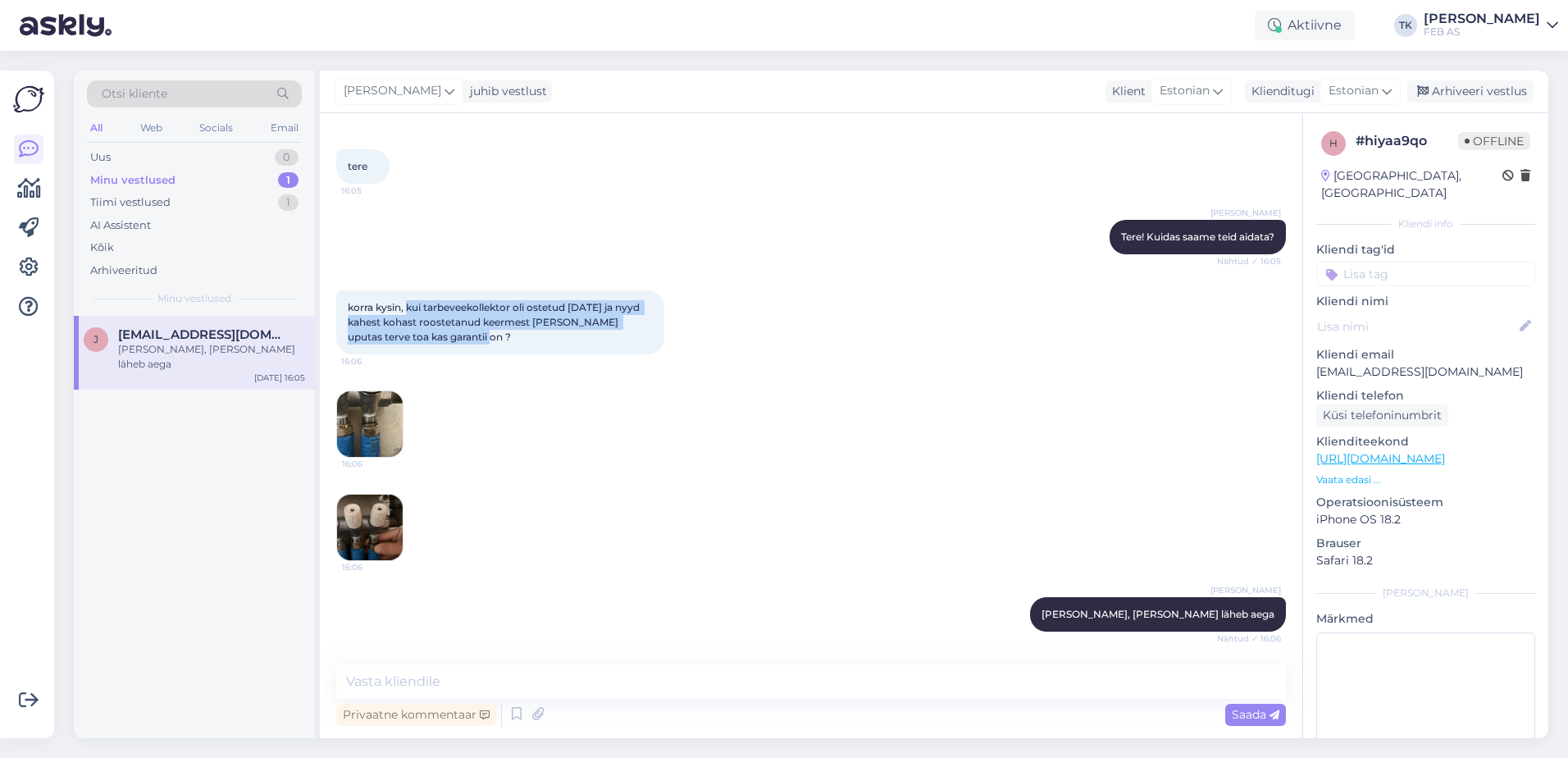
drag, startPoint x: 463, startPoint y: 344, endPoint x: 405, endPoint y: 306, distance: 69.3
click at [405, 306] on div "korra kysin, kui tarbeveekollektor oli ostetud [DATE] ja nyyd kahest kohast roo…" at bounding box center [500, 322] width 328 height 64
copy span "kui tarbeveekollektor oli ostetud [DATE] ja nyyd kahest kohast roostetanud keer…"
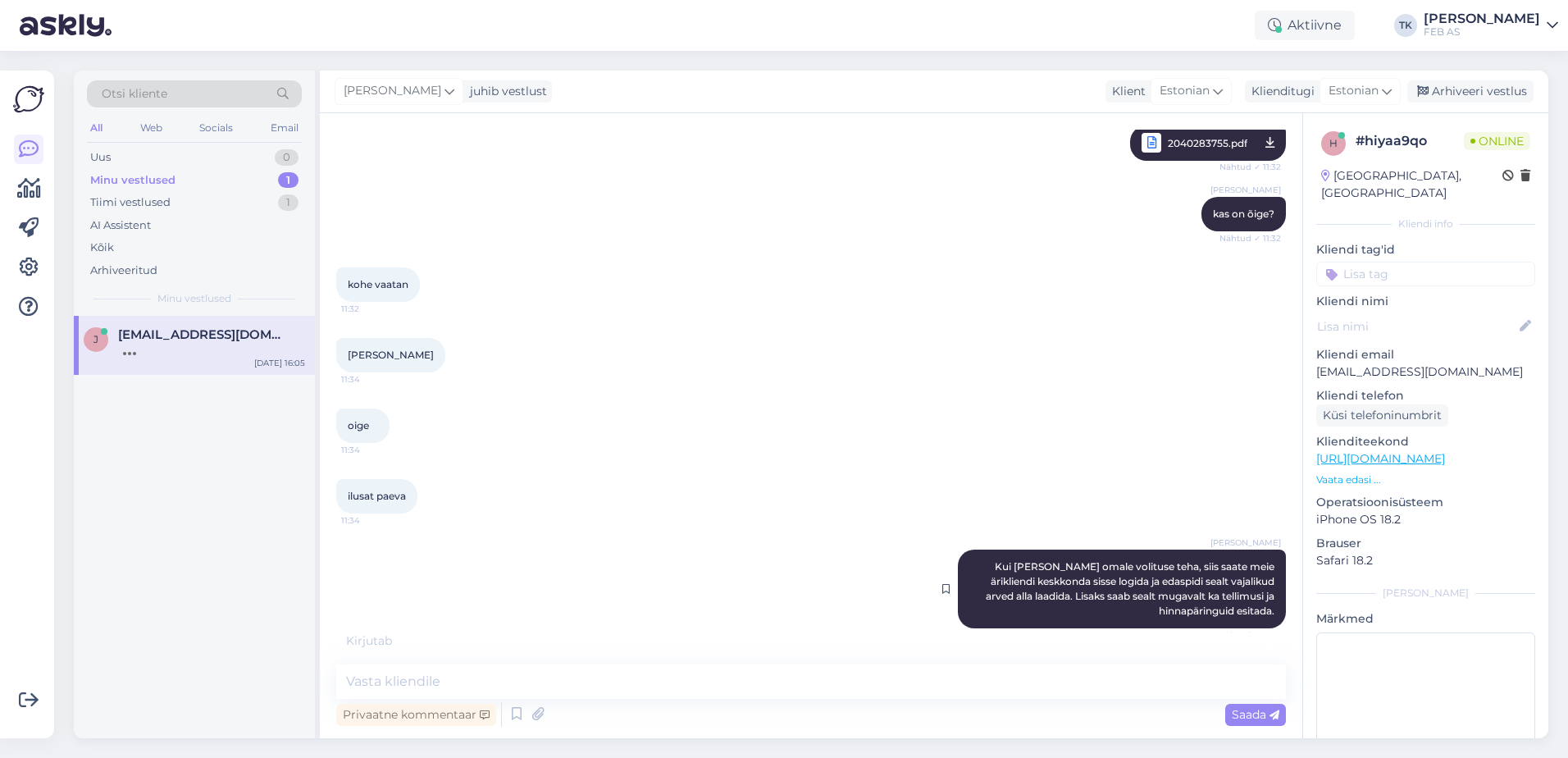
scroll to position [1935, 0]
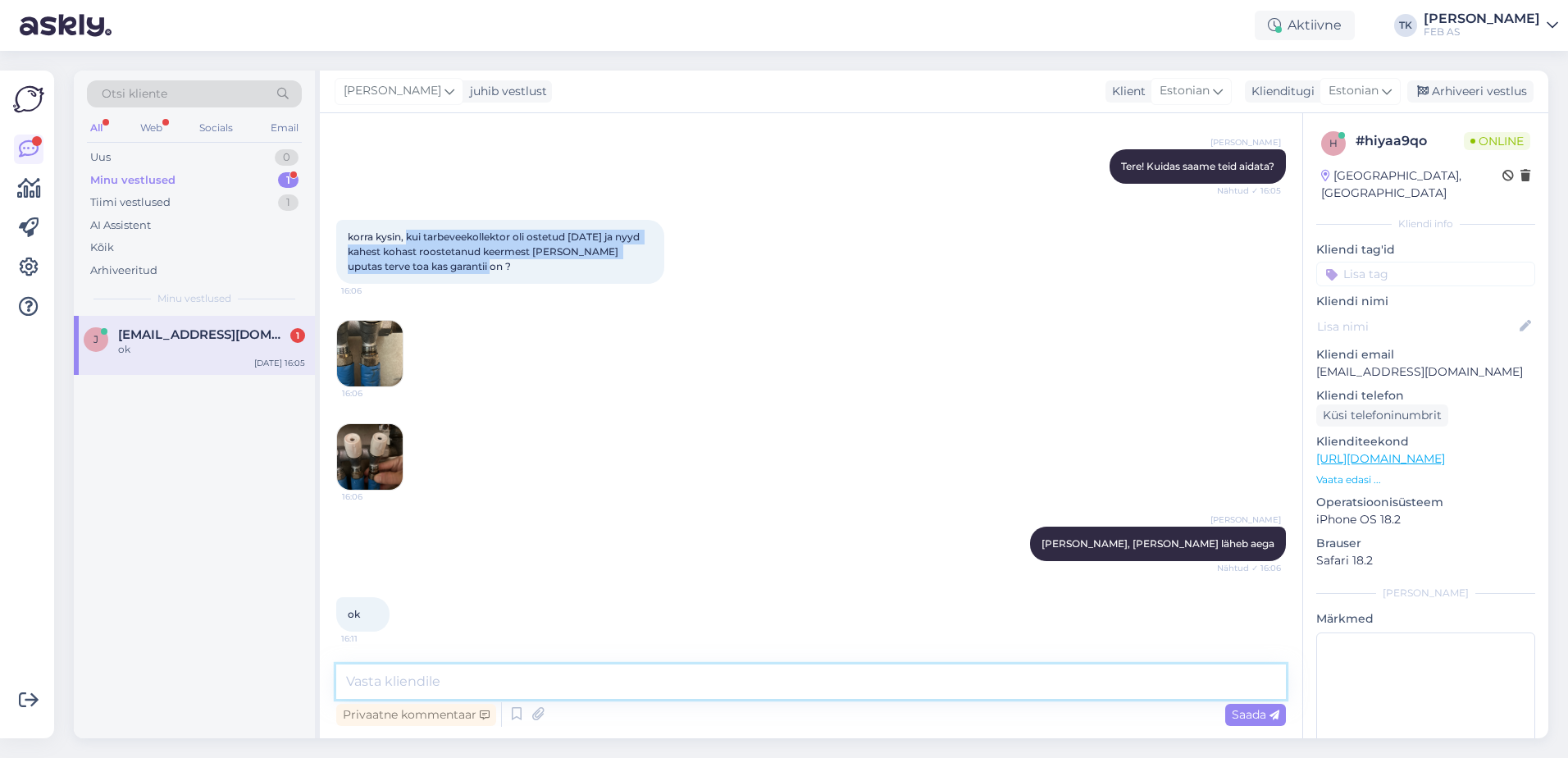
drag, startPoint x: 906, startPoint y: 672, endPoint x: 923, endPoint y: 696, distance: 29.4
click at [906, 675] on textarea at bounding box center [811, 681] width 949 height 35
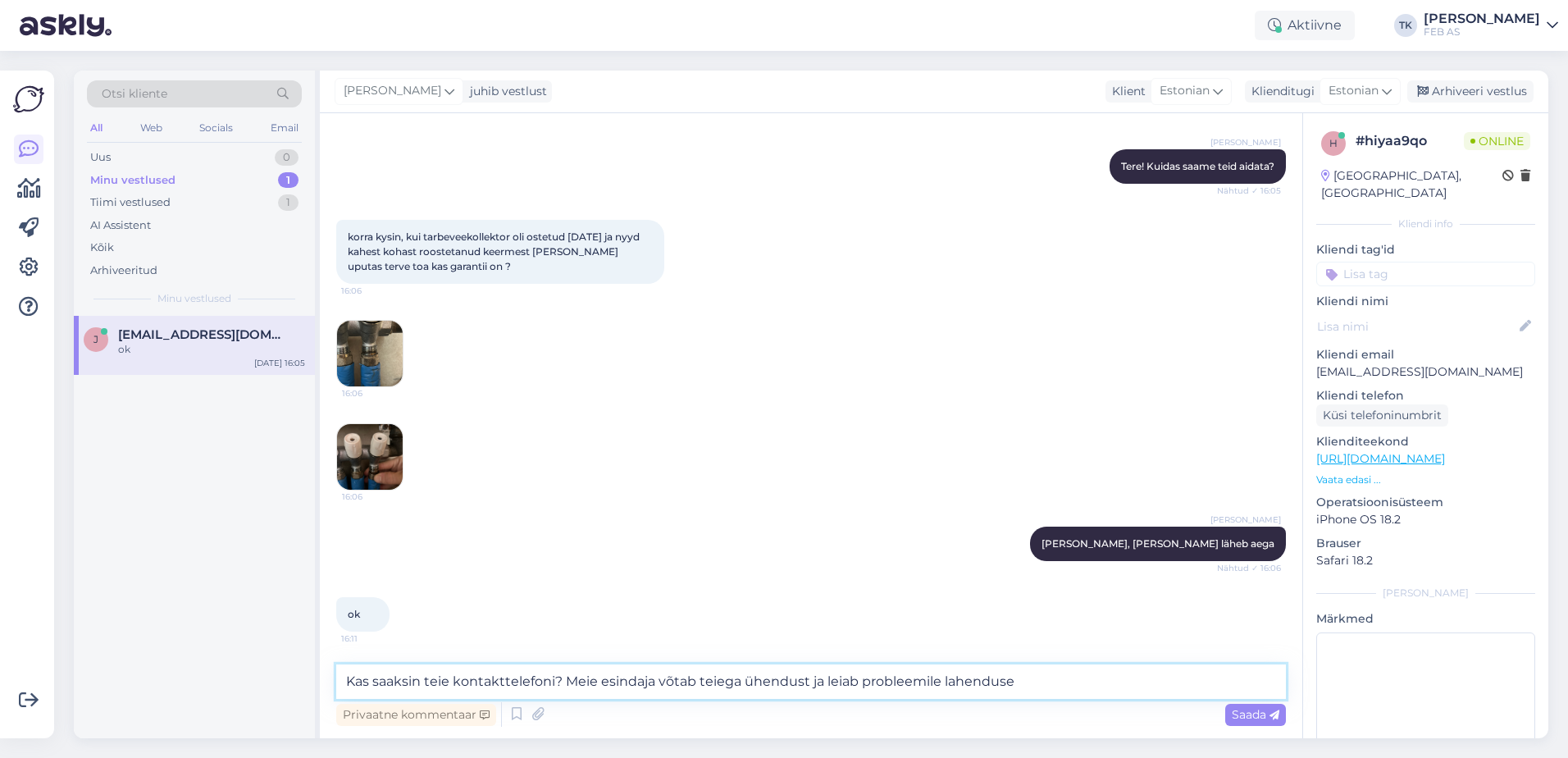
type textarea "Kas saaksin teie kontakttelefoni? Meie esindaja võtab teiega ühendust ja leiab …"
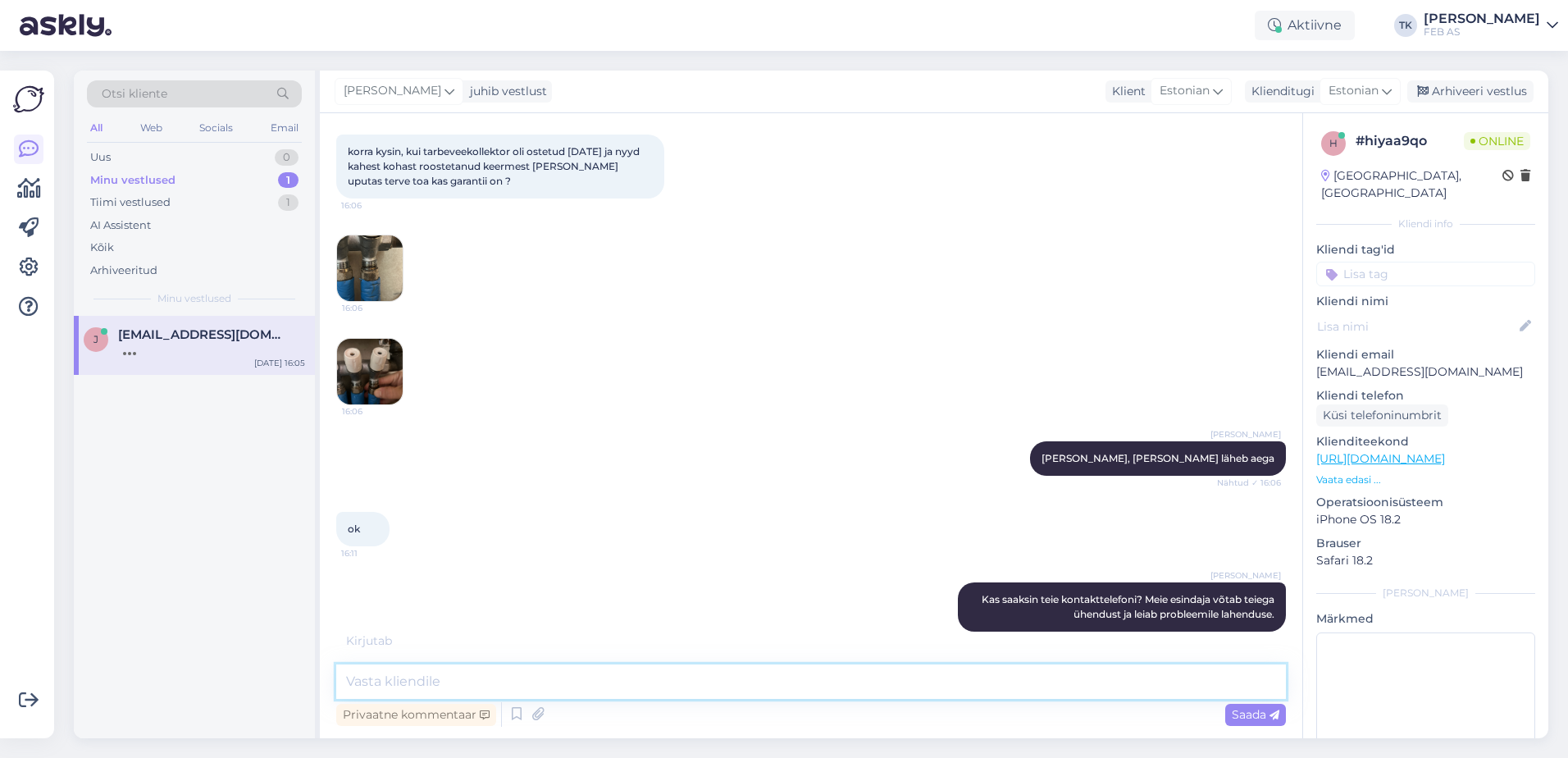
scroll to position [2090, 0]
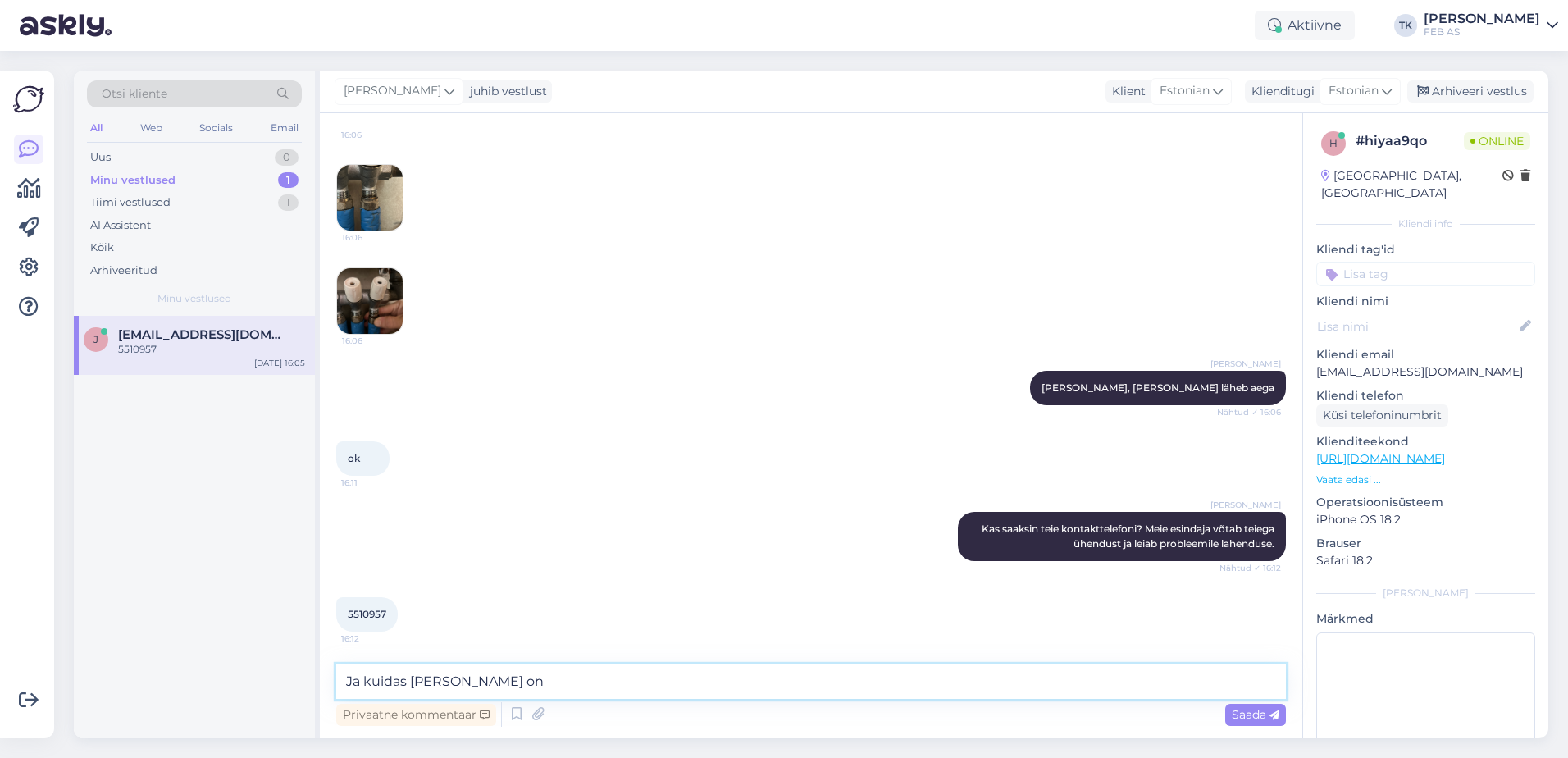
type textarea "Ja kuidas [PERSON_NAME] on?"
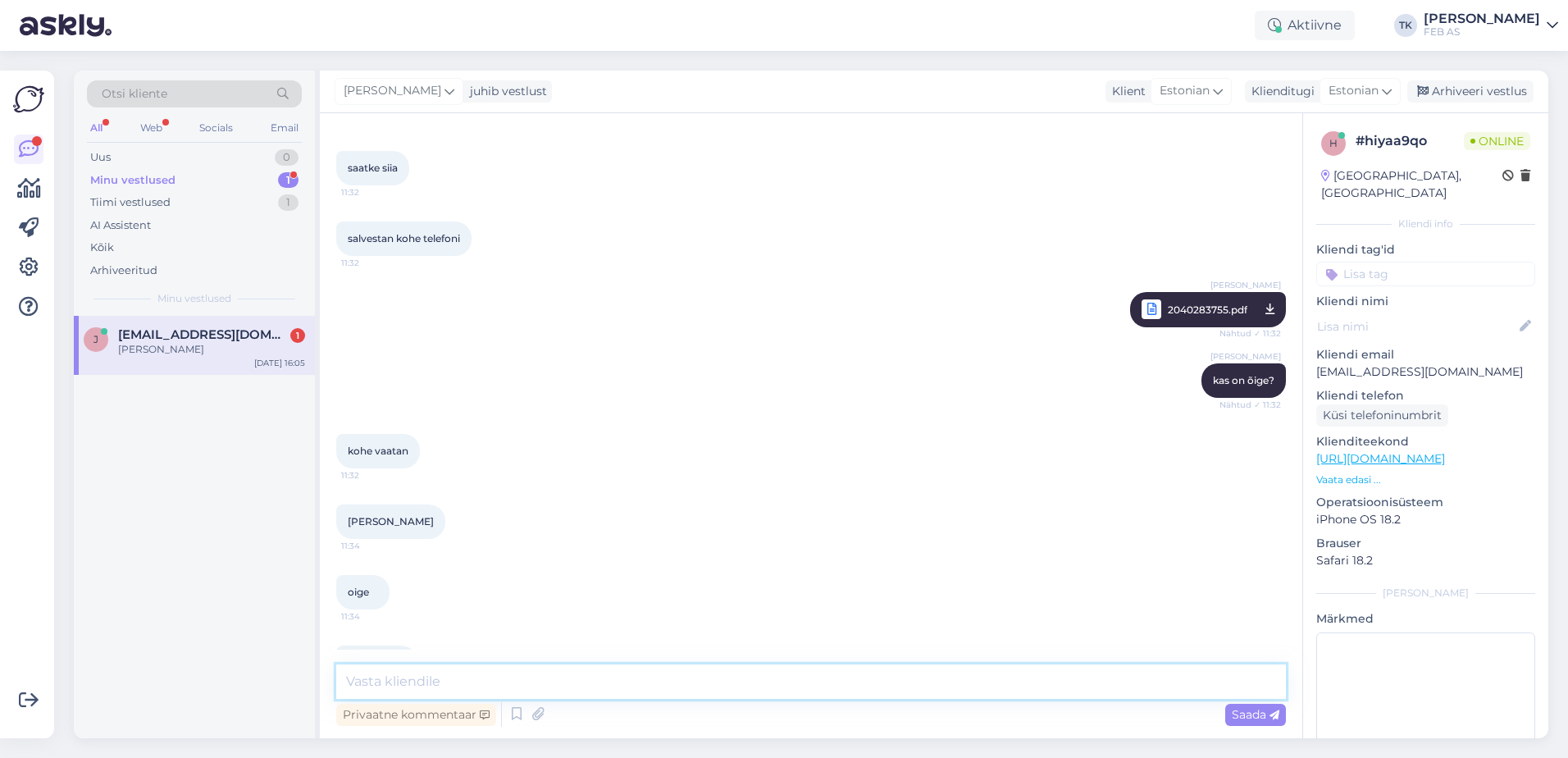
scroll to position [1055, 0]
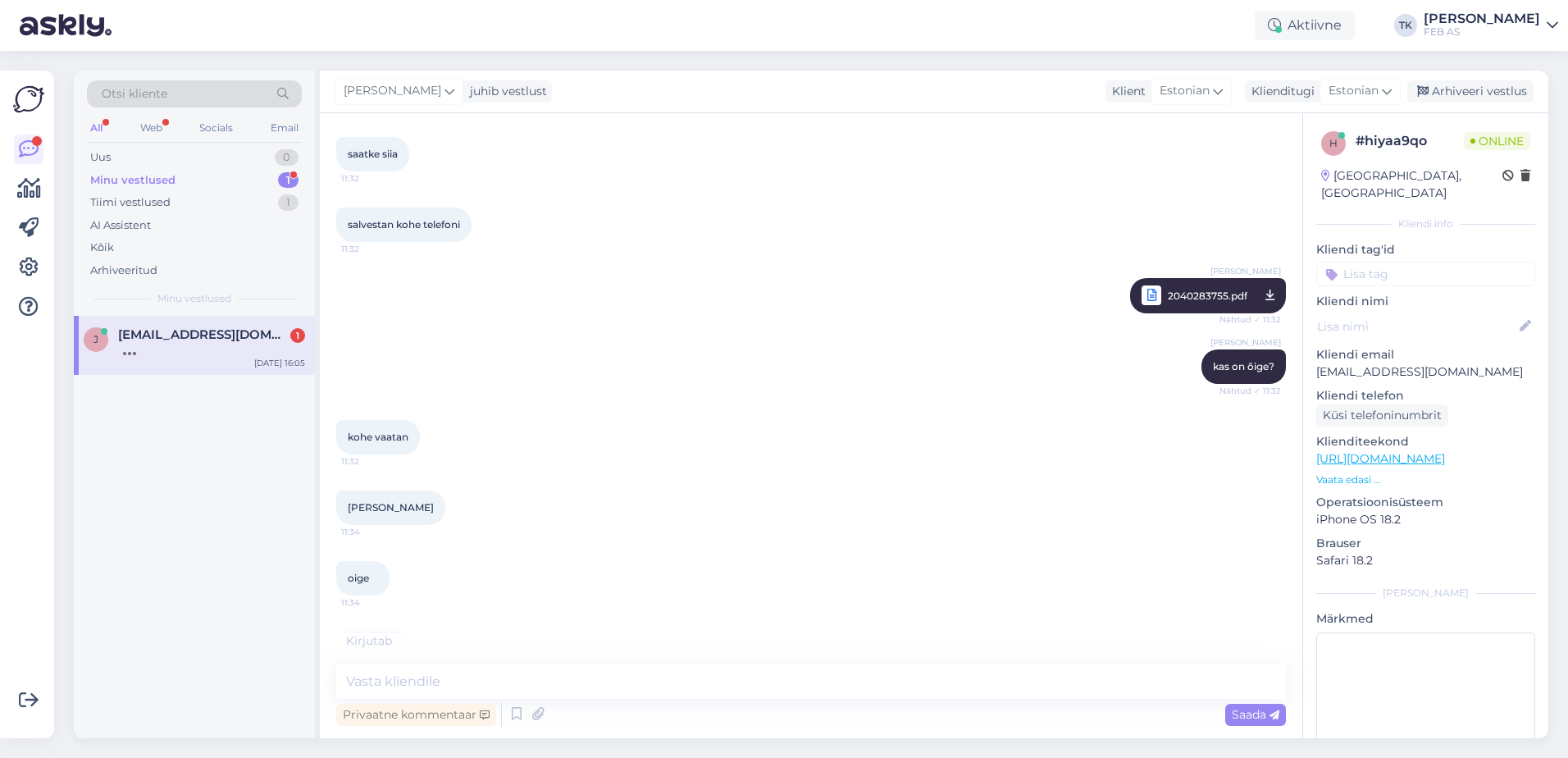
drag, startPoint x: 577, startPoint y: 634, endPoint x: 429, endPoint y: 670, distance: 152.3
click at [577, 634] on div "Kirjutab . . ." at bounding box center [811, 640] width 949 height 17
click at [420, 680] on textarea at bounding box center [811, 681] width 949 height 35
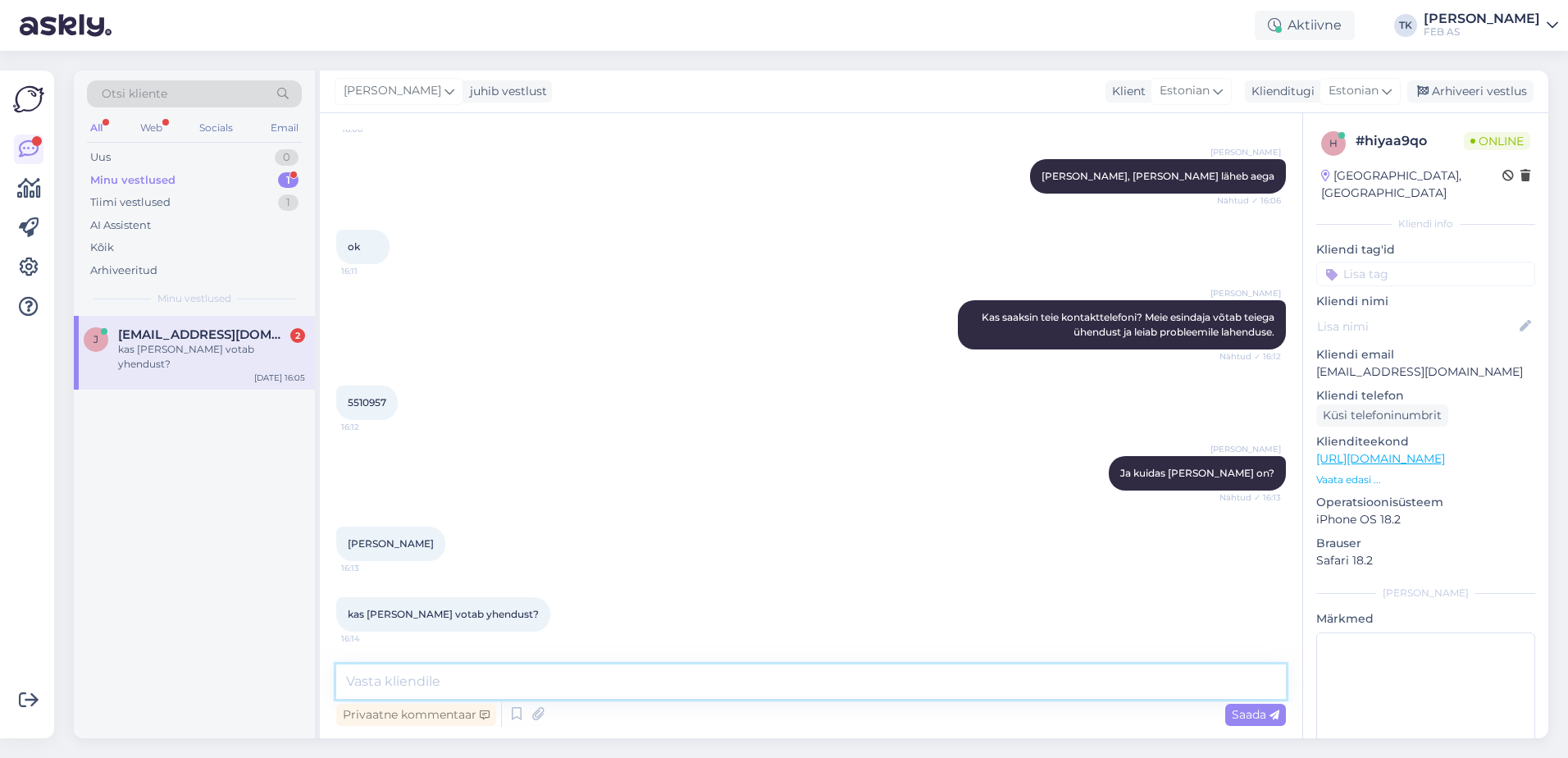
click at [508, 673] on textarea at bounding box center [811, 681] width 949 height 35
type textarea "Küsin veel korra, et kumb kollektor see arvelt on?"
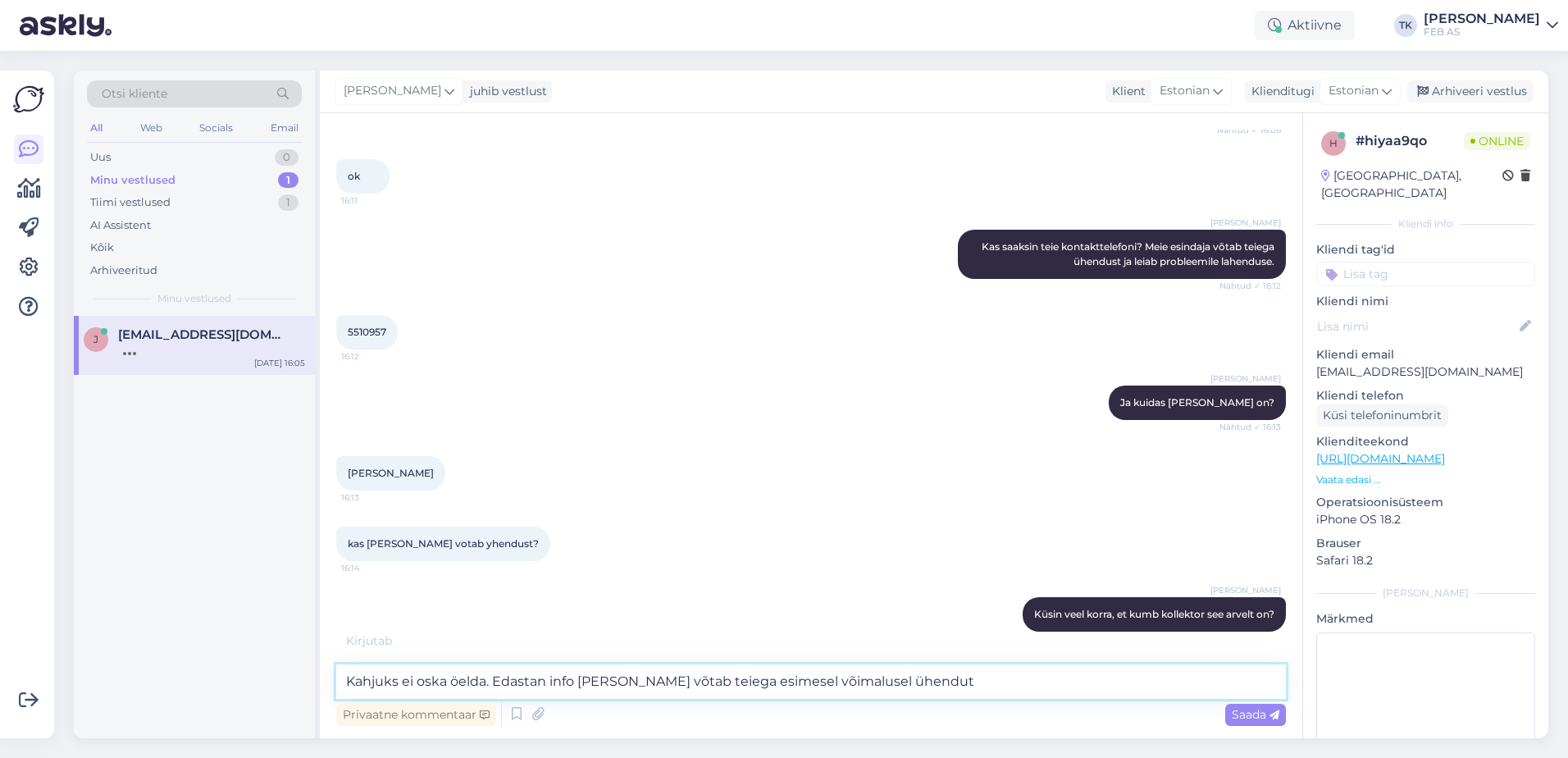
type textarea "Kahjuks ei oska öelda. Edastan info [PERSON_NAME] võtab teiega esimesel võimalu…"
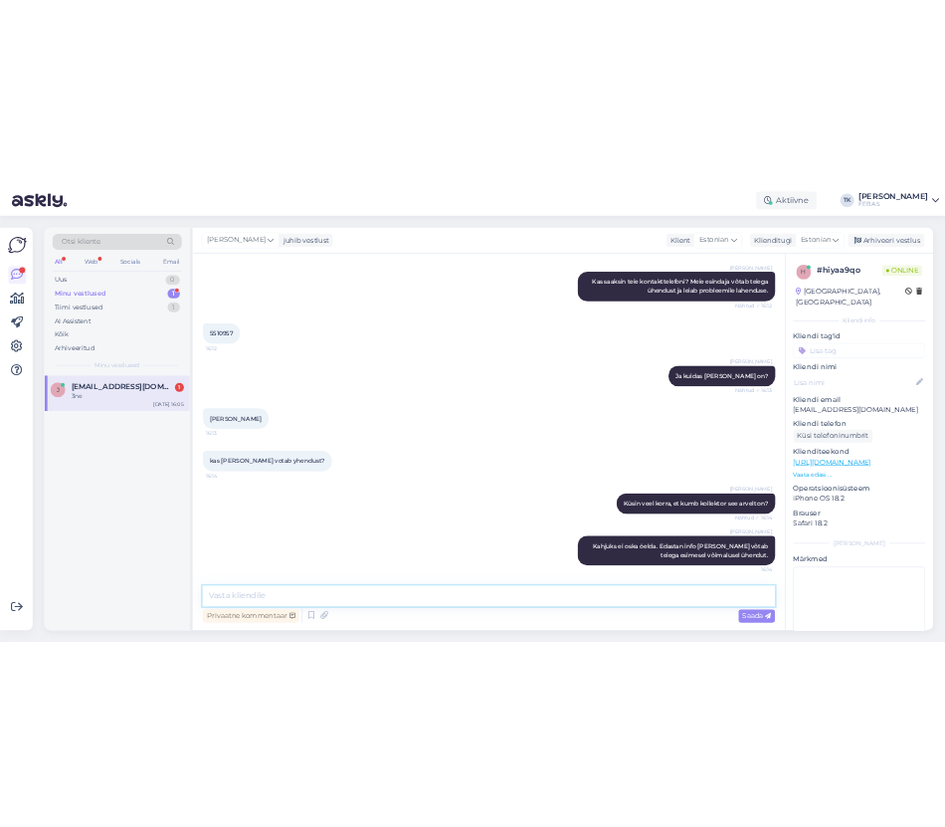
scroll to position [3068, 0]
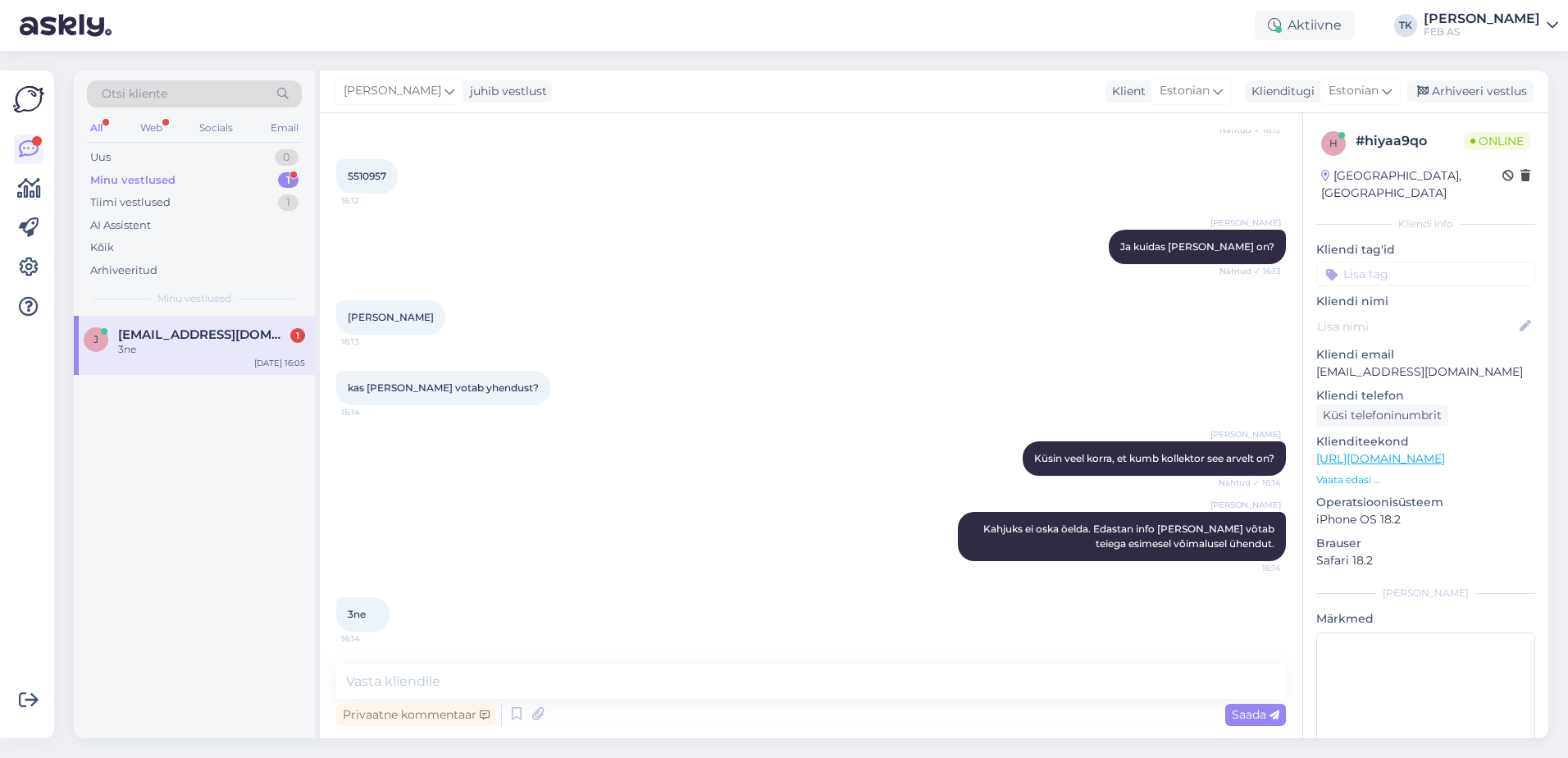
click at [606, 482] on div "[PERSON_NAME] veel korra, et kumb kollektor see arvelt on? Nähtud ✓ 16:14" at bounding box center [811, 458] width 949 height 71
drag, startPoint x: 559, startPoint y: 673, endPoint x: 615, endPoint y: 575, distance: 112.9
click at [559, 673] on textarea at bounding box center [811, 681] width 949 height 35
click at [615, 575] on div "Triinu [PERSON_NAME] Kahjuks ei oska öelda. Edastan info [PERSON_NAME] võtab te…" at bounding box center [811, 536] width 949 height 85
drag, startPoint x: 609, startPoint y: 597, endPoint x: 439, endPoint y: 684, distance: 191.0
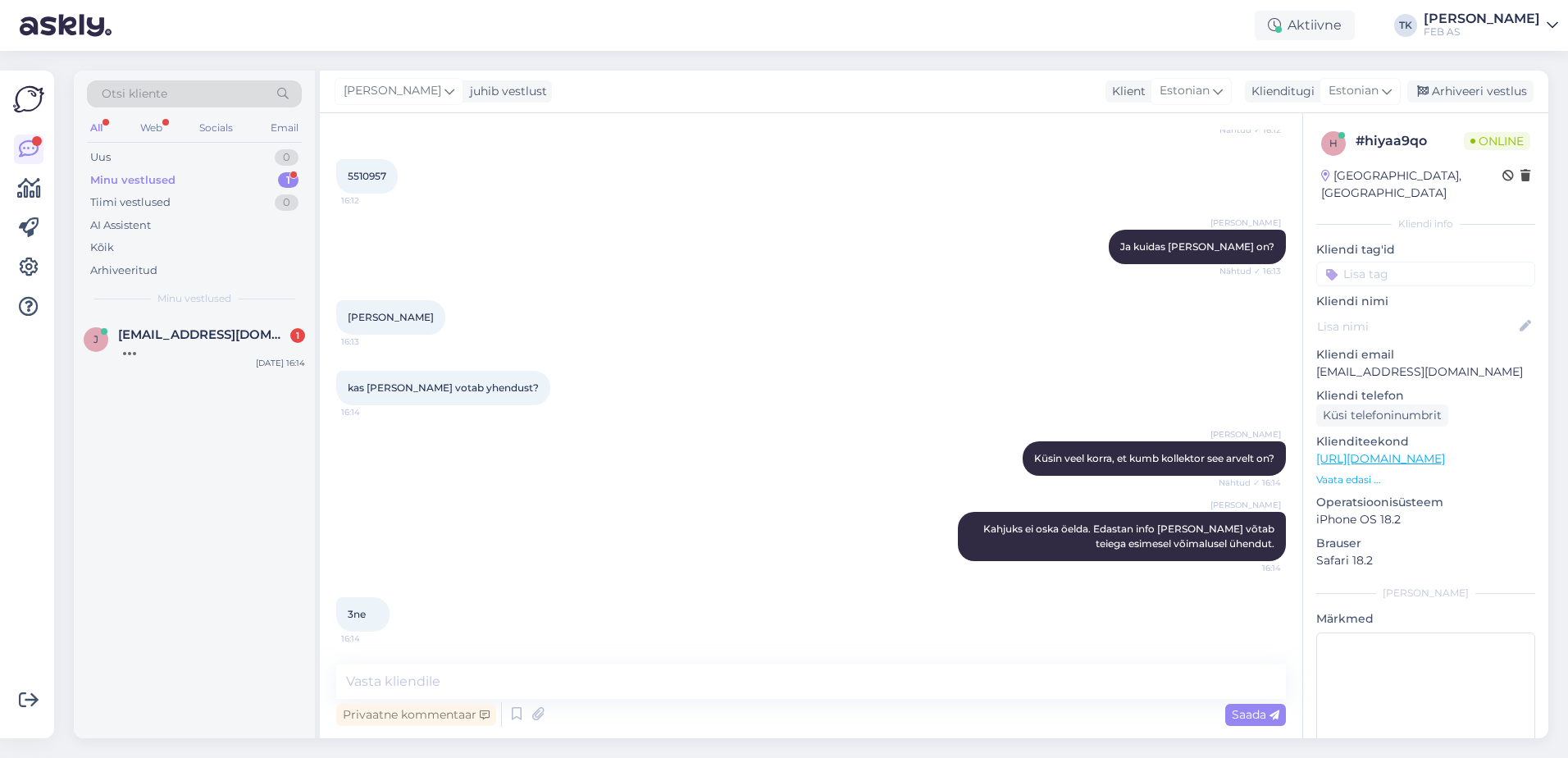
click at [601, 604] on div "3ne 16:14" at bounding box center [811, 615] width 949 height 71
click at [436, 685] on textarea at bounding box center [811, 681] width 949 height 35
click at [517, 578] on div "Triinu [PERSON_NAME] Kahjuks ei oska öelda. Edastan info [PERSON_NAME] võtab te…" at bounding box center [811, 536] width 949 height 85
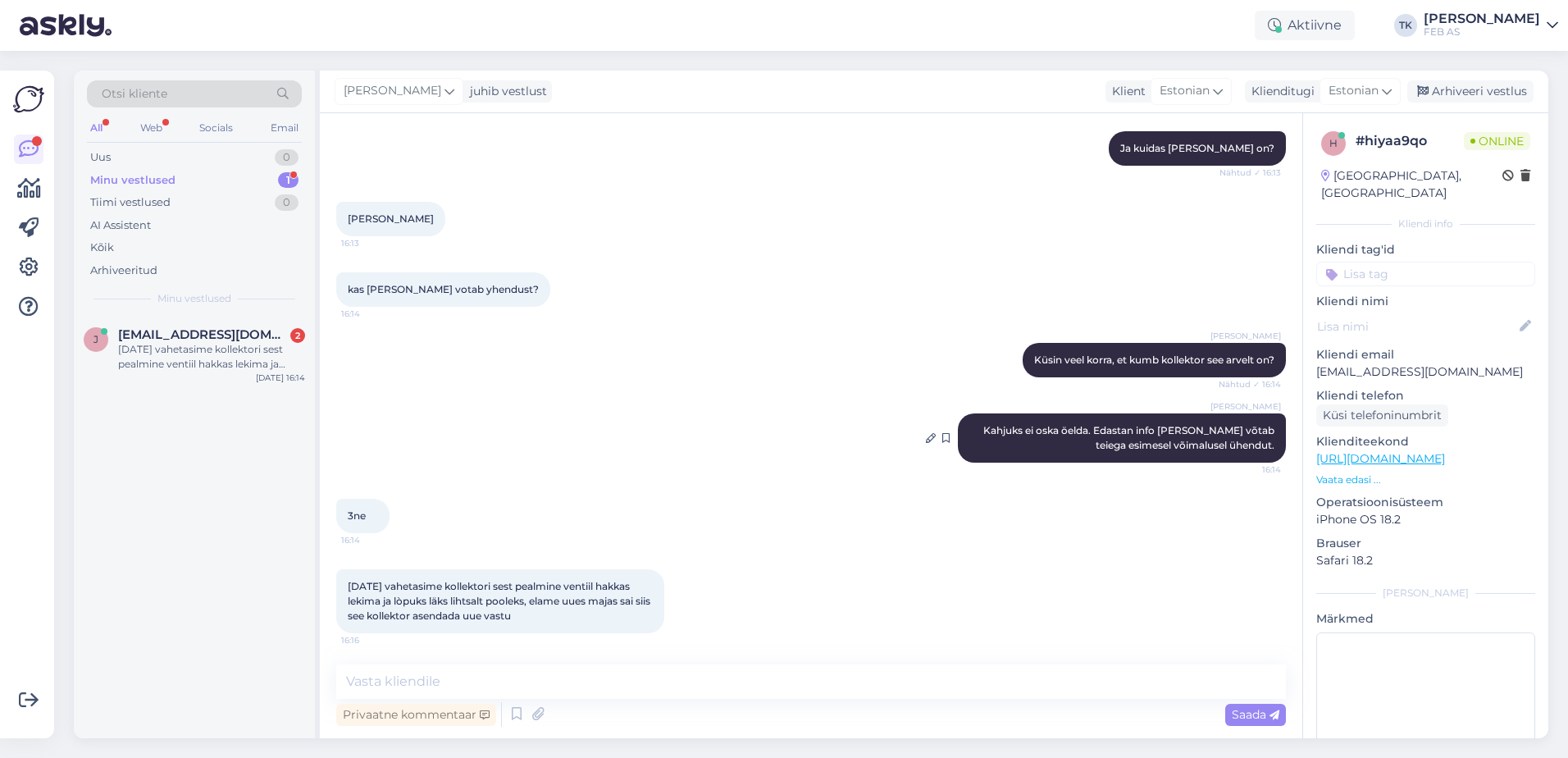
scroll to position [2627, 0]
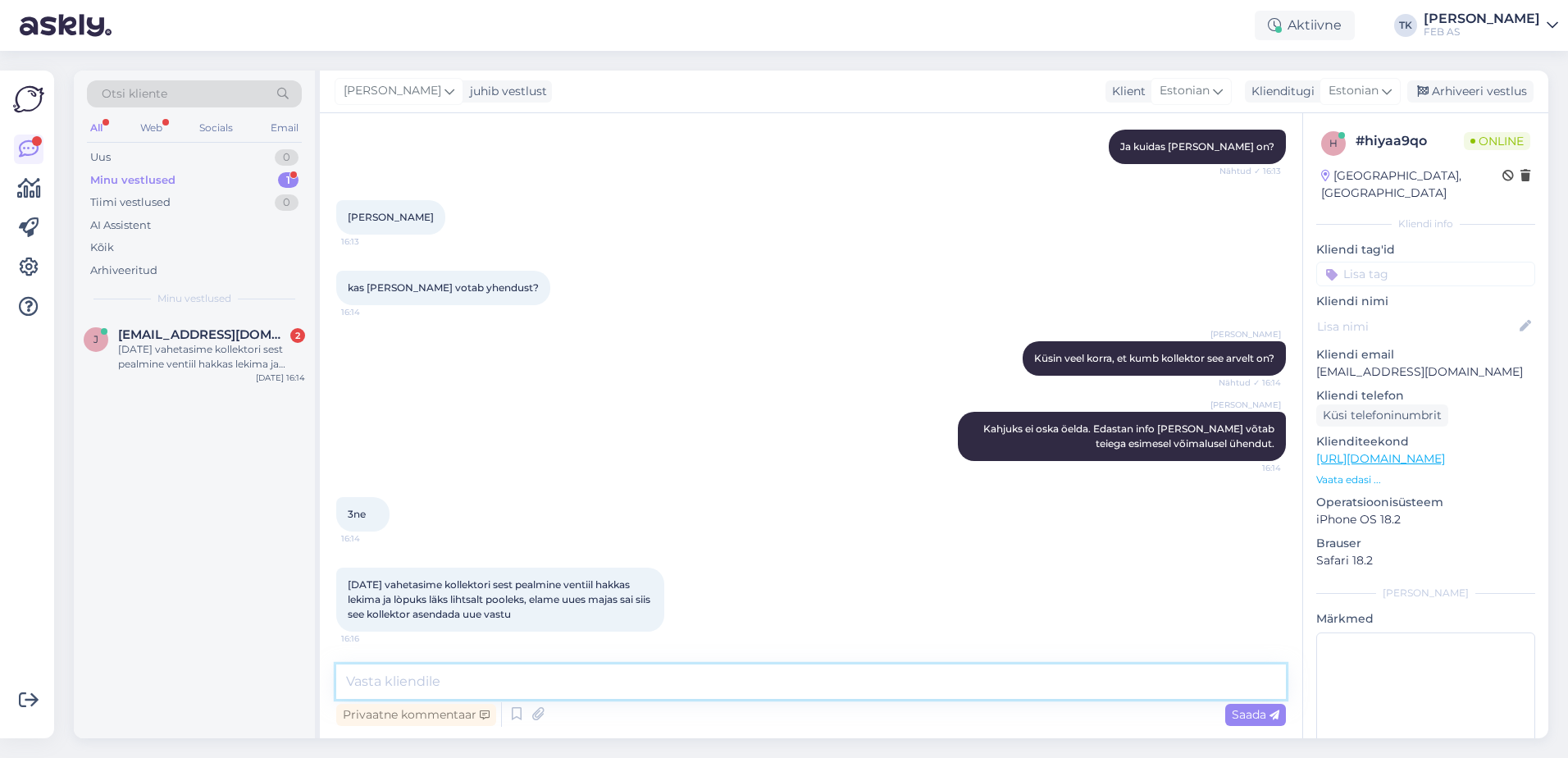
click at [628, 680] on textarea at bounding box center [811, 681] width 949 height 35
type textarea "Selge. [PERSON_NAME] info edasi. Teiega võetakse ühendut."
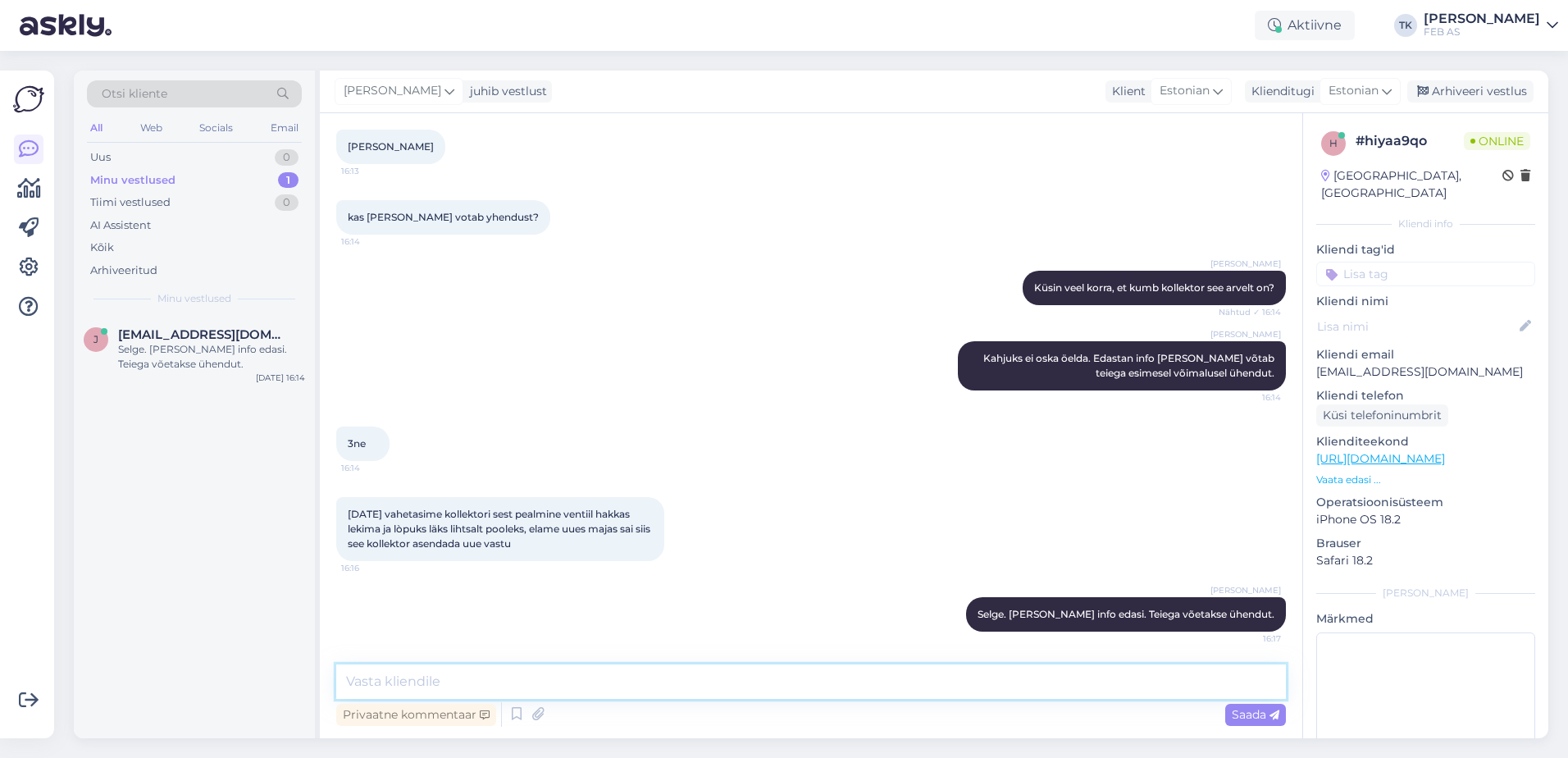
click at [628, 680] on textarea at bounding box center [811, 681] width 949 height 35
type textarea "ühendust*"
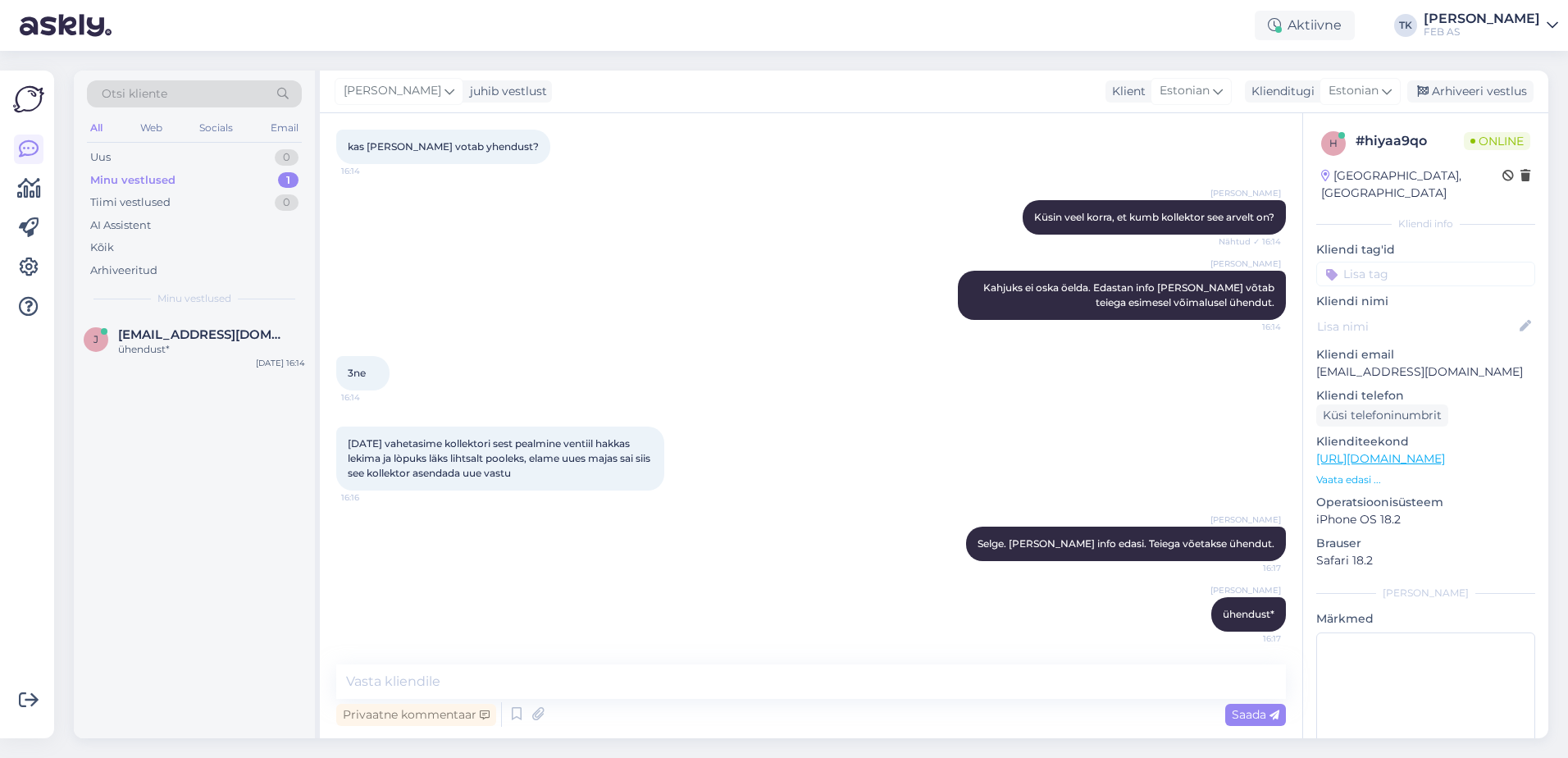
click at [733, 559] on div "Triinu [PERSON_NAME]. [PERSON_NAME] info edasi. Teiega võetakse ühendut. 16:17" at bounding box center [811, 544] width 949 height 71
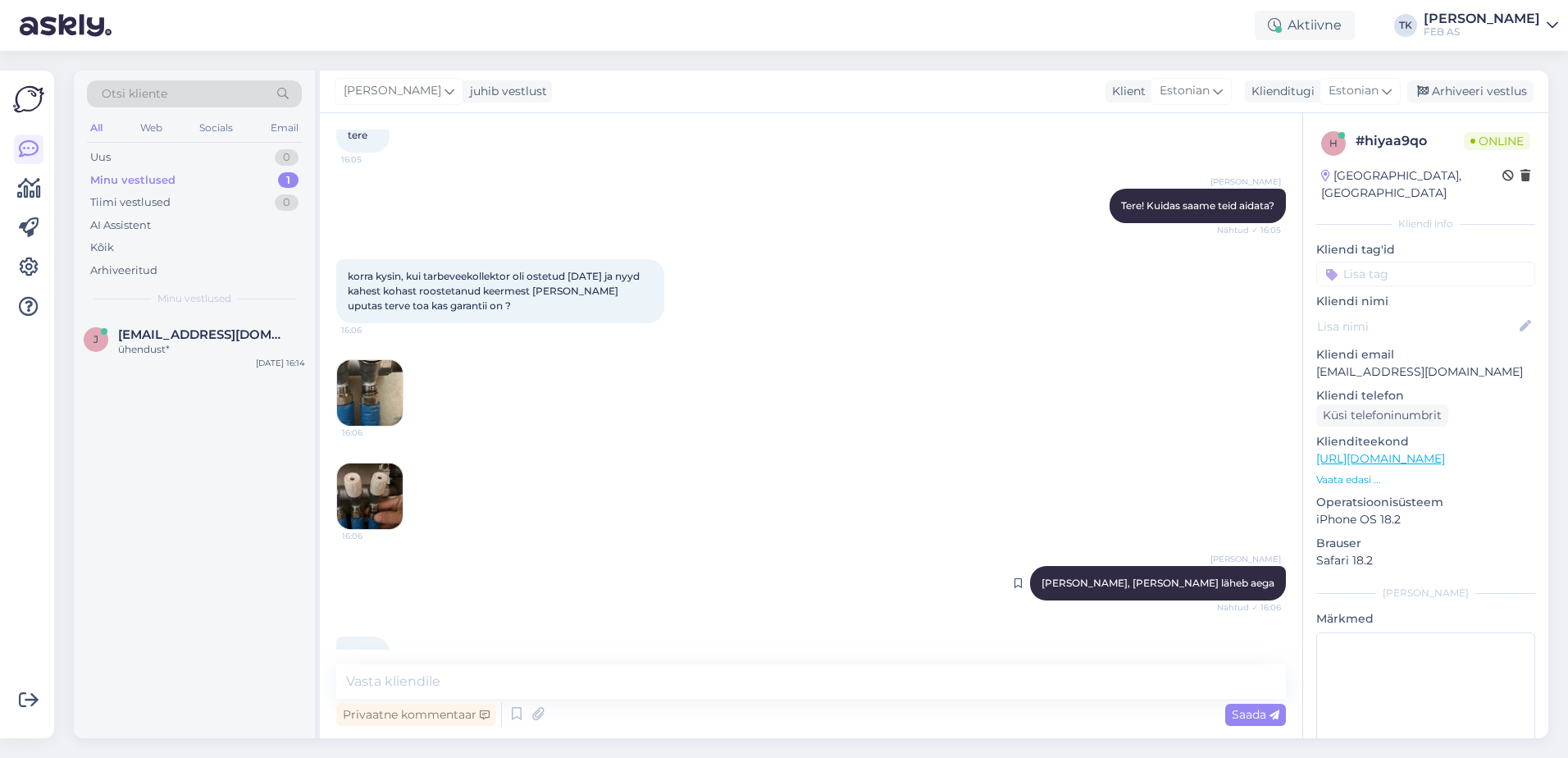
scroll to position [1867, 0]
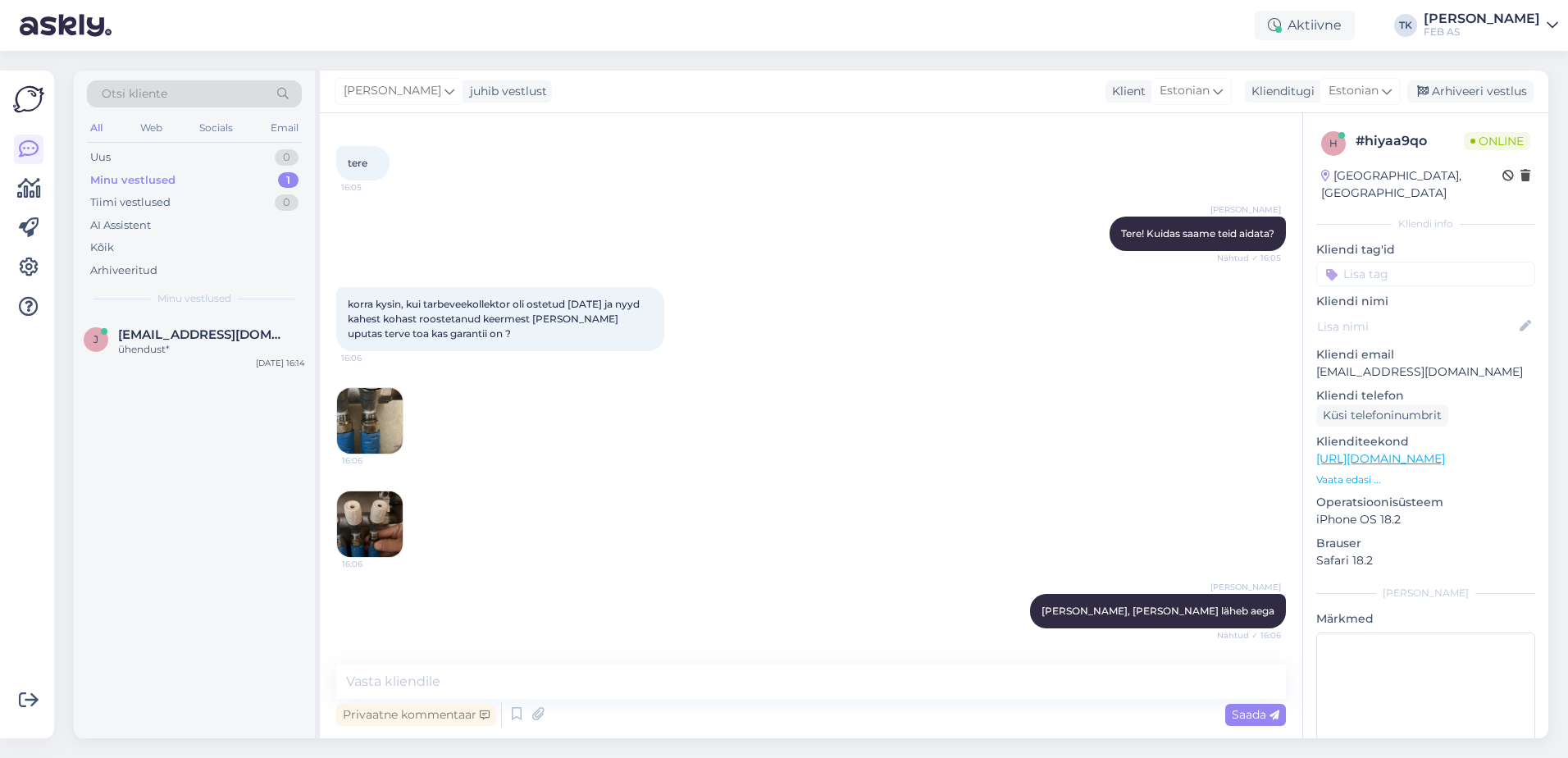
drag, startPoint x: 389, startPoint y: 421, endPoint x: 374, endPoint y: 422, distance: 15.0
click at [374, 422] on img at bounding box center [370, 421] width 66 height 66
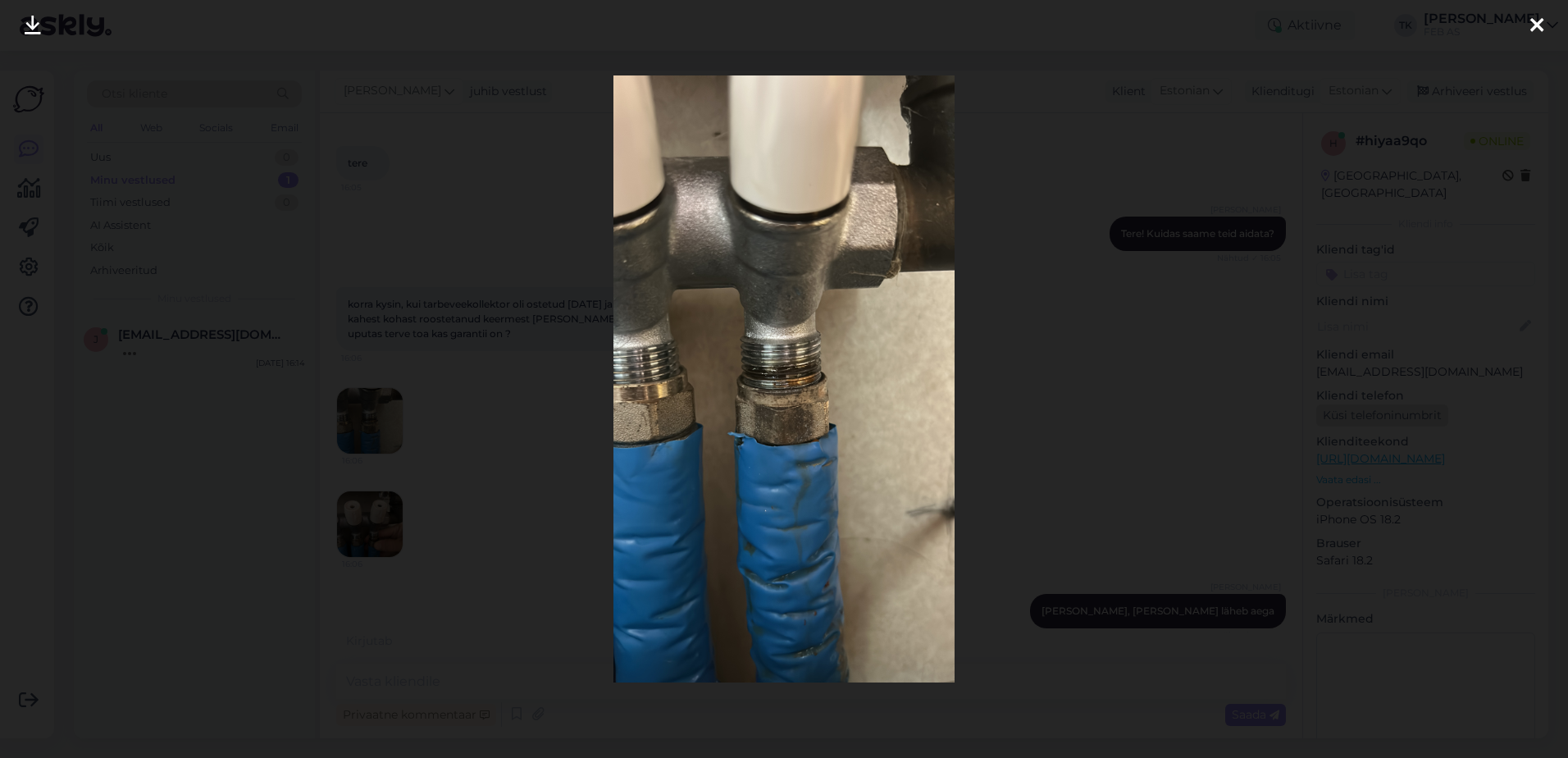
drag, startPoint x: 1330, startPoint y: 393, endPoint x: 1318, endPoint y: 394, distance: 12.0
click at [1330, 393] on div at bounding box center [784, 379] width 1568 height 758
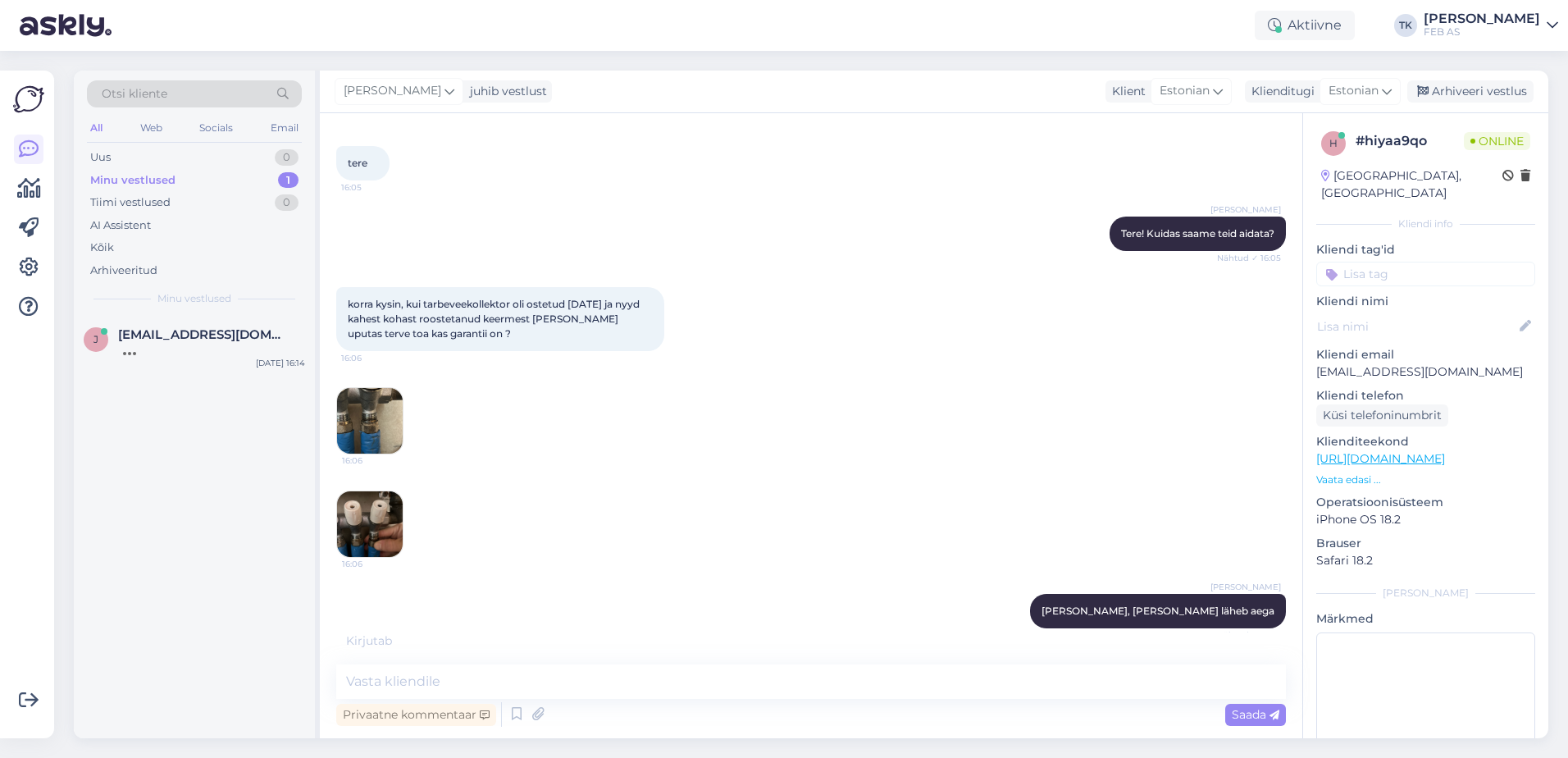
click at [360, 533] on img at bounding box center [370, 524] width 66 height 66
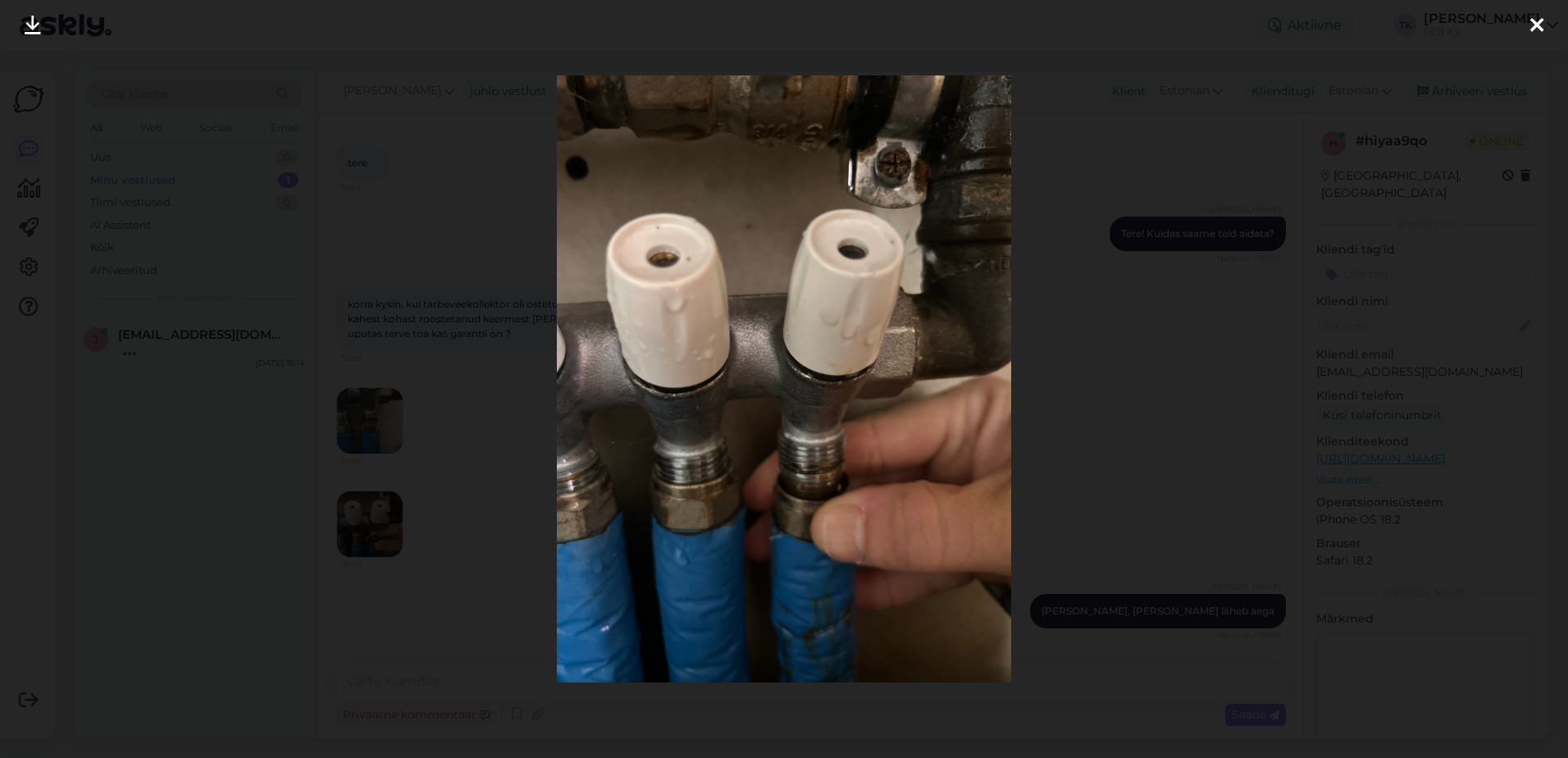
scroll to position [2839, 0]
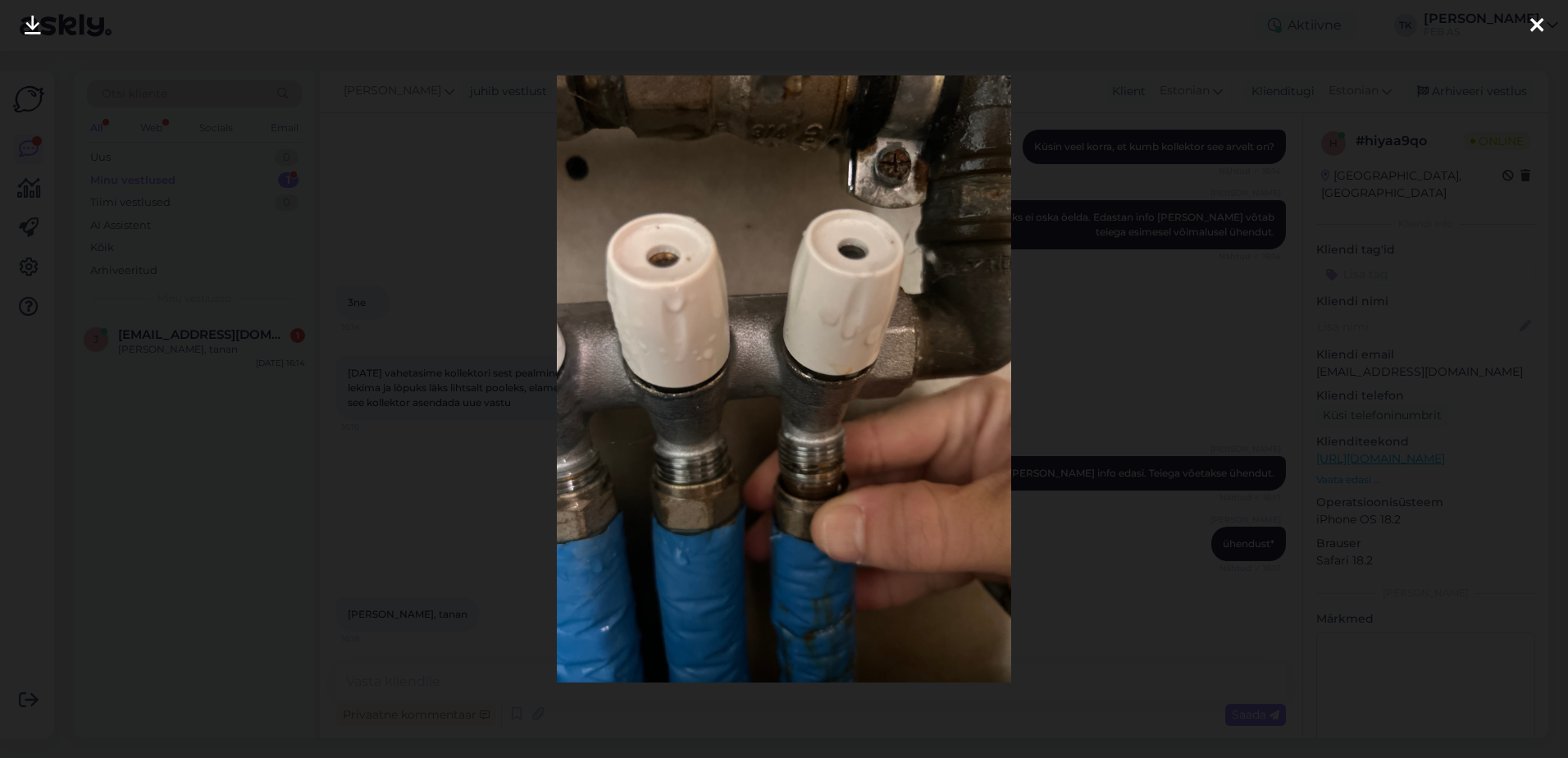
drag, startPoint x: 1346, startPoint y: 501, endPoint x: 1080, endPoint y: 554, distance: 271.2
click at [1346, 501] on div at bounding box center [784, 379] width 1568 height 758
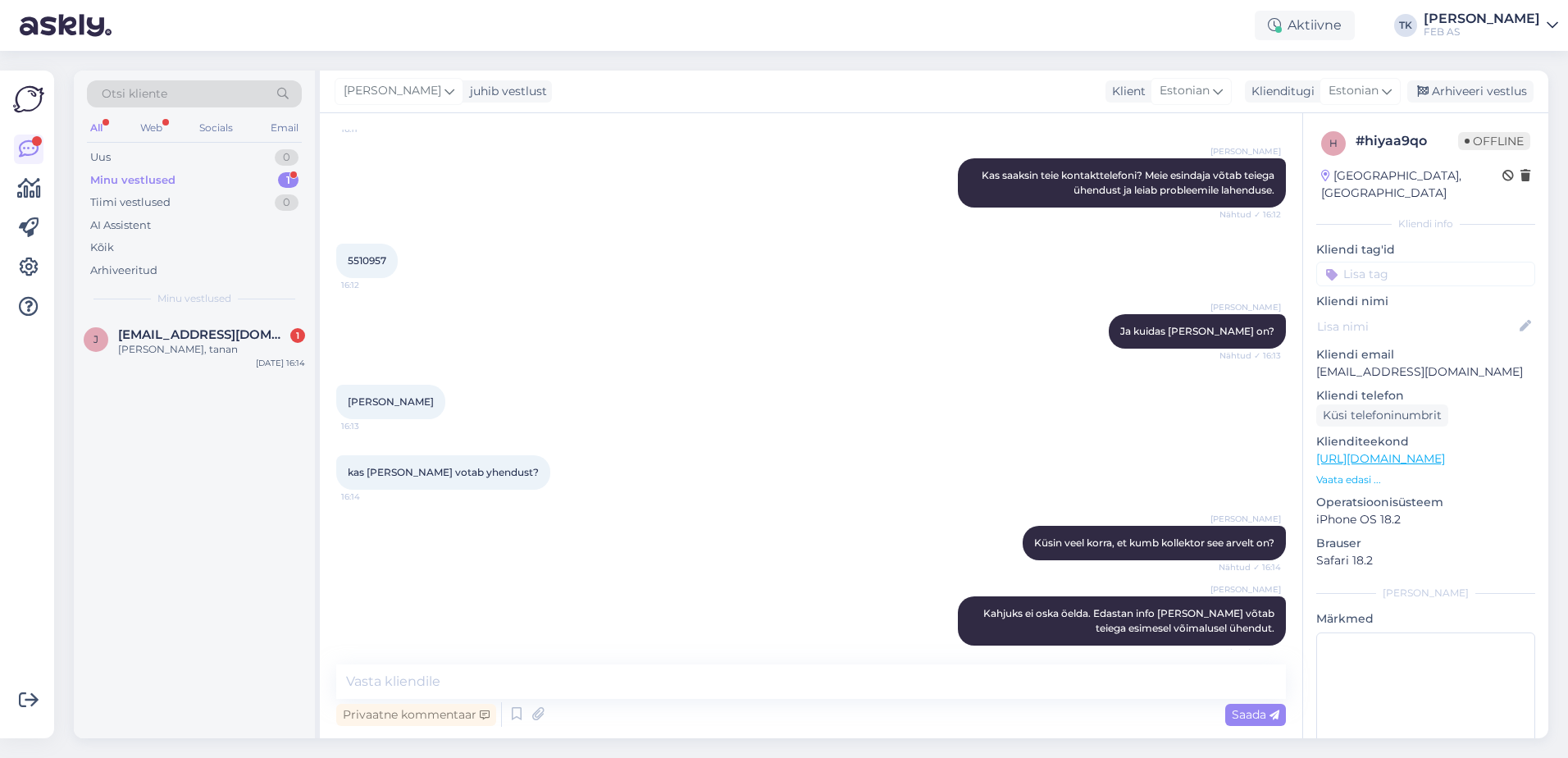
scroll to position [2430, 0]
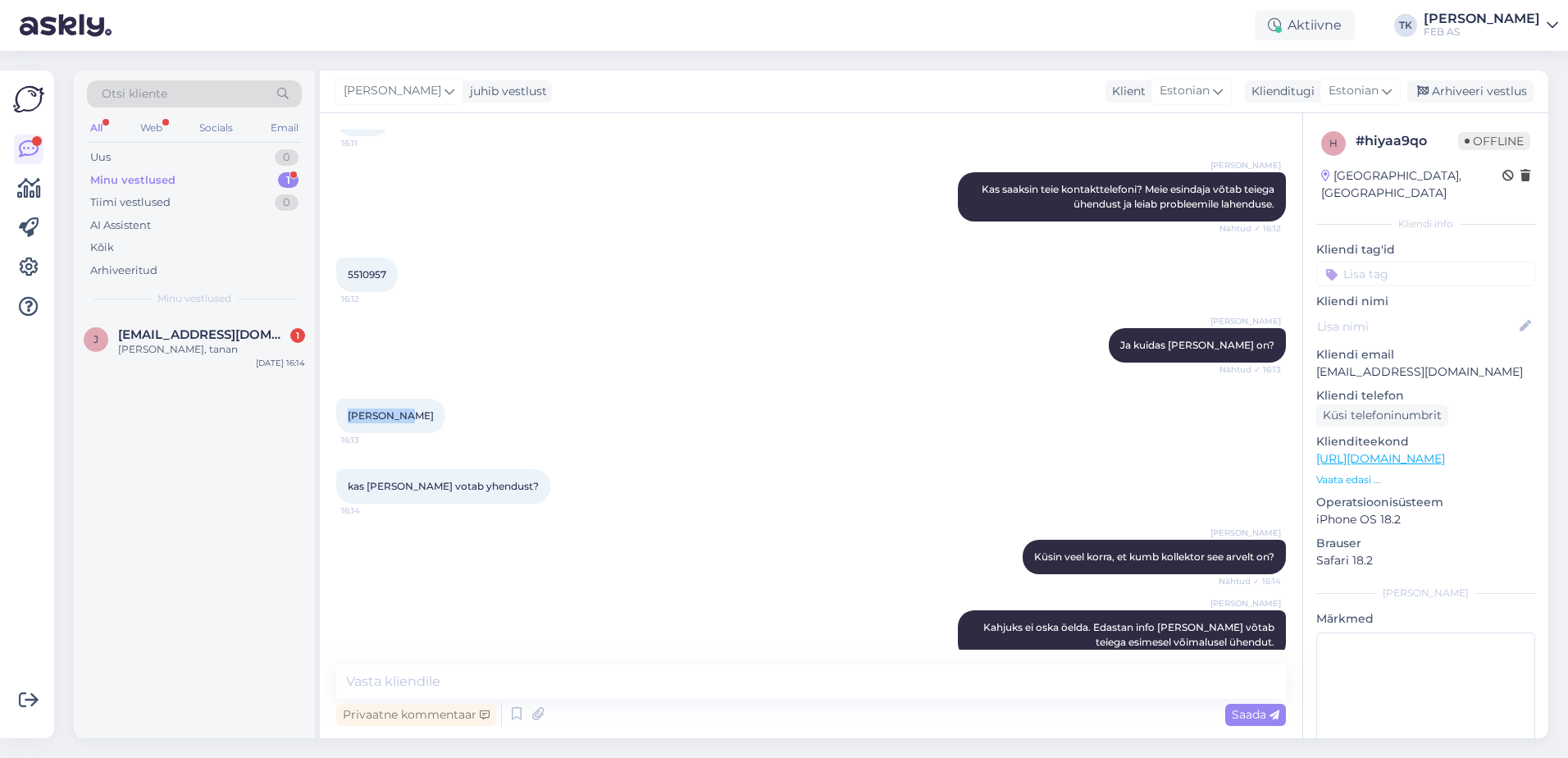
drag, startPoint x: 395, startPoint y: 417, endPoint x: 368, endPoint y: 415, distance: 27.1
click at [335, 415] on div "Vestlus algas [DATE] tere 11:21 Triinu [PERSON_NAME] Tere! Kuidas saame teid ai…" at bounding box center [811, 425] width 982 height 625
copy span "[PERSON_NAME]"
click at [371, 273] on span "5510957" at bounding box center [367, 274] width 39 height 12
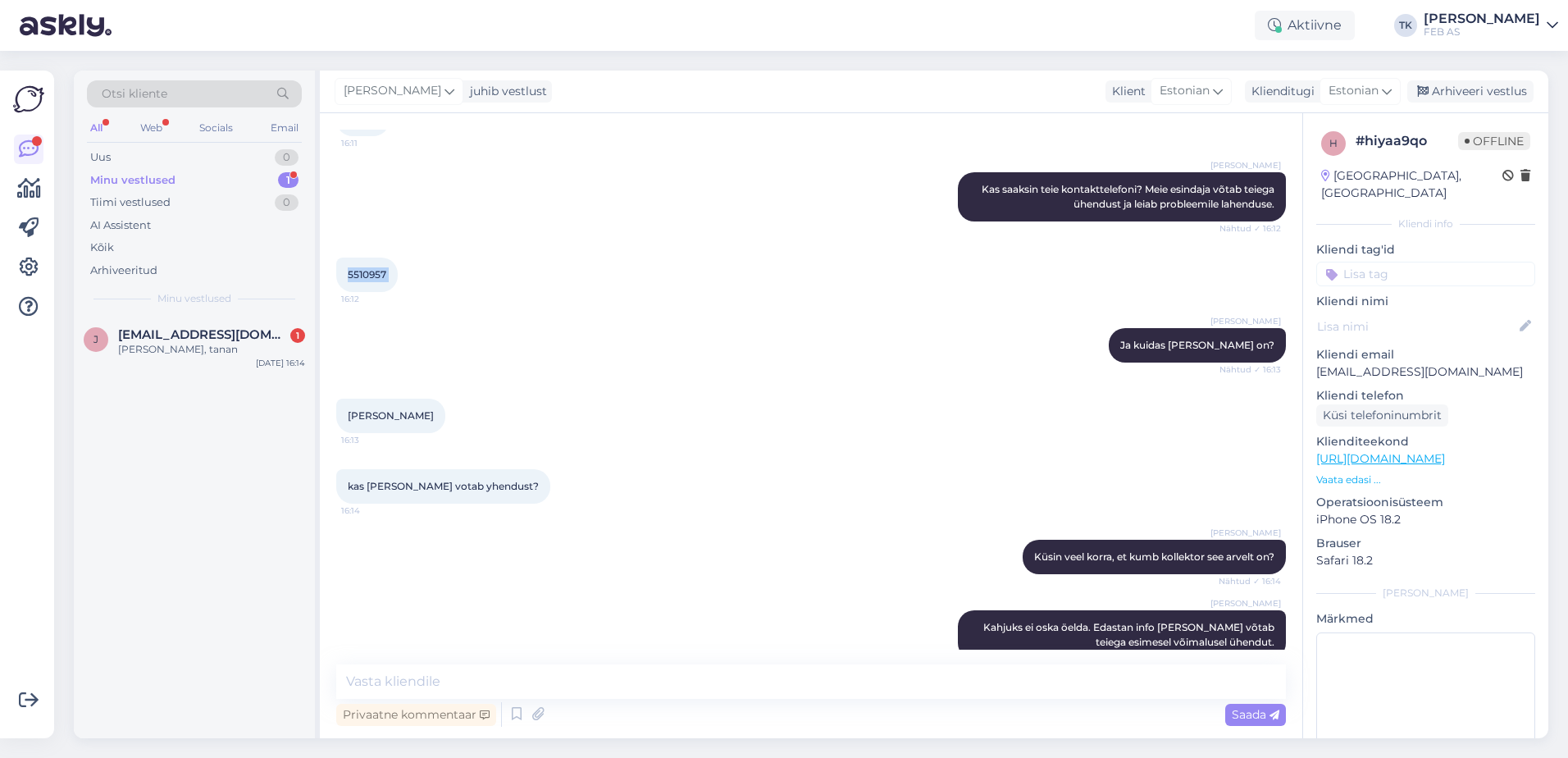
copy div "5510957 16:12"
click at [1351, 363] on p "[EMAIL_ADDRESS][DOMAIN_NAME]" at bounding box center [1425, 372] width 219 height 17
copy p "[EMAIL_ADDRESS][DOMAIN_NAME]"
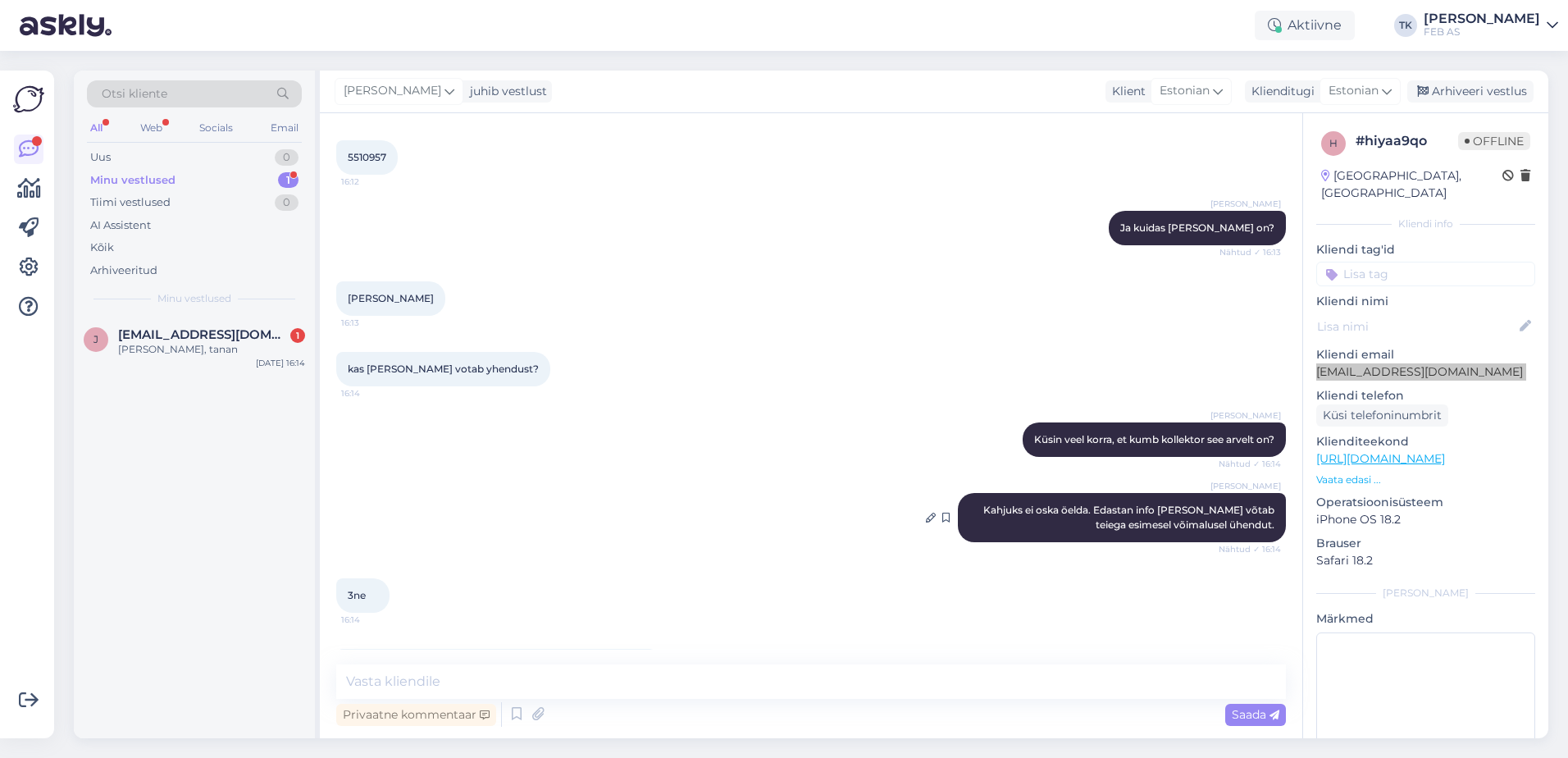
scroll to position [2839, 0]
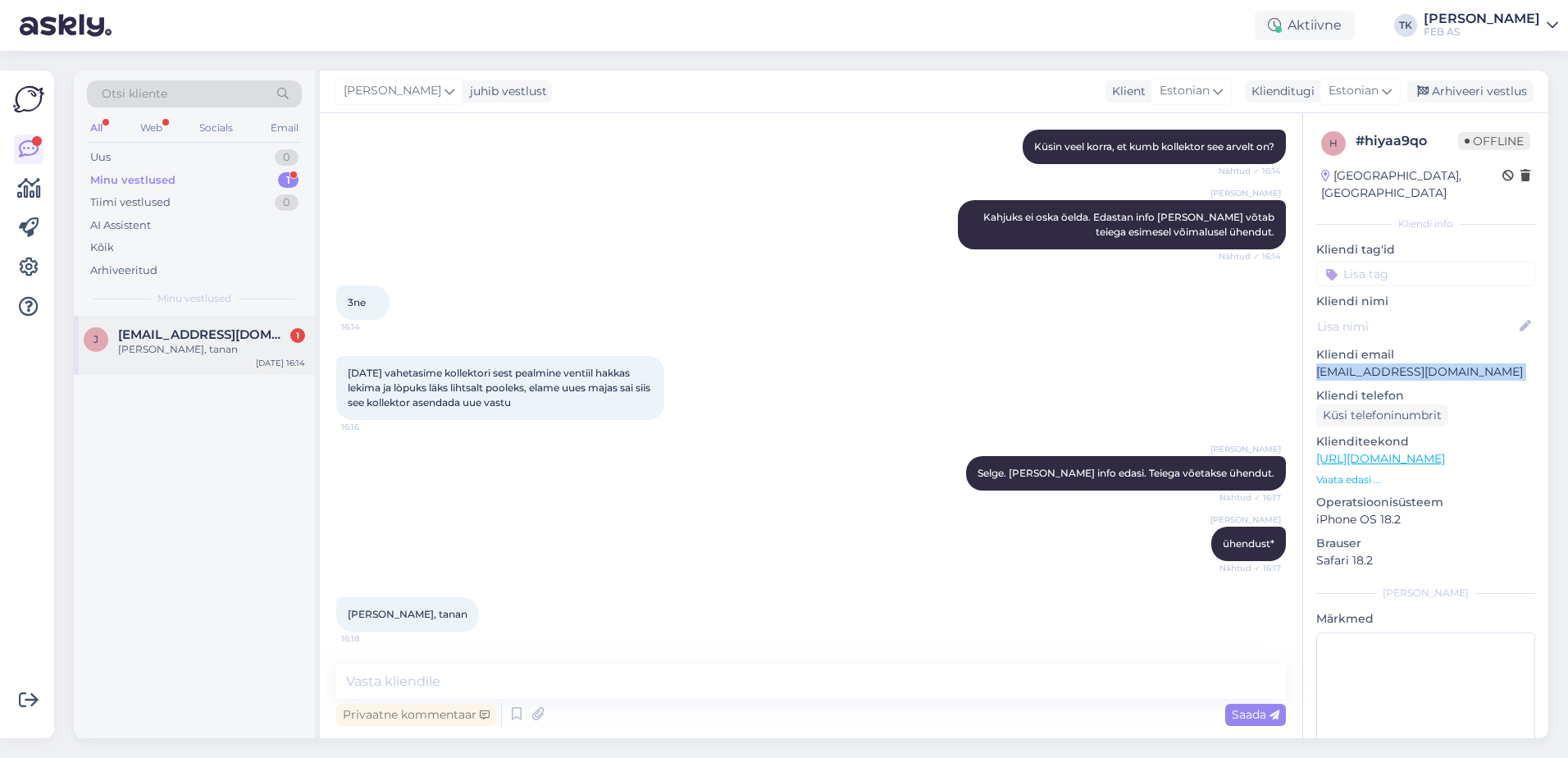
drag, startPoint x: 207, startPoint y: 346, endPoint x: 447, endPoint y: 427, distance: 253.3
click at [207, 346] on div "[PERSON_NAME], tanan" at bounding box center [211, 349] width 187 height 15
click at [653, 449] on div "Triinu [PERSON_NAME]. [PERSON_NAME] info edasi. Teiega võetakse ühendut. Nähtud…" at bounding box center [811, 473] width 949 height 71
drag, startPoint x: 1405, startPoint y: 655, endPoint x: 1407, endPoint y: 632, distance: 23.1
click at [1405, 654] on textarea at bounding box center [1425, 705] width 219 height 147
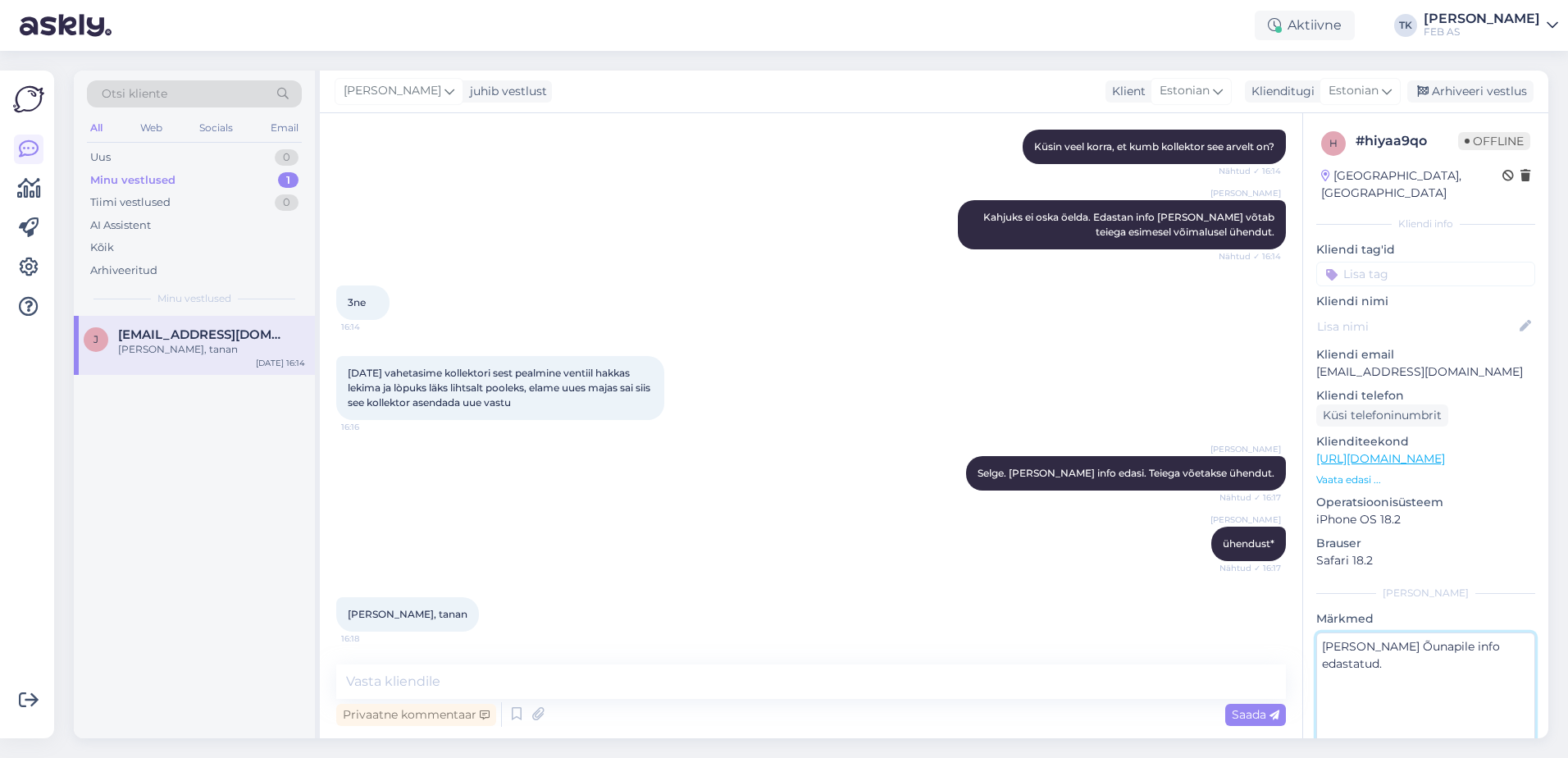
type textarea "[PERSON_NAME] Õunapile info edastatud."
click at [1477, 535] on p "Brauser" at bounding box center [1425, 543] width 219 height 17
click at [1470, 93] on div "Arhiveeri vestlus" at bounding box center [1470, 91] width 126 height 22
